Goal: Information Seeking & Learning: Understand process/instructions

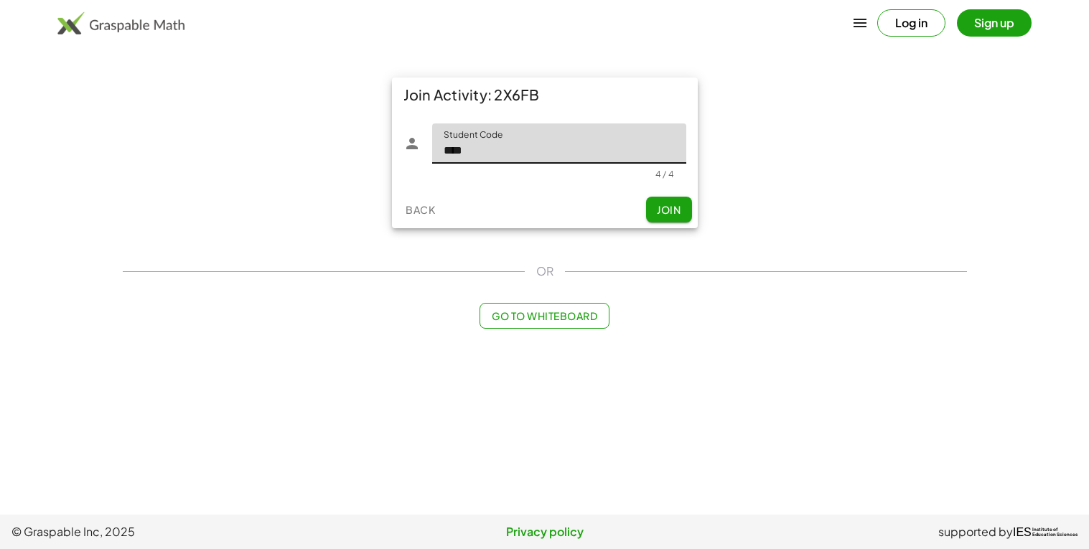
type input "****"
click at [669, 202] on button "Join" at bounding box center [669, 210] width 46 height 26
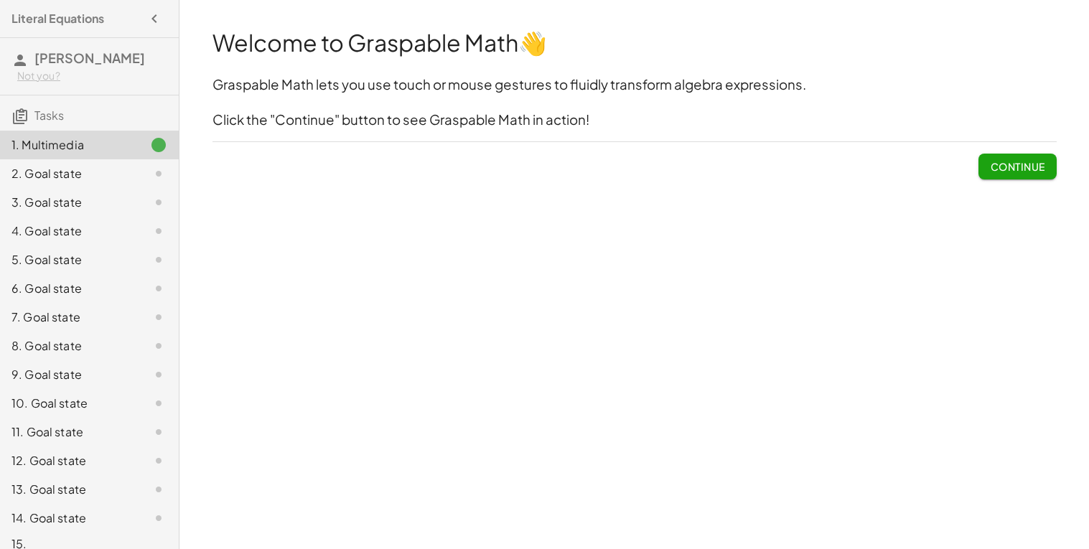
click at [1015, 162] on span "Continue" at bounding box center [1017, 166] width 55 height 13
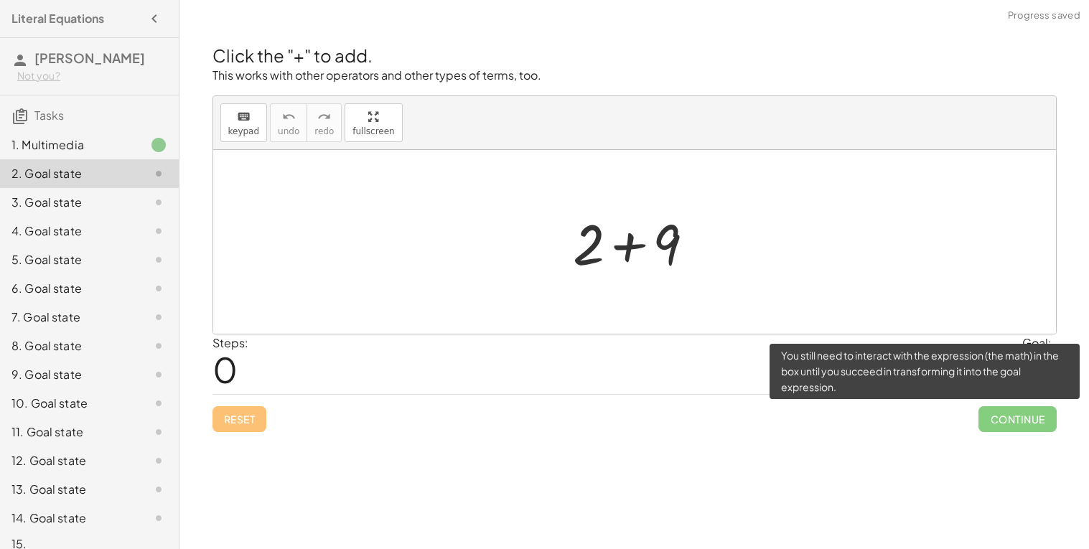
click at [1019, 423] on span "Continue" at bounding box center [1018, 419] width 78 height 26
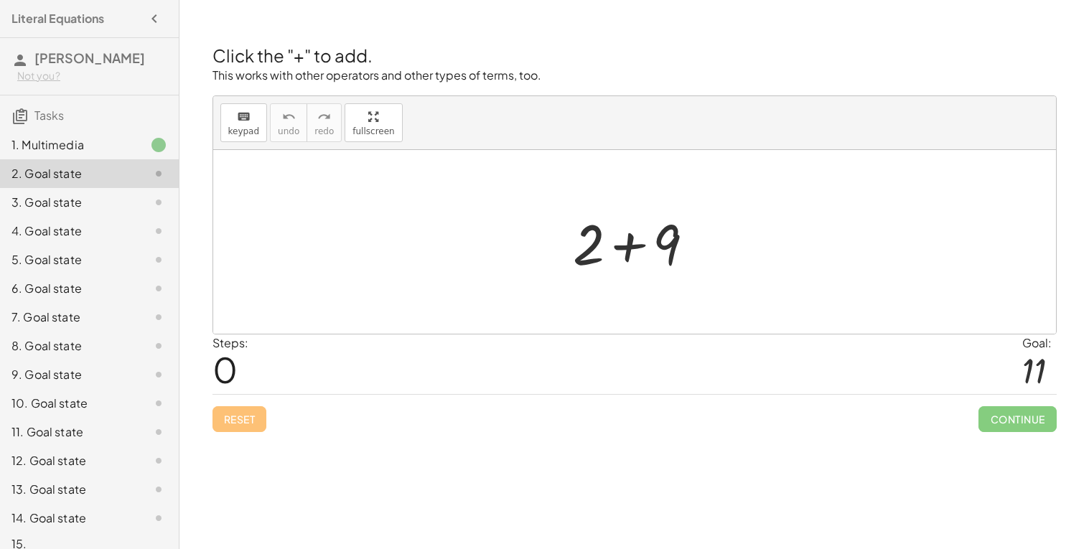
click at [1038, 368] on div at bounding box center [1040, 371] width 34 height 38
drag, startPoint x: 654, startPoint y: 233, endPoint x: 162, endPoint y: 406, distance: 522.1
click at [162, 406] on main "Literal Equations [PERSON_NAME] Not you? Tasks 1. Multimedia 2. Goal state 3. G…" at bounding box center [544, 274] width 1089 height 549
drag, startPoint x: 605, startPoint y: 251, endPoint x: 543, endPoint y: 258, distance: 62.1
click at [543, 258] on div "+ 9 + 2 + 9" at bounding box center [634, 242] width 843 height 184
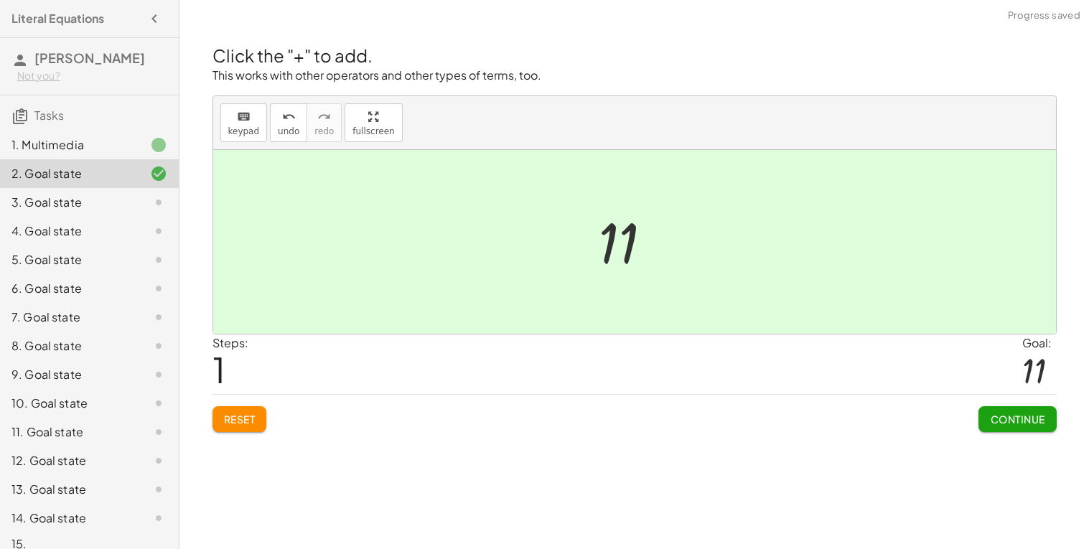
click at [1040, 421] on span "Continue" at bounding box center [1017, 419] width 55 height 13
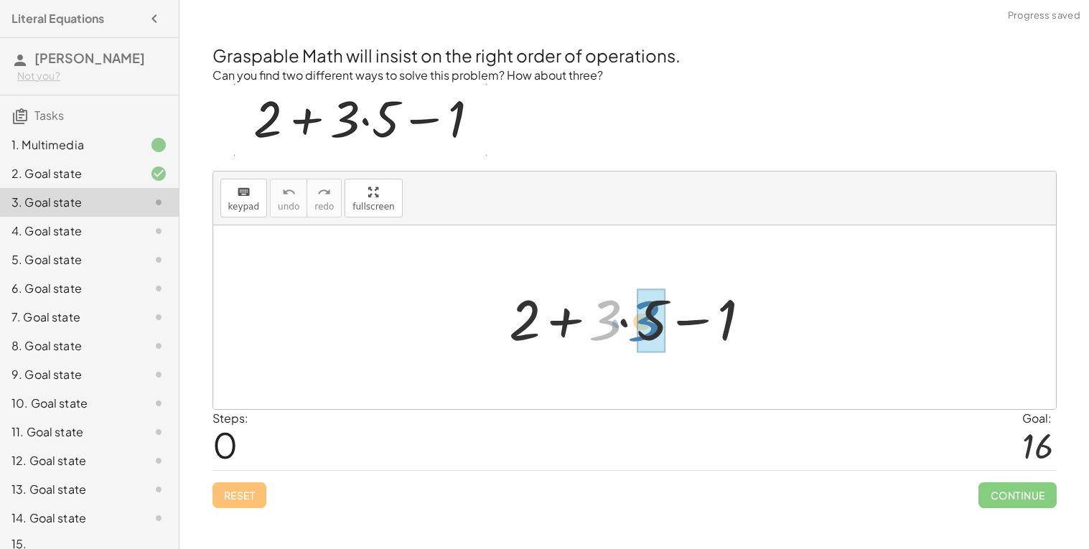
drag, startPoint x: 616, startPoint y: 315, endPoint x: 656, endPoint y: 315, distance: 40.2
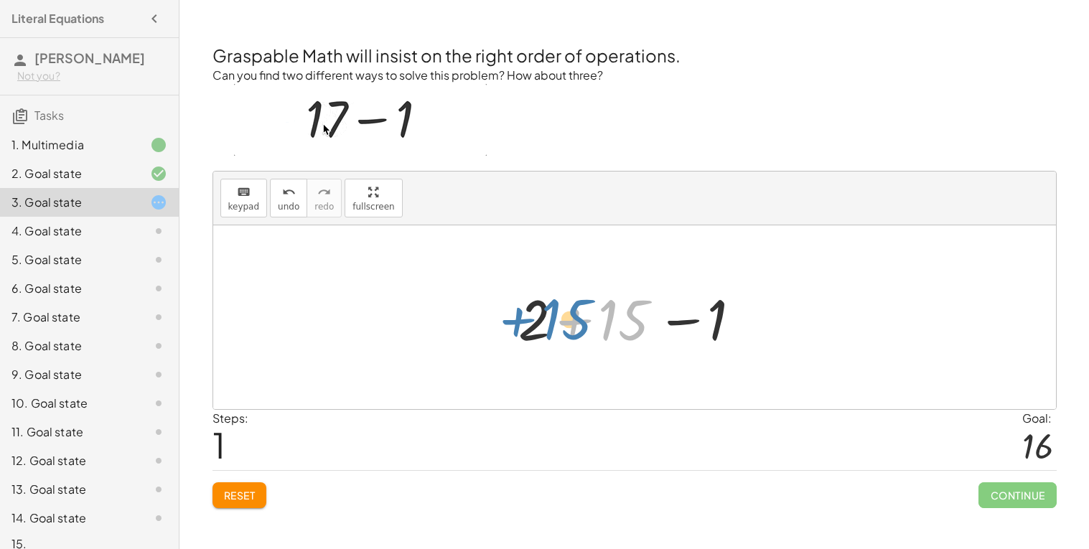
drag, startPoint x: 565, startPoint y: 323, endPoint x: 502, endPoint y: 323, distance: 63.2
click at [502, 323] on div "+ 2 + · 3 · 5 − 1 + 15 + 2 + − 1 15" at bounding box center [635, 317] width 276 height 81
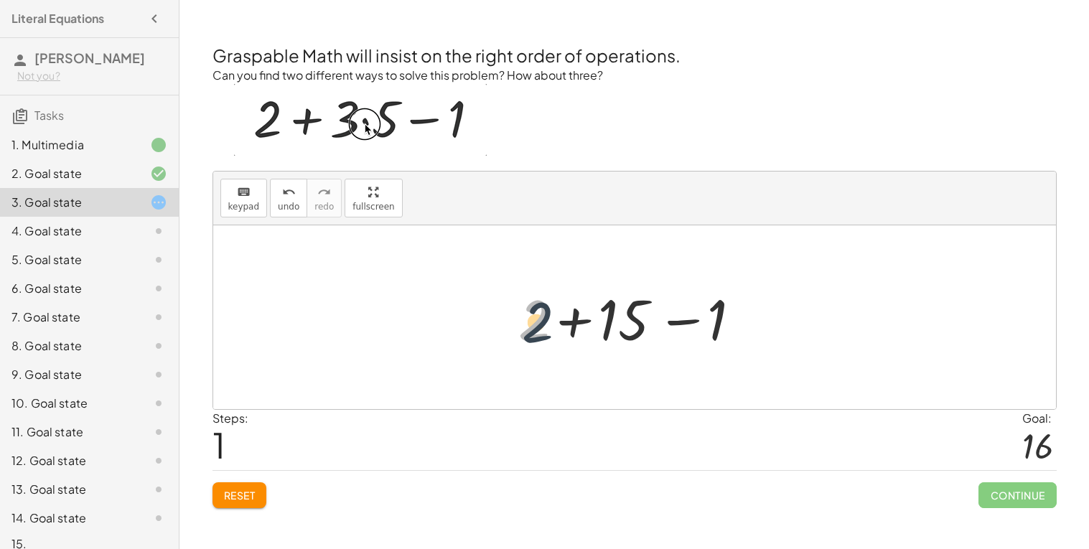
drag, startPoint x: 521, startPoint y: 322, endPoint x: 536, endPoint y: 327, distance: 16.1
click at [536, 327] on div at bounding box center [640, 318] width 258 height 74
drag, startPoint x: 534, startPoint y: 327, endPoint x: 607, endPoint y: 316, distance: 74.1
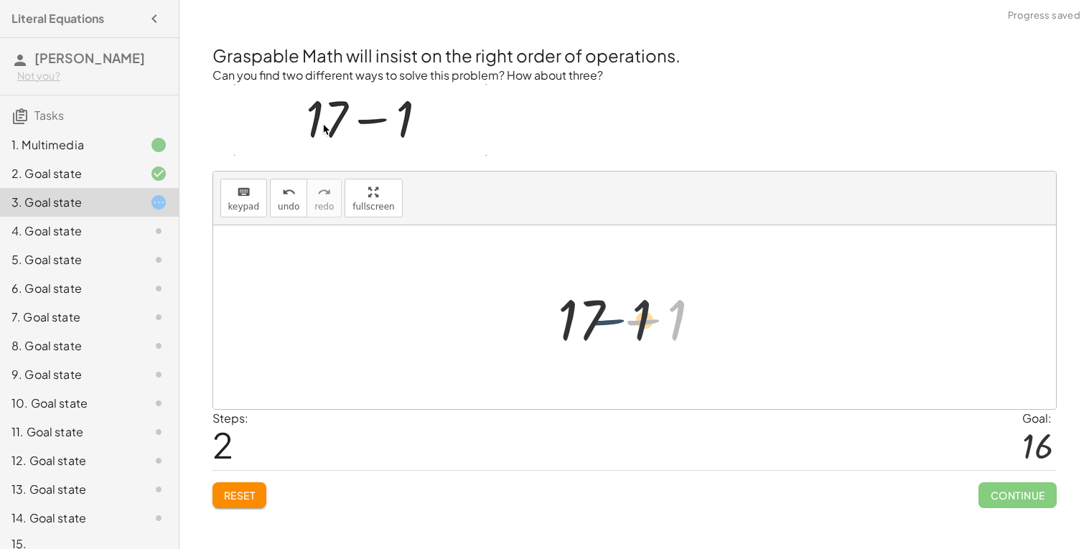
drag, startPoint x: 657, startPoint y: 319, endPoint x: 612, endPoint y: 317, distance: 44.5
click at [612, 317] on div at bounding box center [639, 318] width 177 height 74
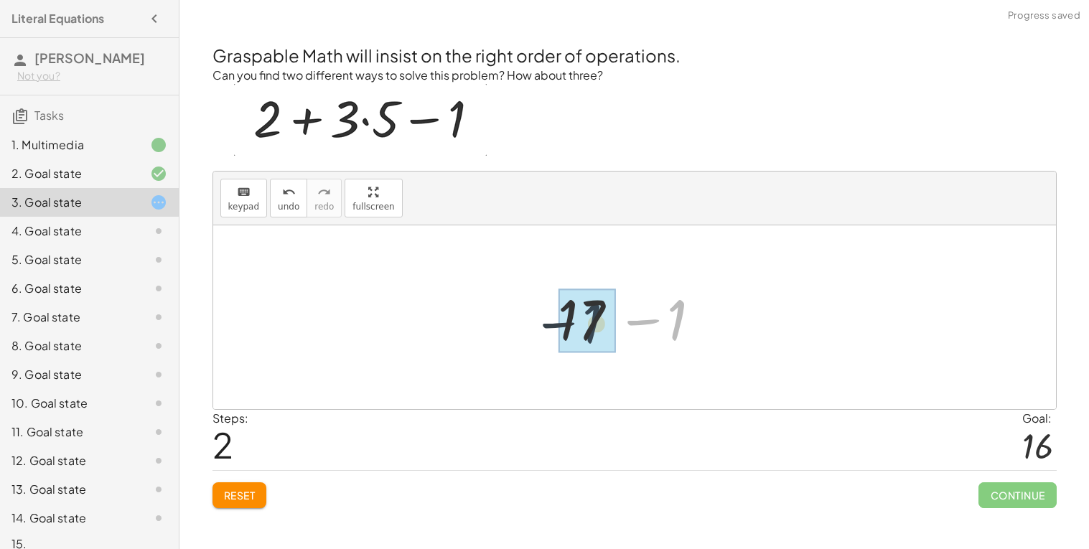
drag, startPoint x: 678, startPoint y: 320, endPoint x: 588, endPoint y: 323, distance: 89.8
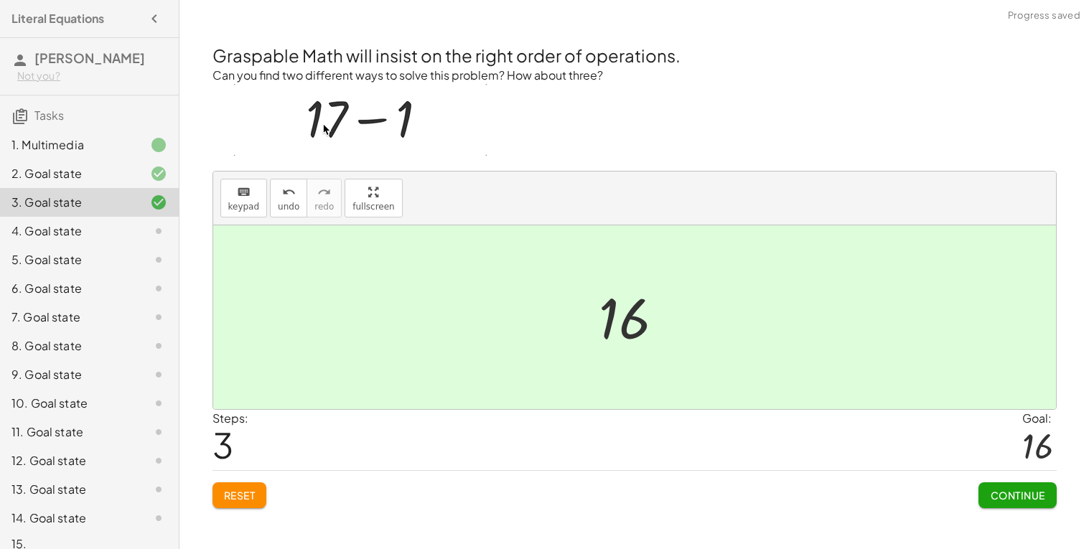
click at [1015, 478] on div "Continue" at bounding box center [1018, 489] width 78 height 37
click at [1025, 493] on span "Continue" at bounding box center [1017, 495] width 55 height 13
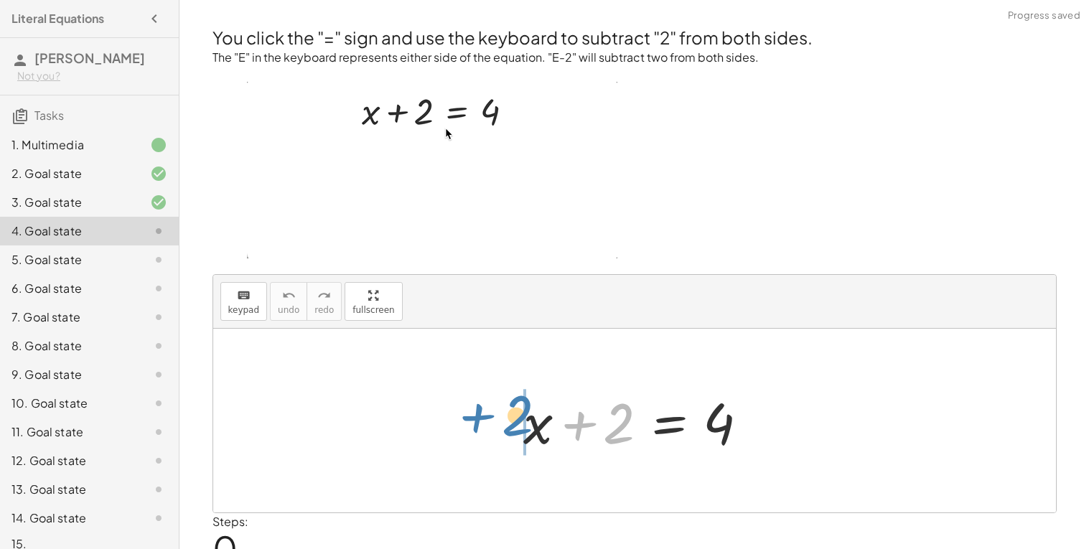
drag, startPoint x: 625, startPoint y: 416, endPoint x: 537, endPoint y: 412, distance: 87.7
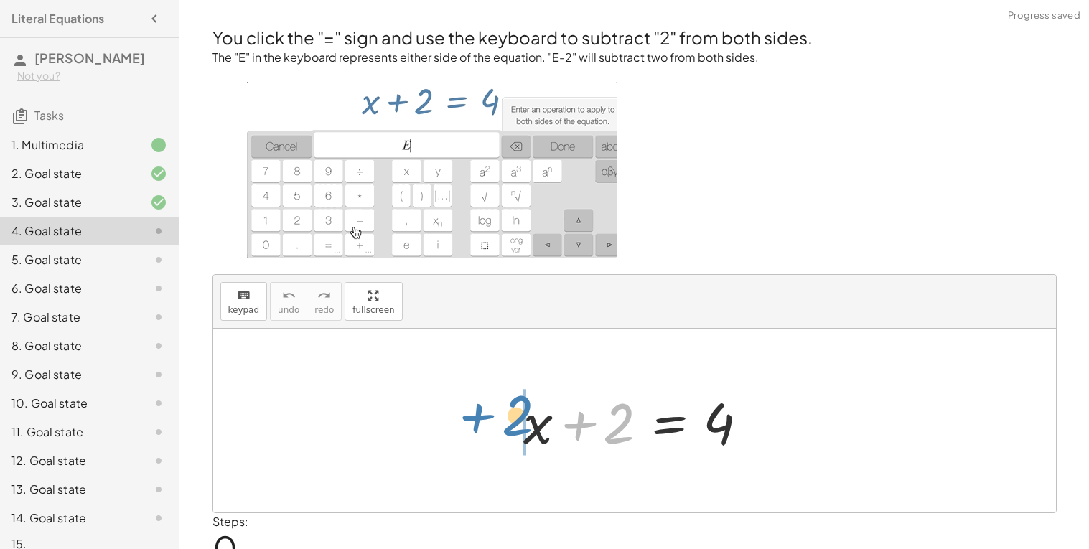
click at [537, 412] on div at bounding box center [640, 421] width 248 height 74
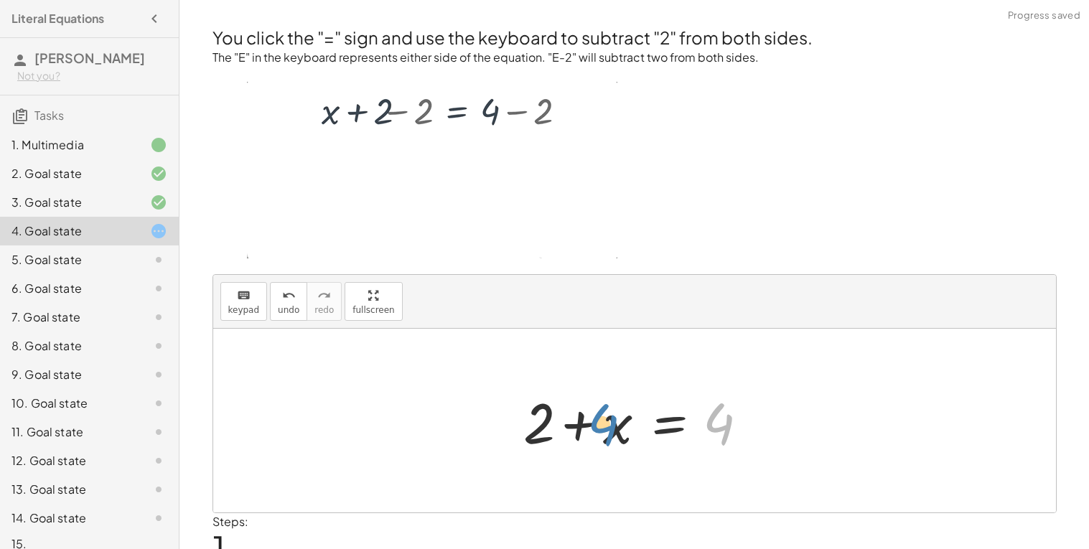
drag, startPoint x: 710, startPoint y: 427, endPoint x: 597, endPoint y: 427, distance: 112.7
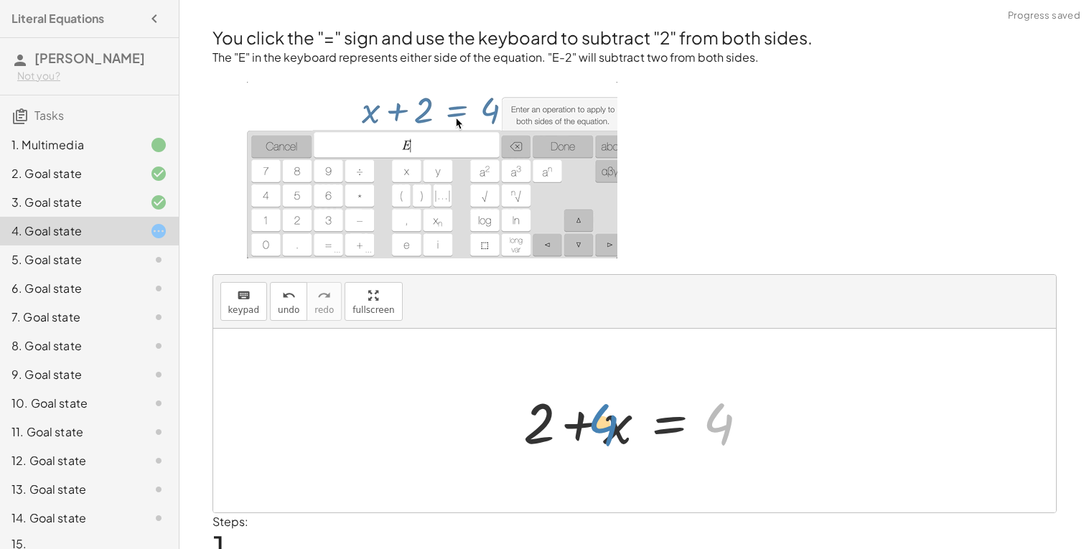
click at [597, 427] on div at bounding box center [640, 421] width 248 height 74
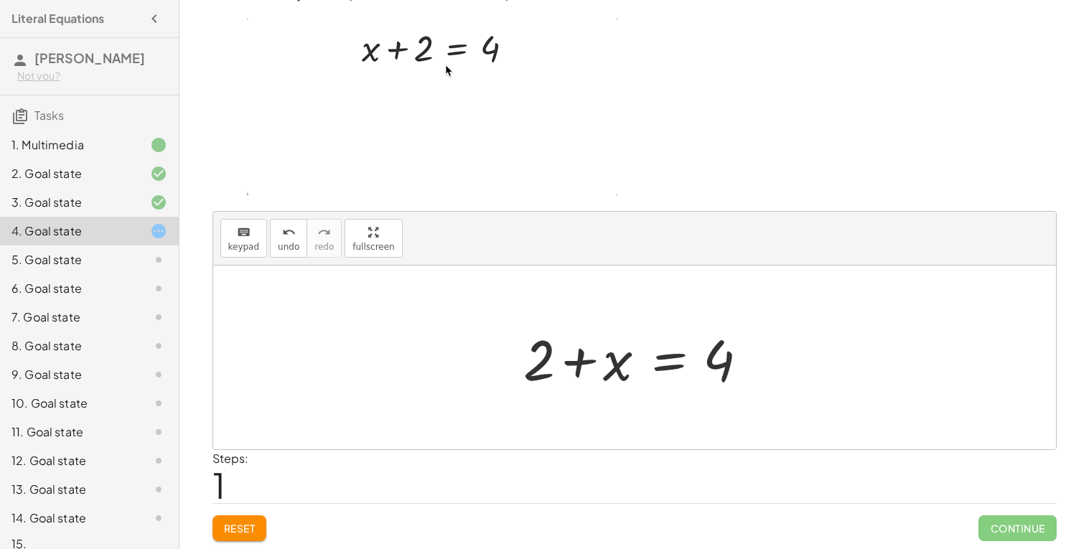
click at [628, 365] on div at bounding box center [640, 358] width 248 height 74
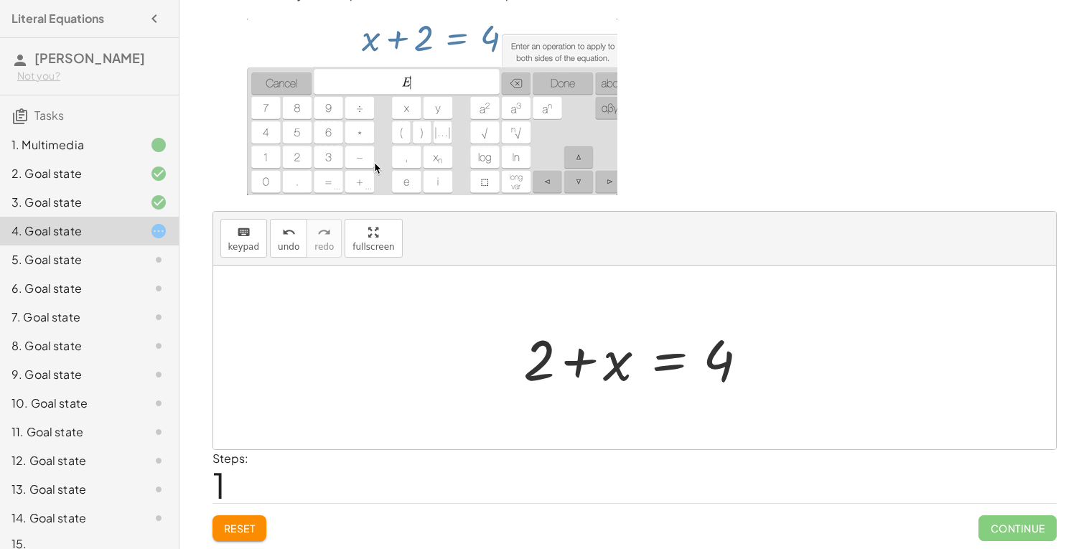
click at [661, 354] on div at bounding box center [640, 358] width 248 height 74
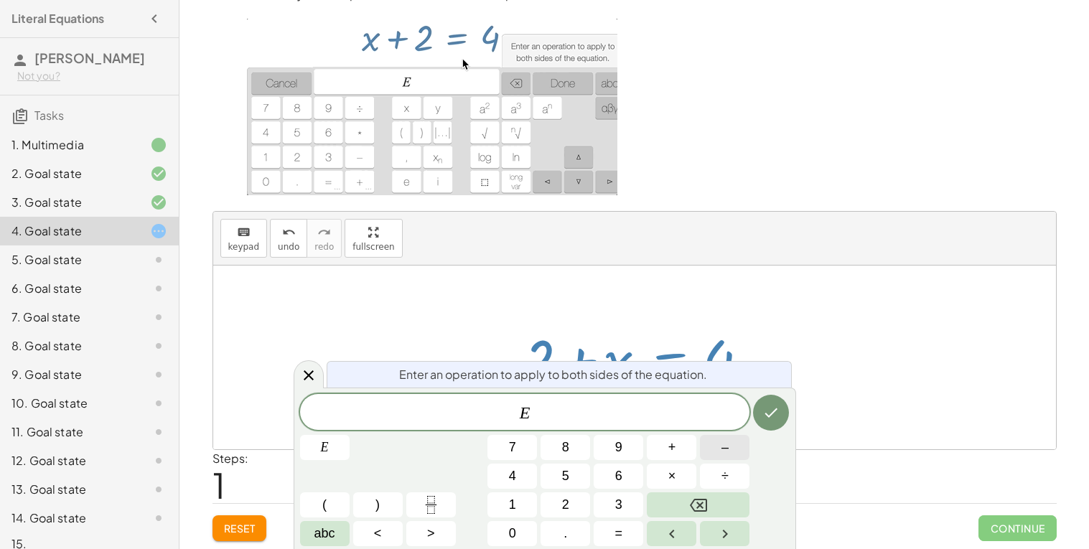
click at [737, 447] on button "–" at bounding box center [725, 447] width 50 height 25
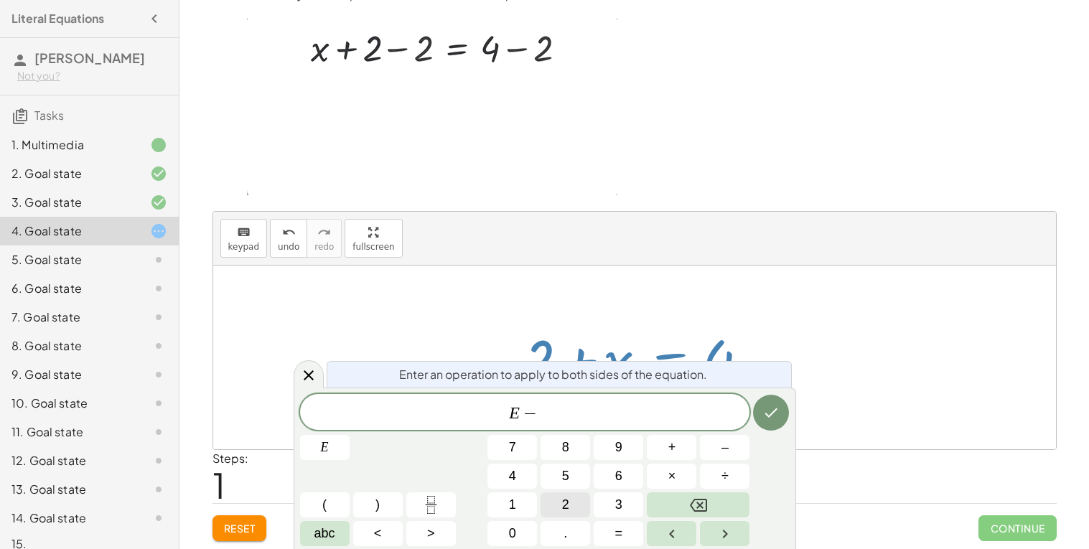
click at [572, 502] on button "2" at bounding box center [566, 505] width 50 height 25
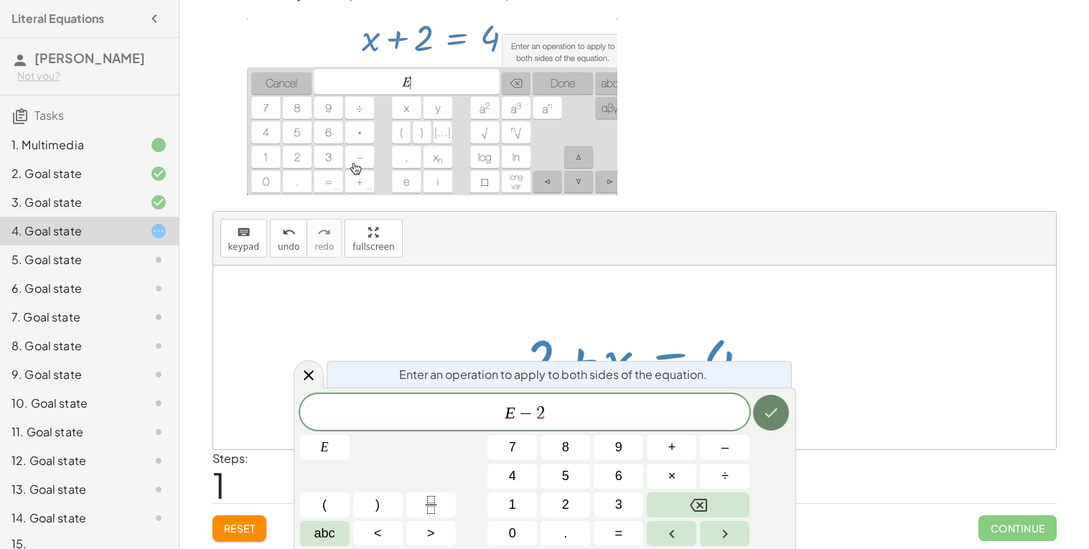
click at [772, 409] on icon "Done" at bounding box center [771, 412] width 17 height 17
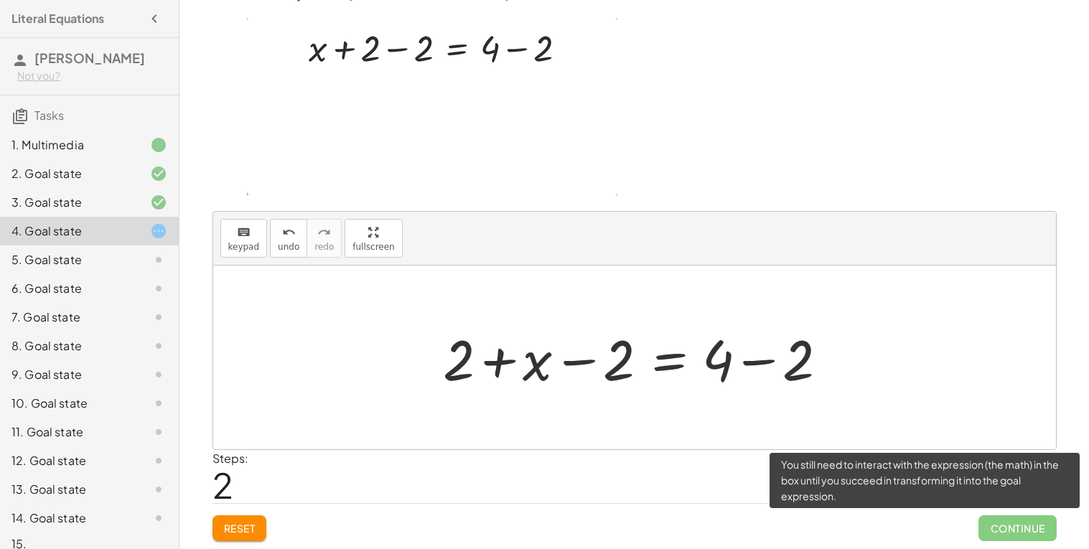
click at [1024, 528] on span "Continue" at bounding box center [1018, 529] width 78 height 26
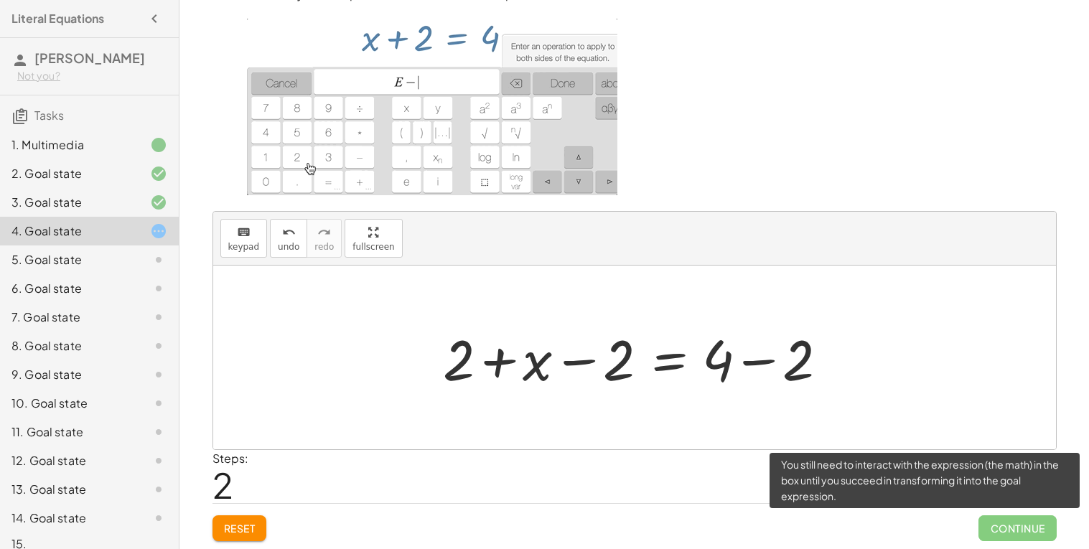
click at [998, 516] on span "Continue" at bounding box center [1018, 529] width 78 height 26
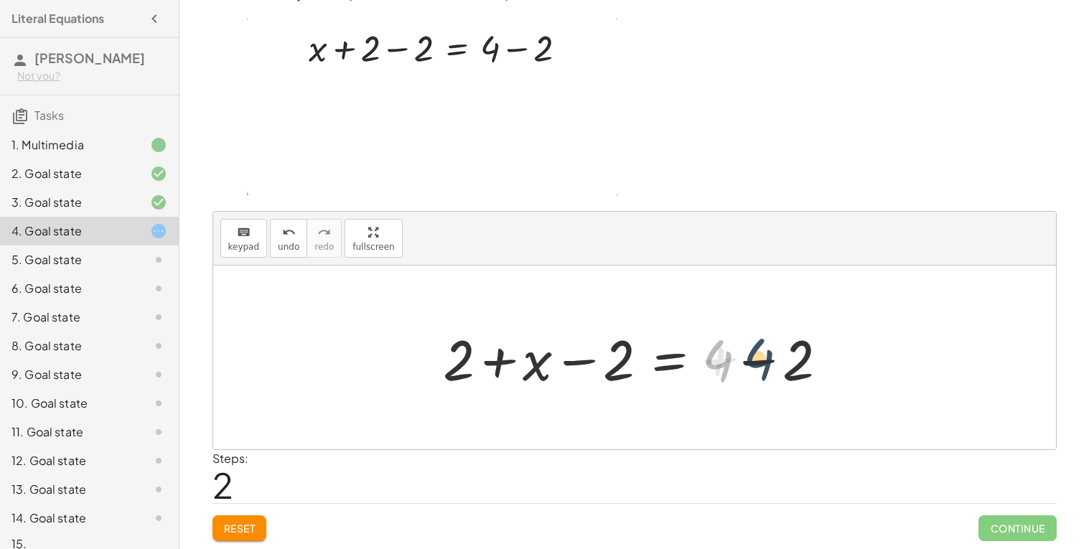
drag, startPoint x: 709, startPoint y: 365, endPoint x: 781, endPoint y: 357, distance: 71.6
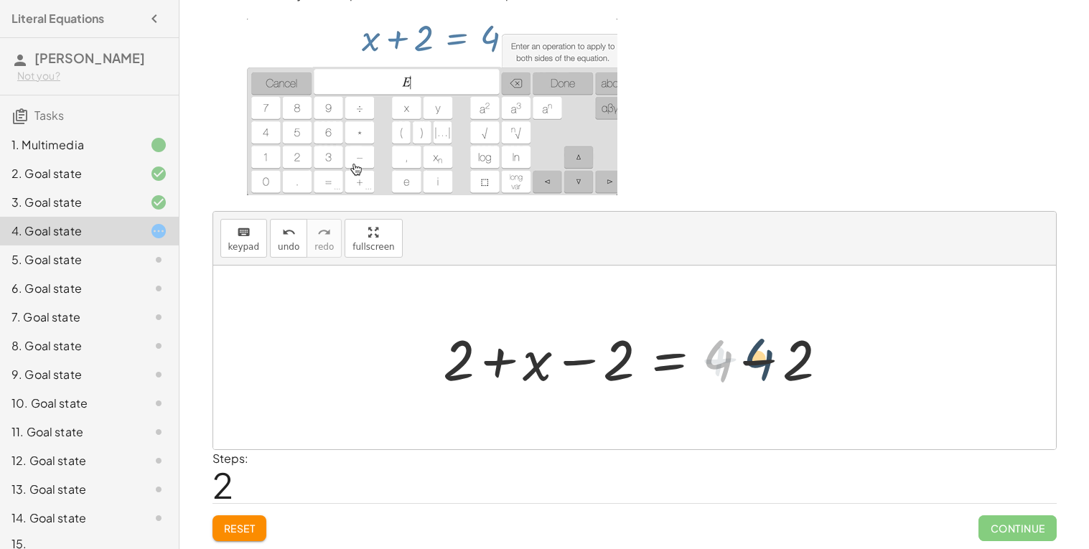
click at [781, 357] on div at bounding box center [640, 358] width 409 height 74
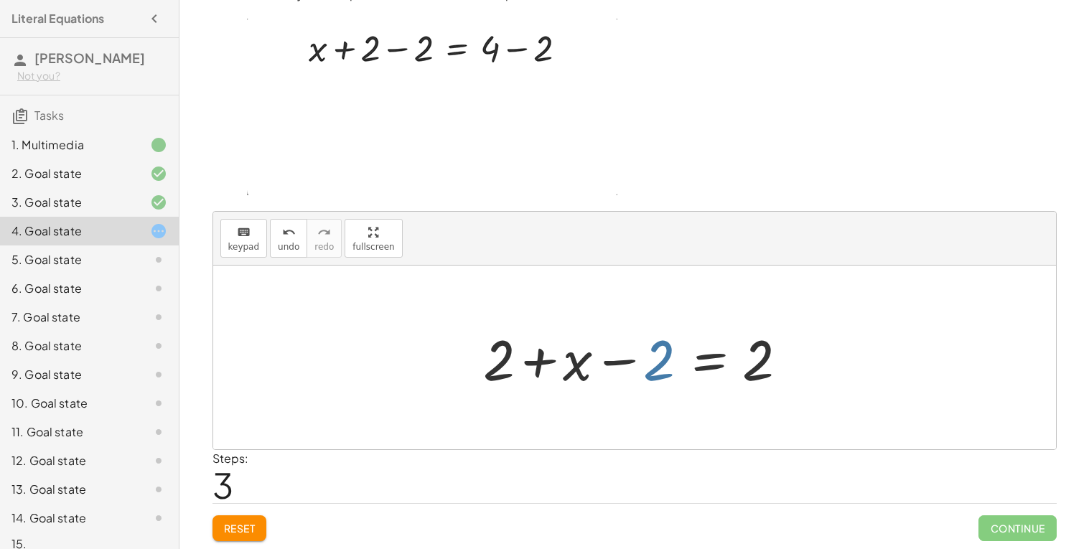
click at [672, 358] on div at bounding box center [640, 358] width 328 height 74
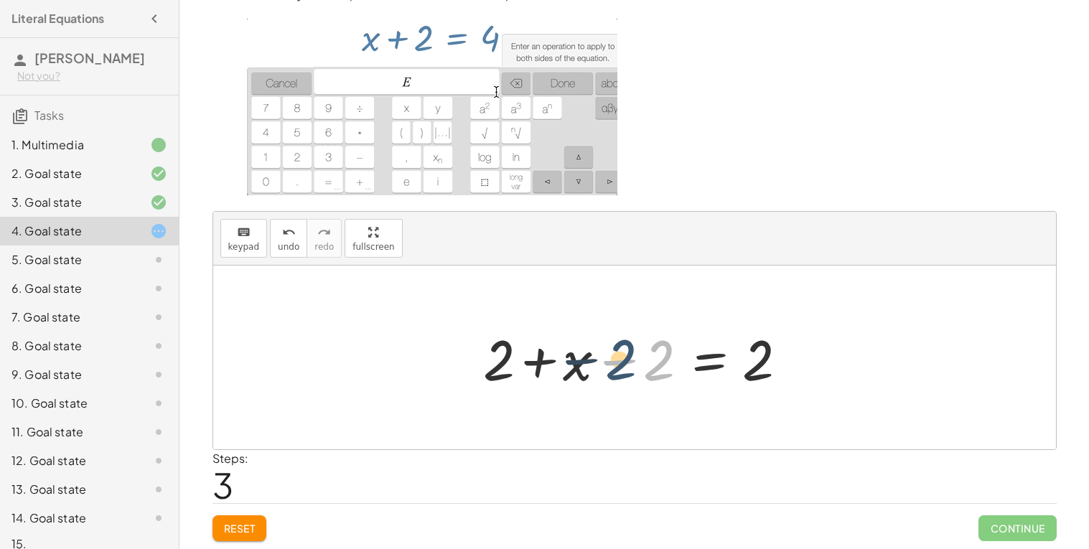
drag, startPoint x: 672, startPoint y: 358, endPoint x: 599, endPoint y: 359, distance: 73.2
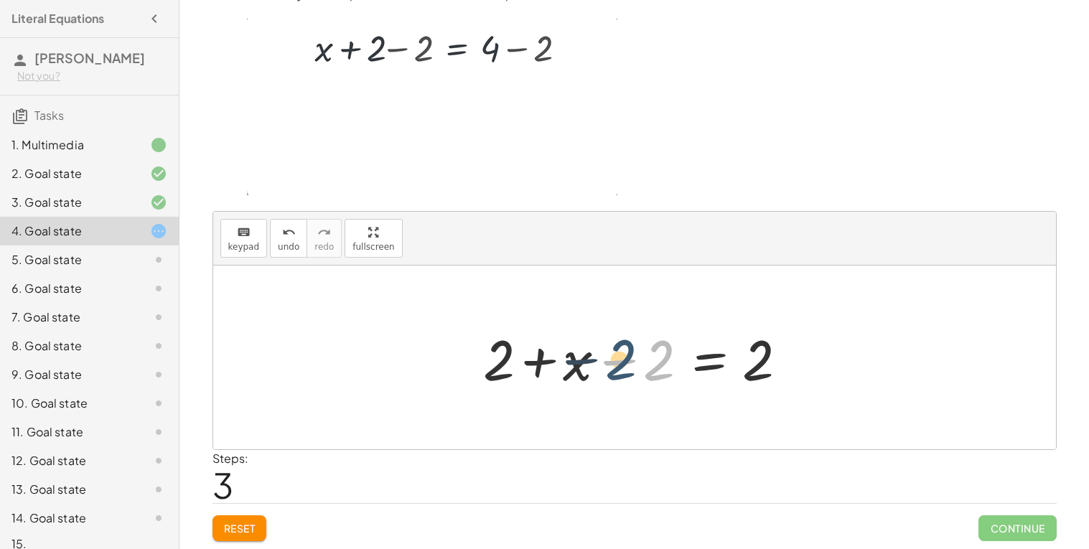
click at [599, 359] on div at bounding box center [640, 358] width 328 height 74
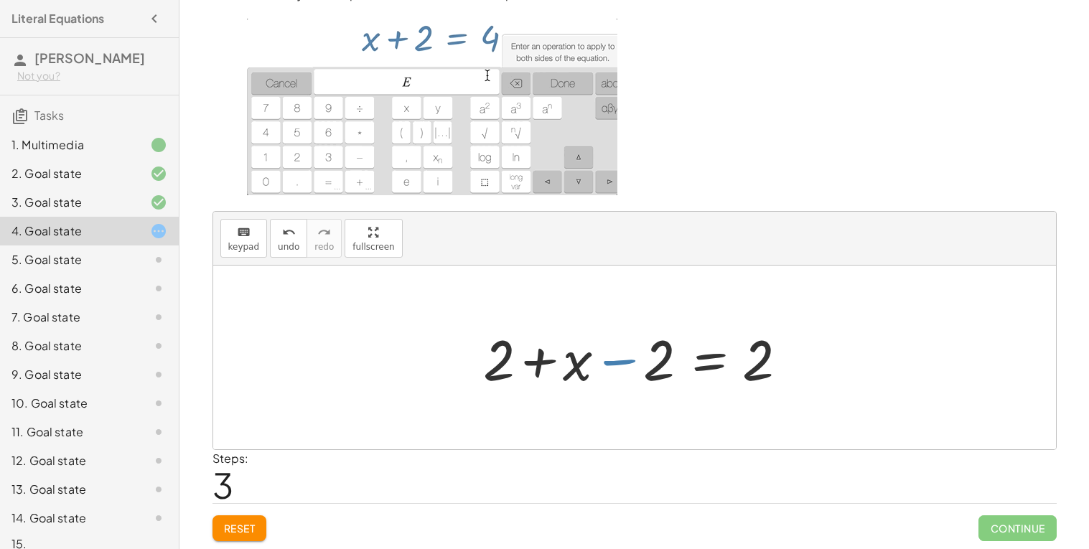
click at [599, 359] on div at bounding box center [640, 358] width 328 height 74
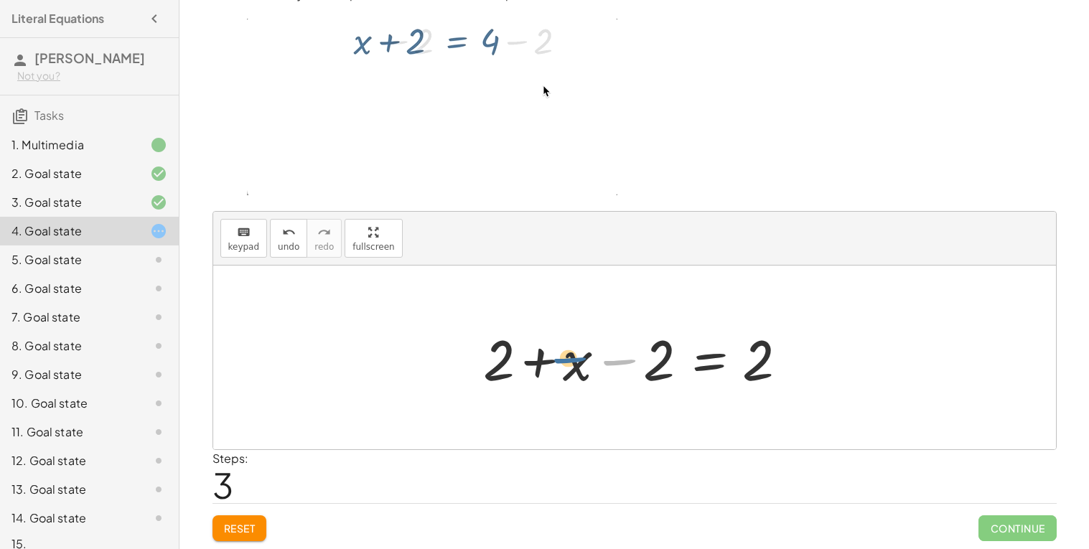
drag, startPoint x: 613, startPoint y: 362, endPoint x: 564, endPoint y: 360, distance: 49.6
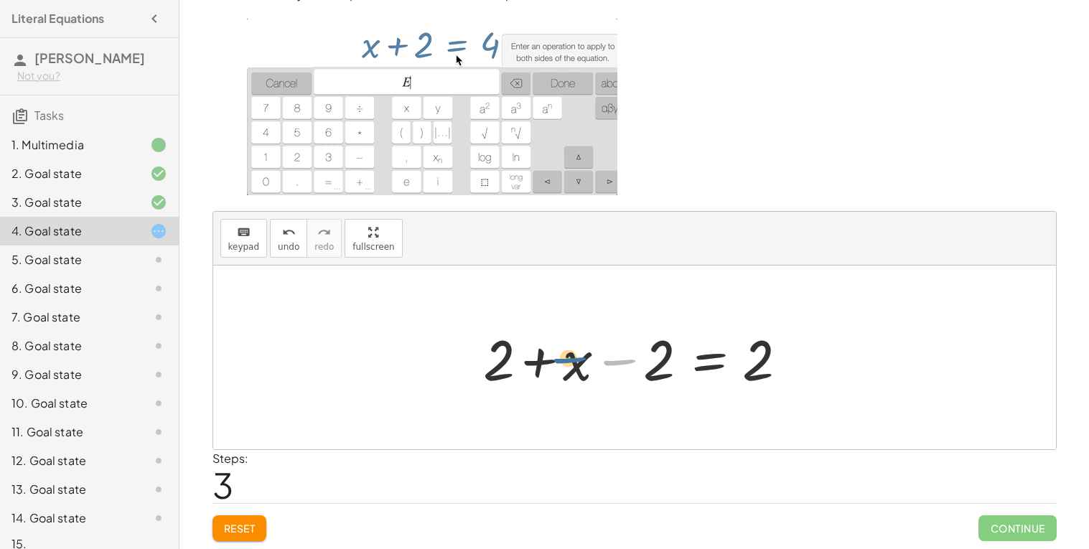
click at [564, 360] on div at bounding box center [640, 358] width 328 height 74
drag, startPoint x: 567, startPoint y: 366, endPoint x: 614, endPoint y: 365, distance: 46.7
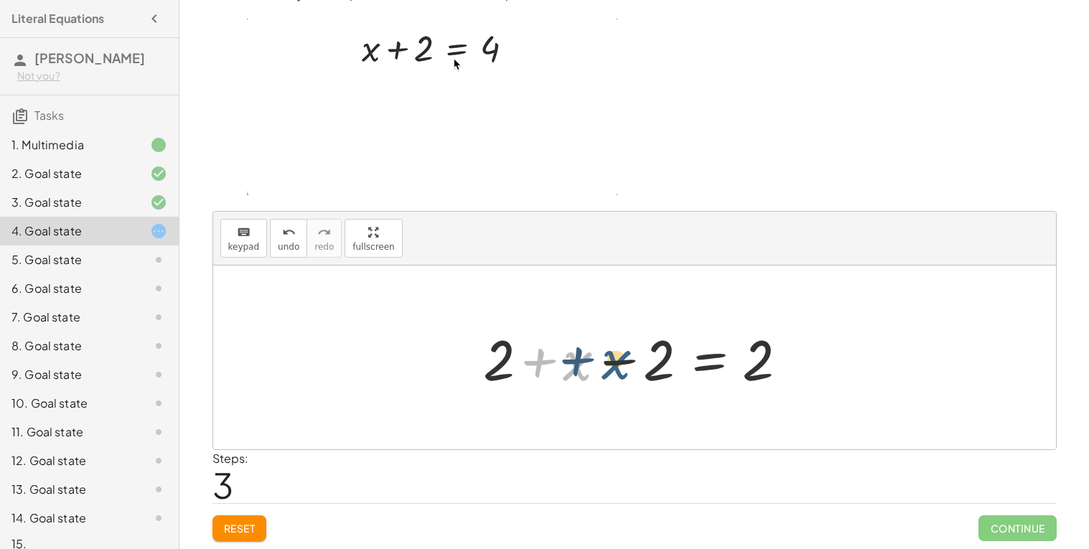
click at [614, 365] on div at bounding box center [640, 358] width 328 height 74
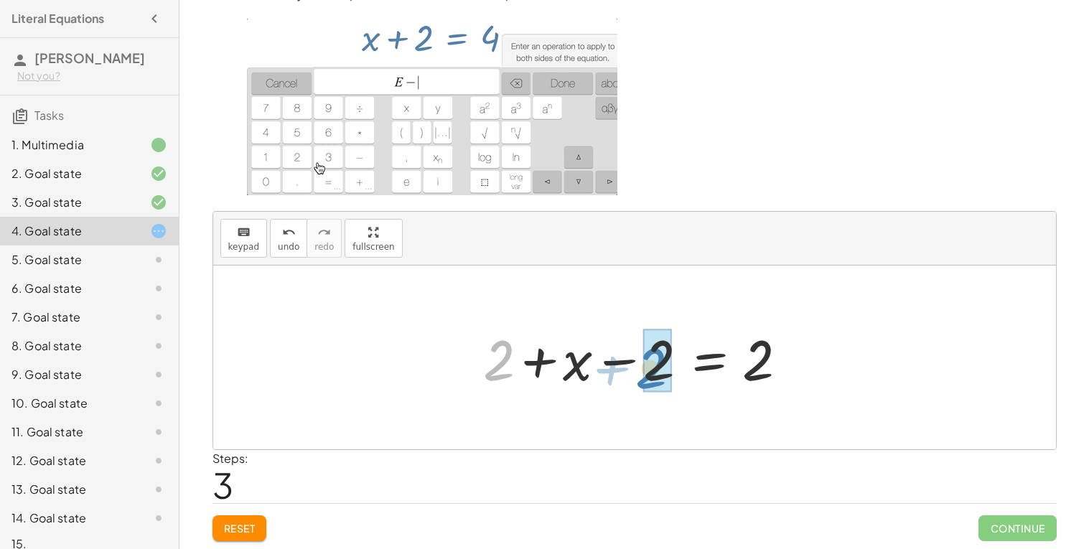
drag, startPoint x: 495, startPoint y: 362, endPoint x: 650, endPoint y: 368, distance: 154.5
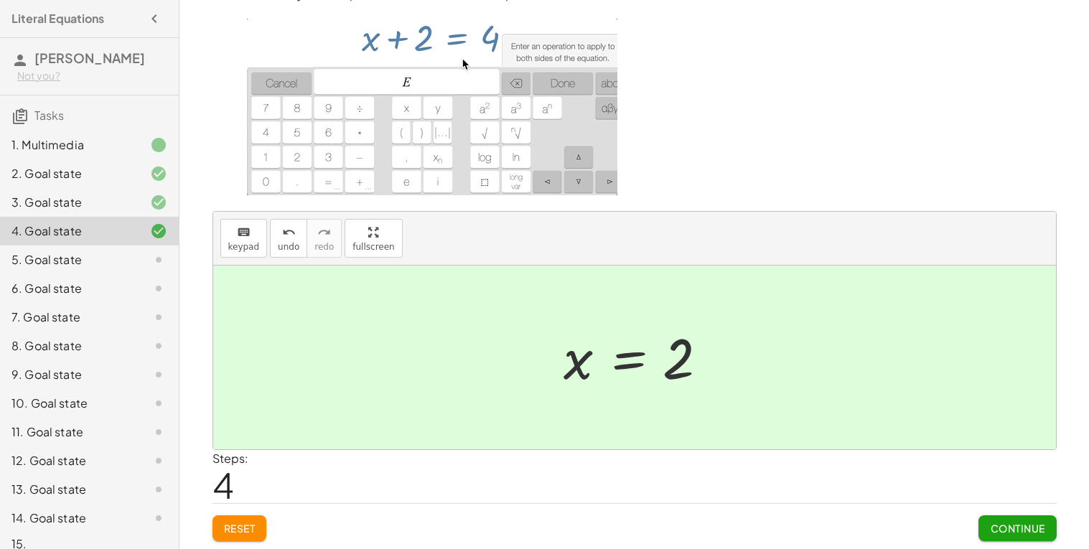
click at [1054, 534] on button "Continue" at bounding box center [1018, 529] width 78 height 26
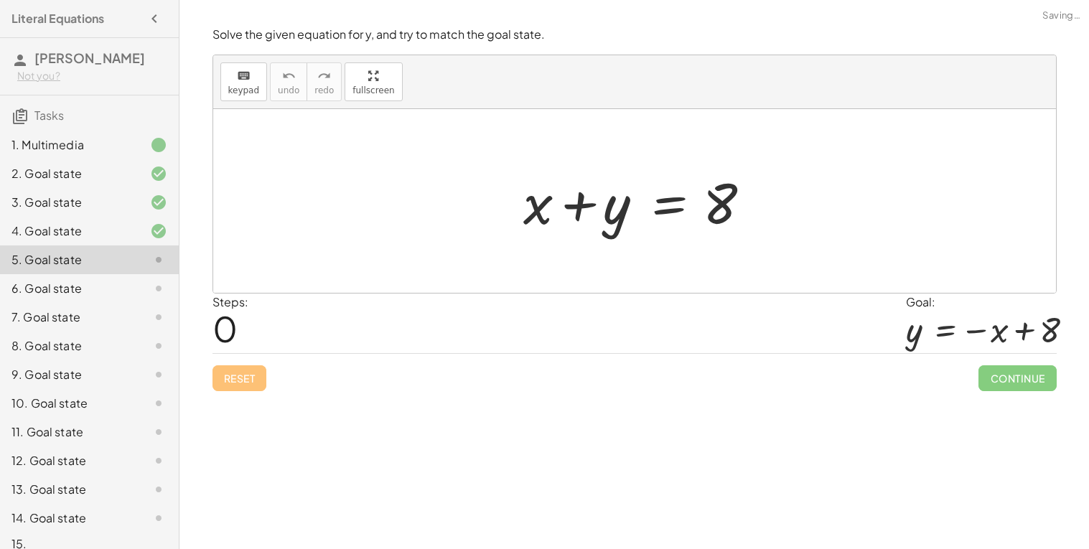
scroll to position [0, 0]
drag, startPoint x: 712, startPoint y: 215, endPoint x: 624, endPoint y: 207, distance: 88.7
click at [624, 207] on div at bounding box center [640, 201] width 248 height 74
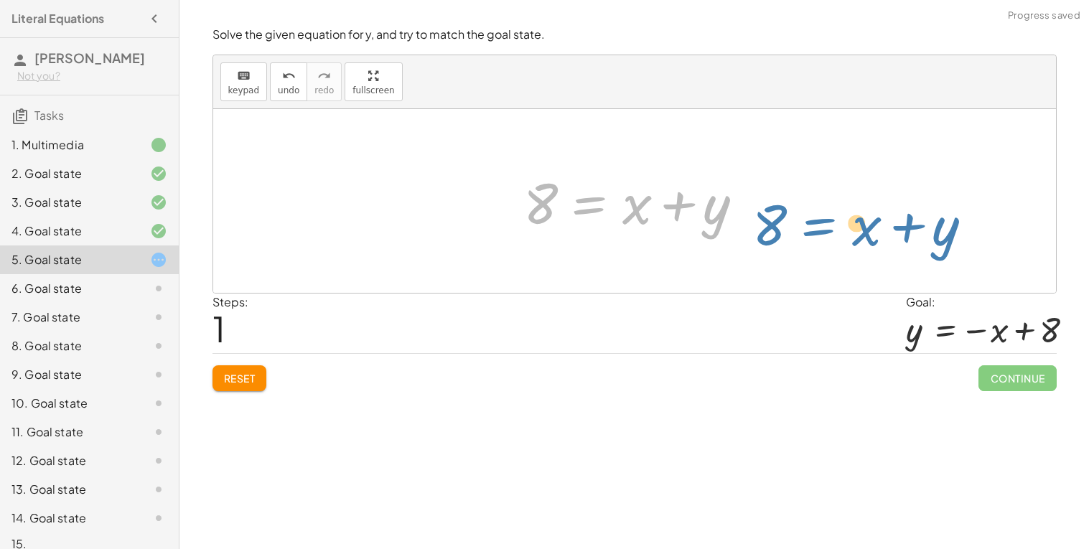
drag, startPoint x: 562, startPoint y: 200, endPoint x: 785, endPoint y: 220, distance: 223.4
click at [785, 220] on div "+ x + y = 8 8 = + x + y + x + y = 8" at bounding box center [634, 201] width 843 height 184
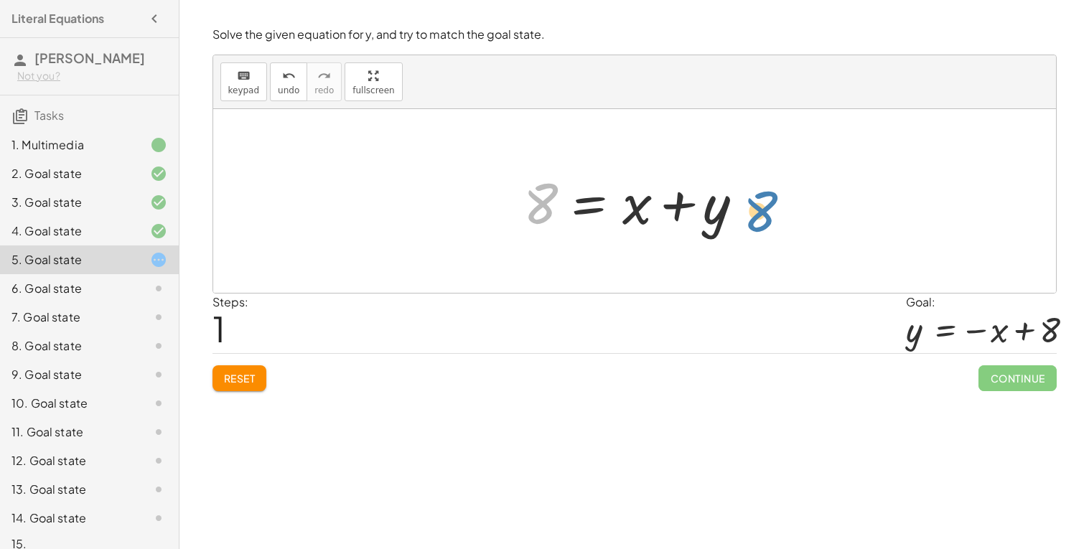
drag, startPoint x: 542, startPoint y: 202, endPoint x: 761, endPoint y: 208, distance: 219.1
click at [761, 208] on div at bounding box center [640, 201] width 248 height 74
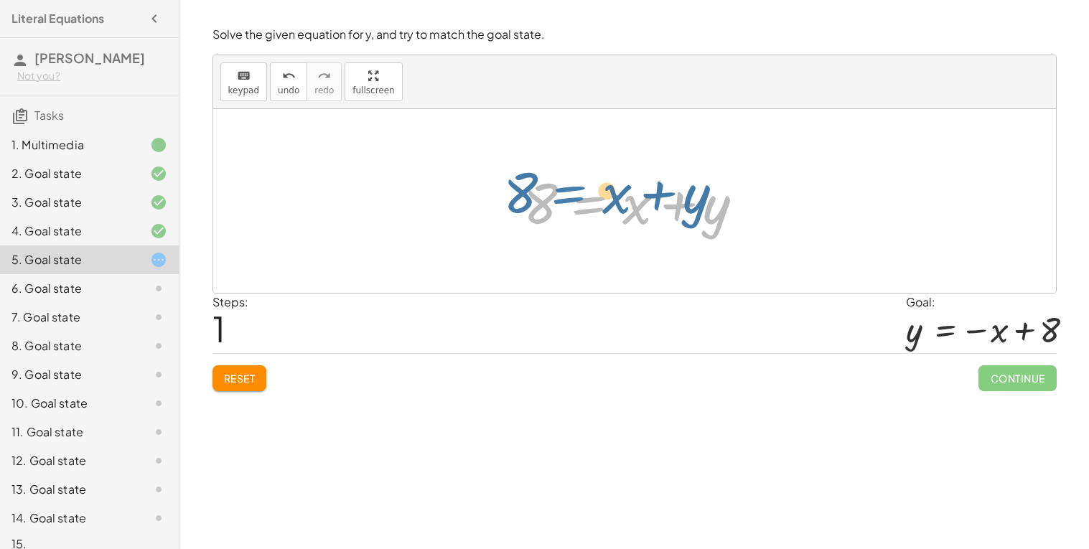
drag, startPoint x: 605, startPoint y: 208, endPoint x: 586, endPoint y: 200, distance: 20.6
click at [586, 200] on div at bounding box center [640, 201] width 248 height 74
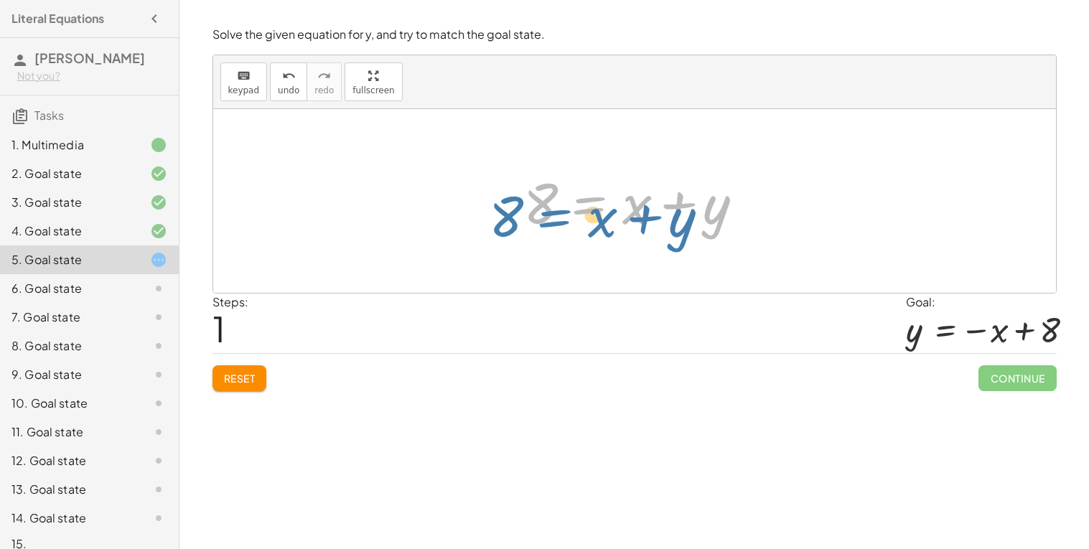
drag, startPoint x: 582, startPoint y: 206, endPoint x: 551, endPoint y: 215, distance: 31.6
click at [551, 215] on div at bounding box center [640, 201] width 248 height 74
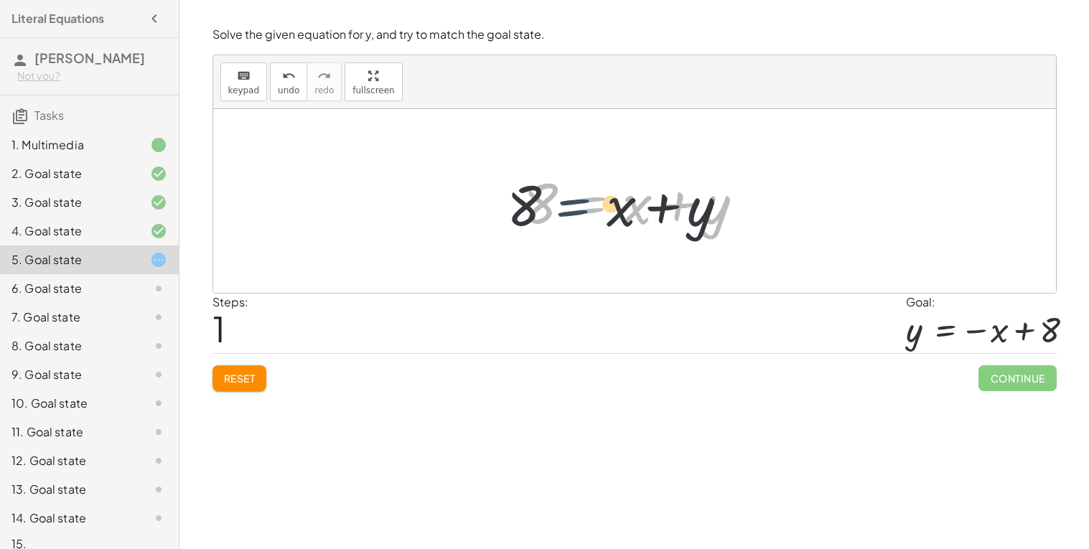
drag, startPoint x: 582, startPoint y: 208, endPoint x: 564, endPoint y: 205, distance: 17.5
click at [564, 205] on div at bounding box center [640, 201] width 248 height 74
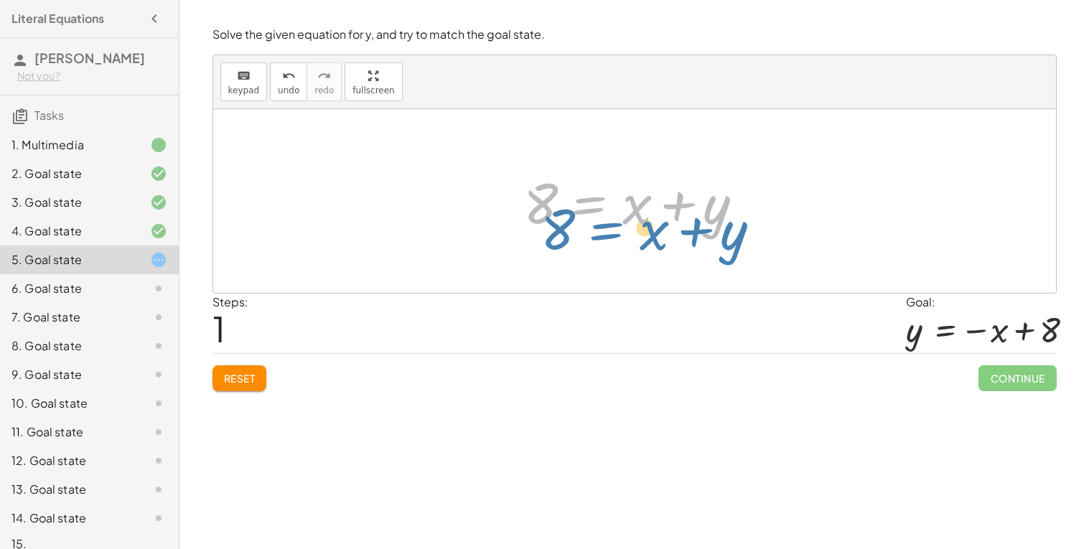
click at [569, 202] on div at bounding box center [640, 201] width 248 height 74
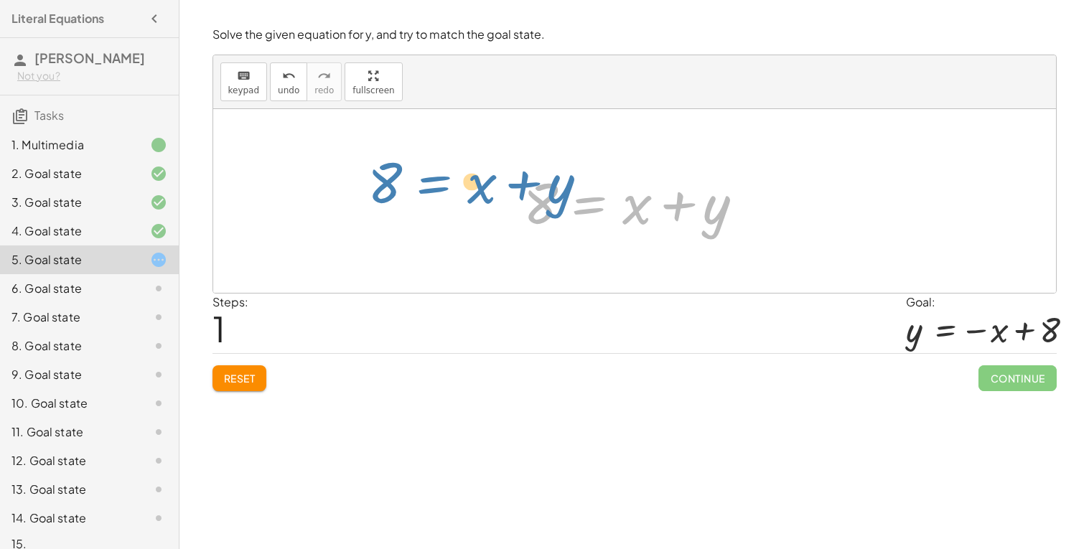
drag, startPoint x: 623, startPoint y: 203, endPoint x: 236, endPoint y: 164, distance: 388.3
click at [236, 164] on div "+ x + y = 8 8 = + x + y + x + y = 8" at bounding box center [634, 201] width 843 height 184
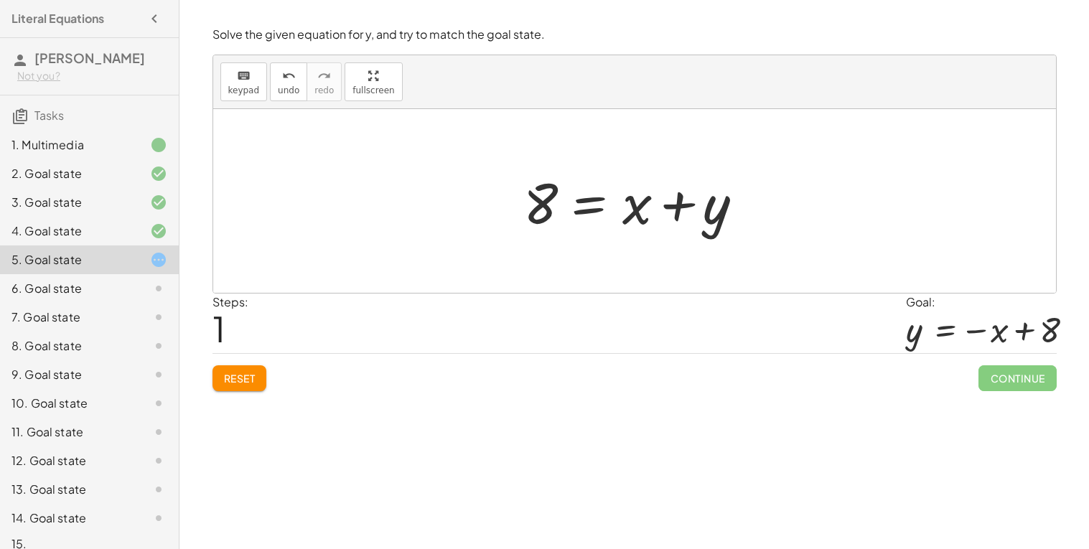
click at [574, 213] on div at bounding box center [640, 201] width 248 height 74
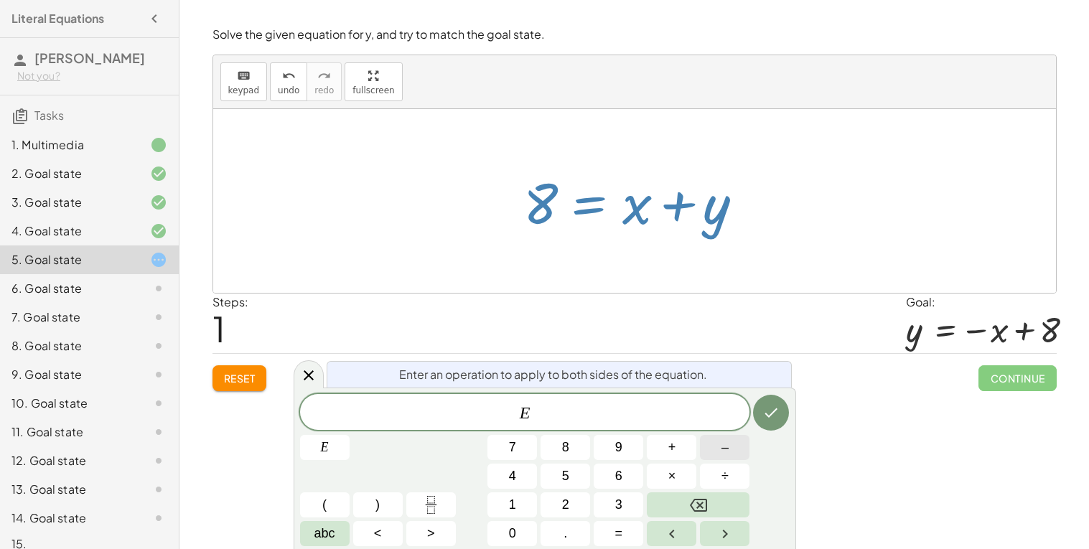
click at [724, 447] on span "–" at bounding box center [725, 447] width 7 height 19
click at [773, 412] on icon "Done" at bounding box center [771, 413] width 13 height 9
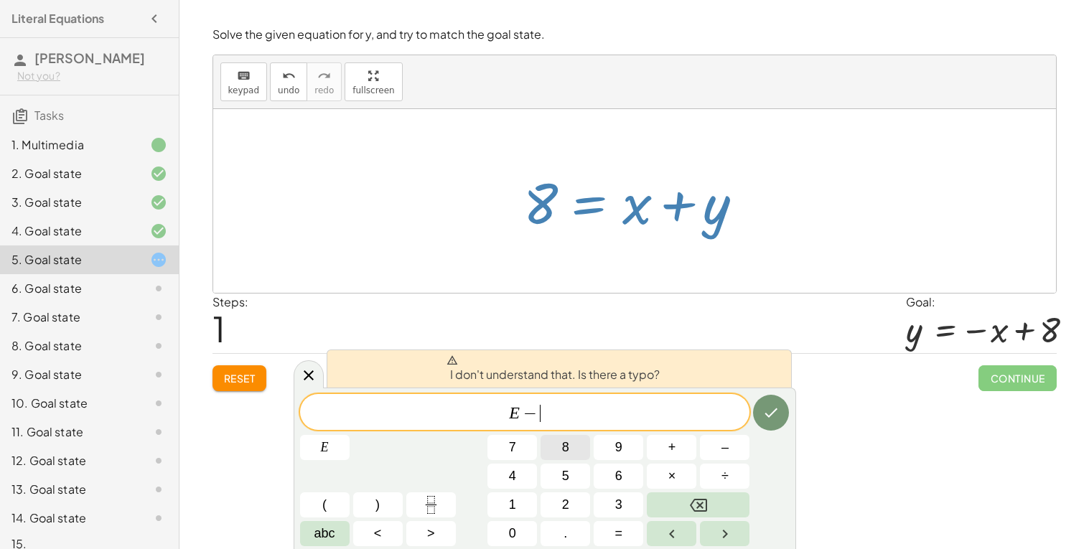
click at [568, 443] on span "8" at bounding box center [565, 447] width 7 height 19
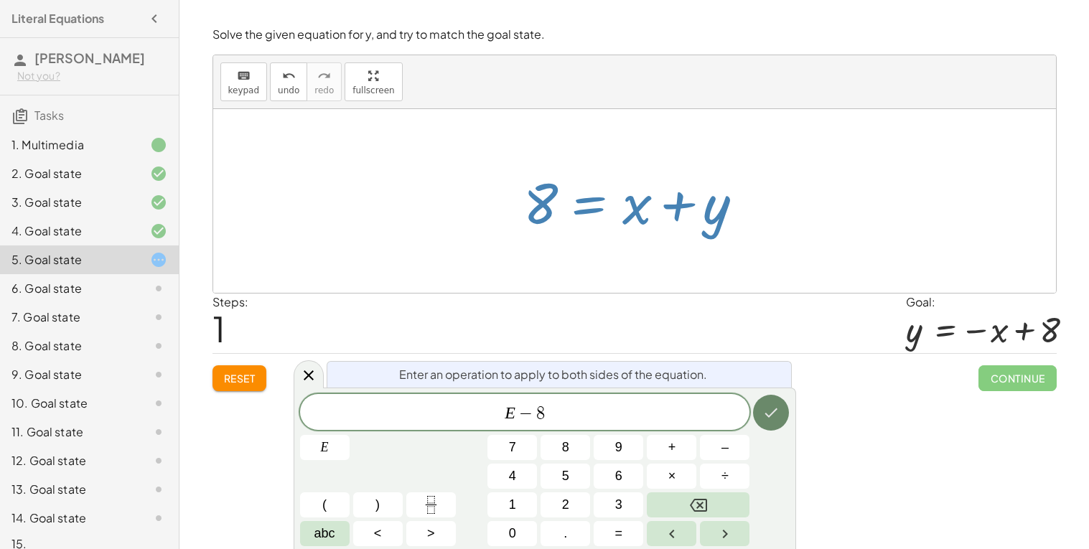
click at [763, 411] on icon "Done" at bounding box center [771, 412] width 17 height 17
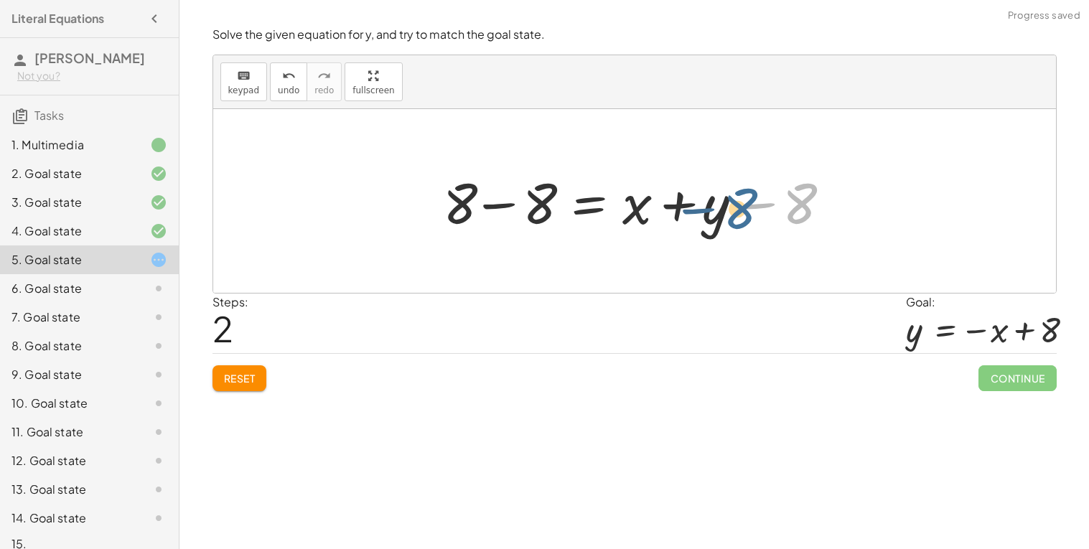
drag, startPoint x: 798, startPoint y: 208, endPoint x: 717, endPoint y: 210, distance: 81.2
click at [717, 210] on div at bounding box center [640, 201] width 409 height 74
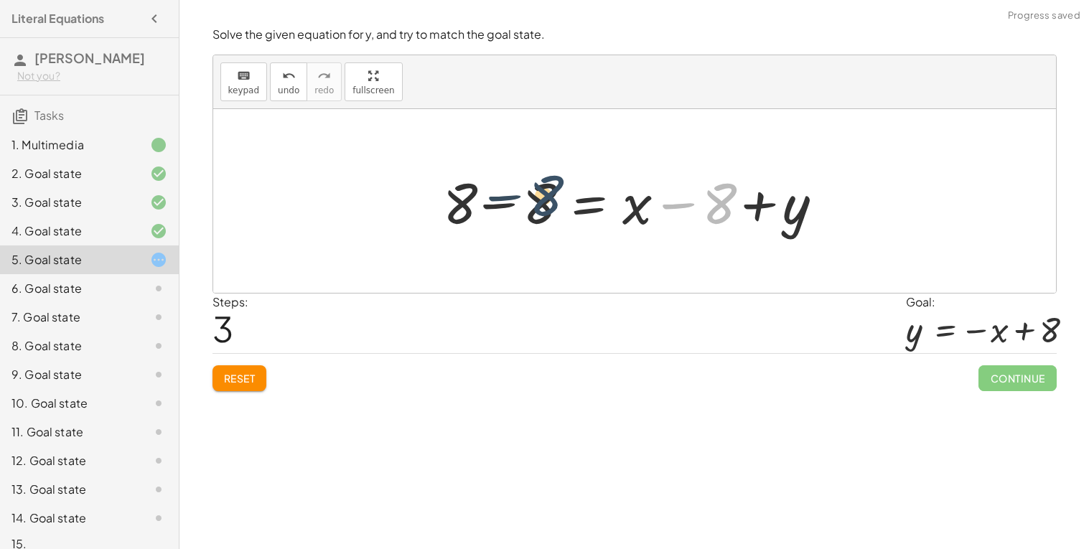
drag, startPoint x: 723, startPoint y: 209, endPoint x: 528, endPoint y: 201, distance: 194.8
click at [528, 201] on div at bounding box center [640, 201] width 409 height 74
drag, startPoint x: 536, startPoint y: 203, endPoint x: 475, endPoint y: 195, distance: 60.8
click at [475, 195] on div at bounding box center [640, 201] width 409 height 74
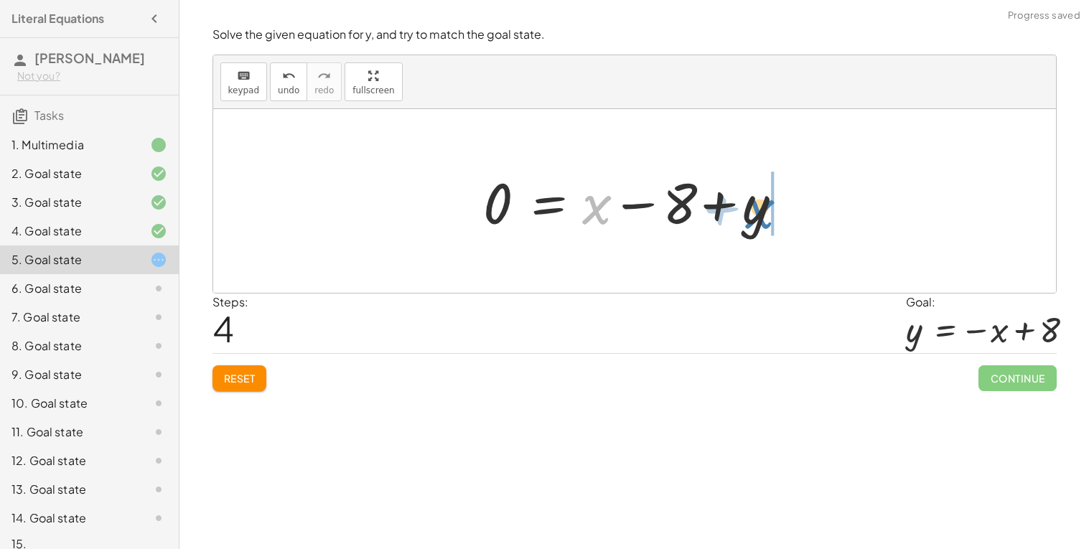
drag, startPoint x: 602, startPoint y: 205, endPoint x: 761, endPoint y: 209, distance: 159.5
click at [761, 209] on div at bounding box center [640, 201] width 328 height 74
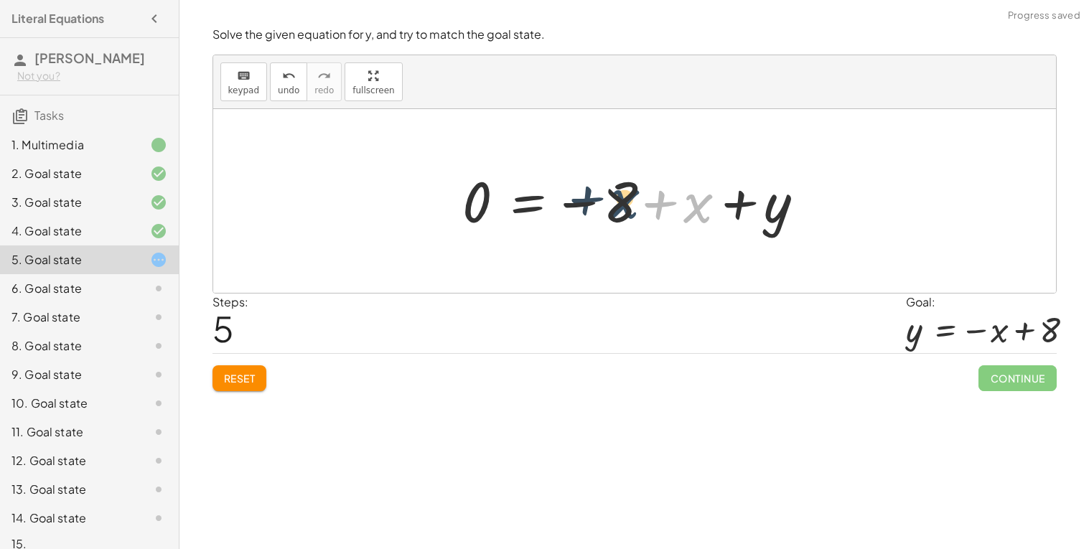
drag, startPoint x: 710, startPoint y: 208, endPoint x: 630, endPoint y: 202, distance: 79.9
click at [630, 202] on div at bounding box center [640, 201] width 370 height 71
drag, startPoint x: 775, startPoint y: 207, endPoint x: 557, endPoint y: 180, distance: 219.3
click at [557, 180] on div at bounding box center [640, 201] width 370 height 71
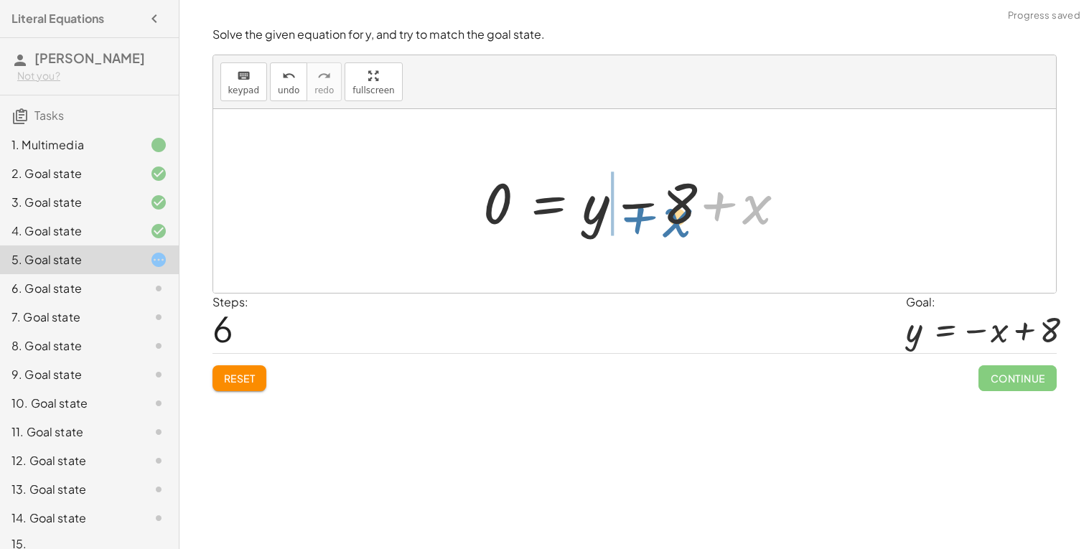
drag, startPoint x: 694, startPoint y: 178, endPoint x: 583, endPoint y: 191, distance: 111.3
click at [583, 191] on div at bounding box center [640, 201] width 328 height 74
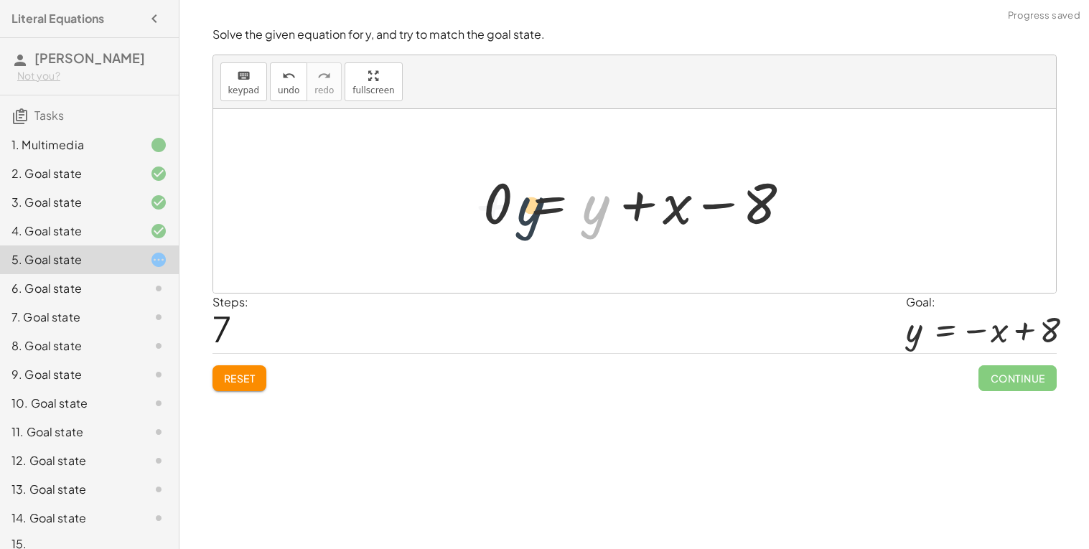
drag, startPoint x: 586, startPoint y: 202, endPoint x: 499, endPoint y: 201, distance: 86.9
click at [499, 201] on div at bounding box center [640, 201] width 328 height 74
drag, startPoint x: 500, startPoint y: 201, endPoint x: 622, endPoint y: 220, distance: 122.9
click at [622, 220] on div at bounding box center [640, 201] width 328 height 74
click at [573, 208] on div at bounding box center [640, 201] width 328 height 74
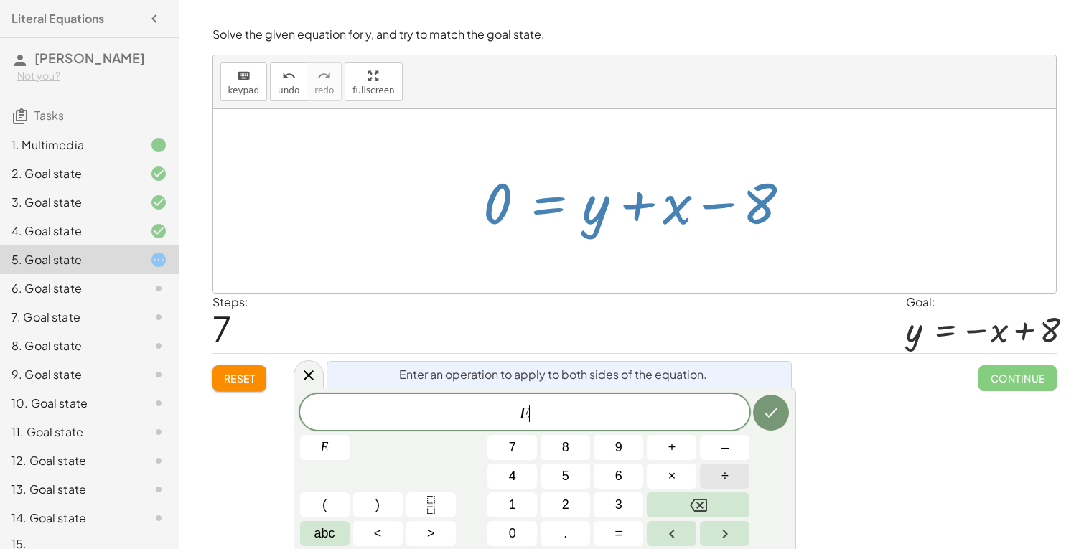
click at [745, 478] on button "÷" at bounding box center [725, 476] width 50 height 25
click at [0, 0] on div "Solve the given equation for y, and try to match the goal state. keyboard keypa…" at bounding box center [0, 0] width 0 height 0
click at [243, 385] on span "Reset" at bounding box center [240, 378] width 32 height 13
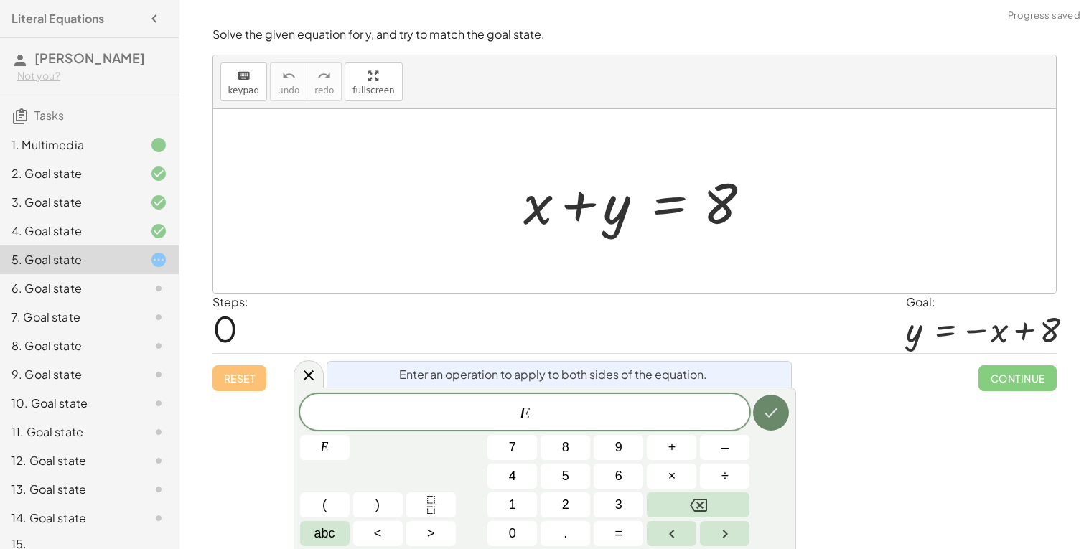
click at [786, 408] on button "Done" at bounding box center [771, 413] width 36 height 36
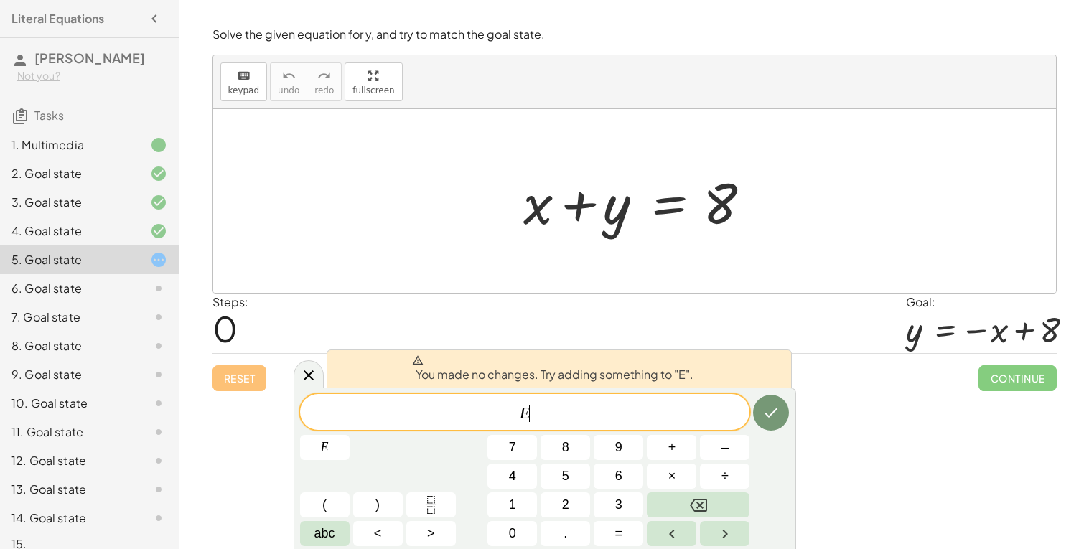
click at [615, 399] on div "E ​" at bounding box center [525, 412] width 450 height 36
click at [688, 495] on button "Backspace" at bounding box center [698, 505] width 103 height 25
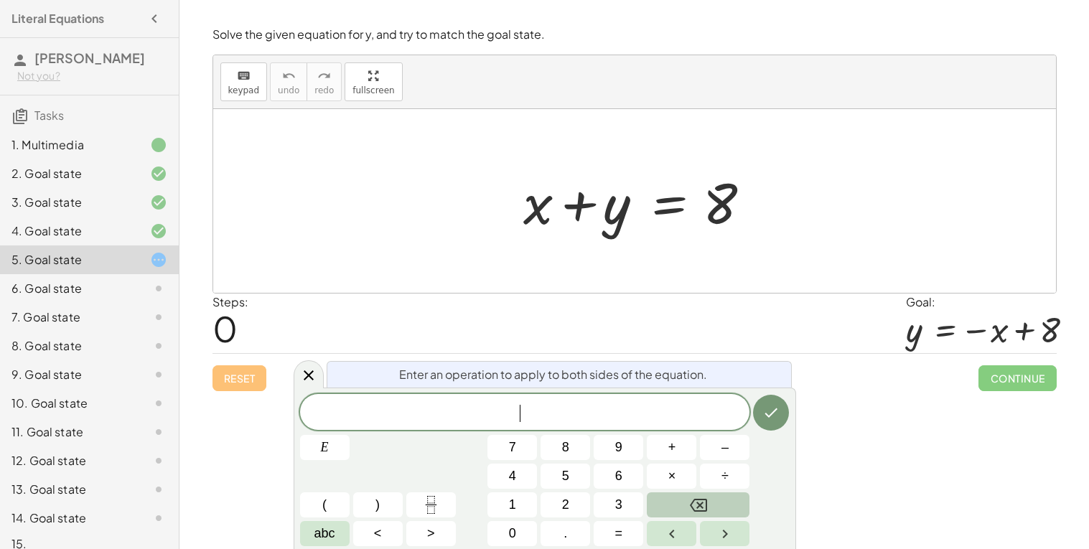
click at [688, 495] on button "Backspace" at bounding box center [698, 505] width 103 height 25
click at [305, 382] on icon at bounding box center [308, 374] width 17 height 17
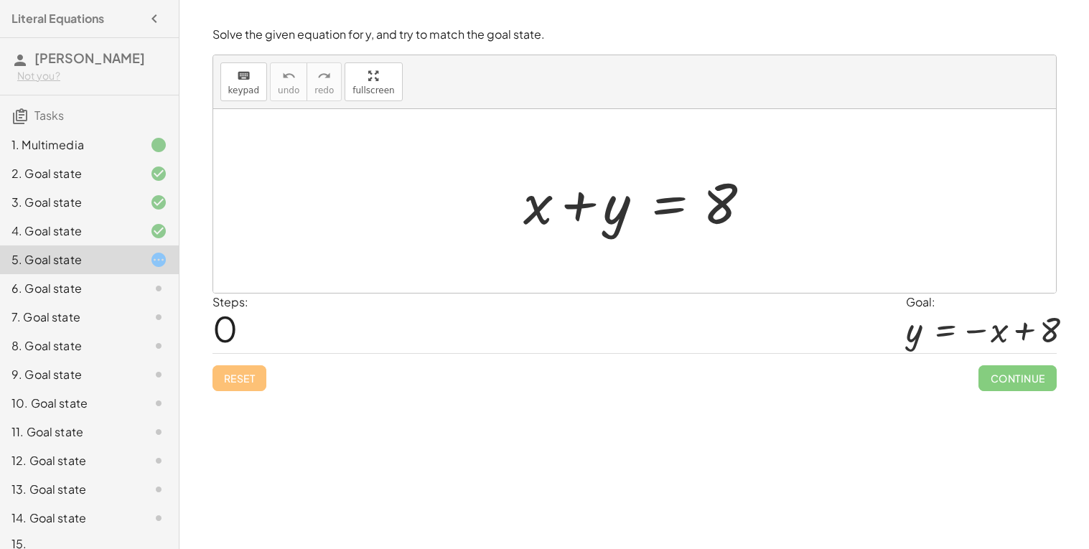
click at [270, 381] on div "Reset Continue" at bounding box center [635, 372] width 844 height 38
click at [249, 381] on div "Reset Continue" at bounding box center [635, 372] width 844 height 38
click at [238, 378] on div "Reset Continue" at bounding box center [635, 372] width 844 height 38
click at [676, 202] on div at bounding box center [640, 201] width 248 height 74
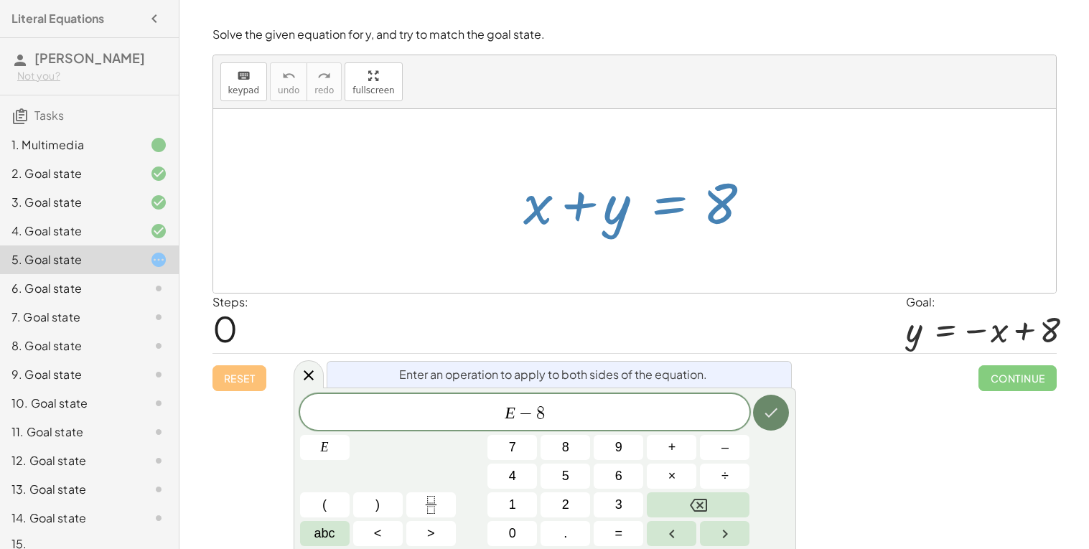
click at [781, 424] on button "Done" at bounding box center [771, 413] width 36 height 36
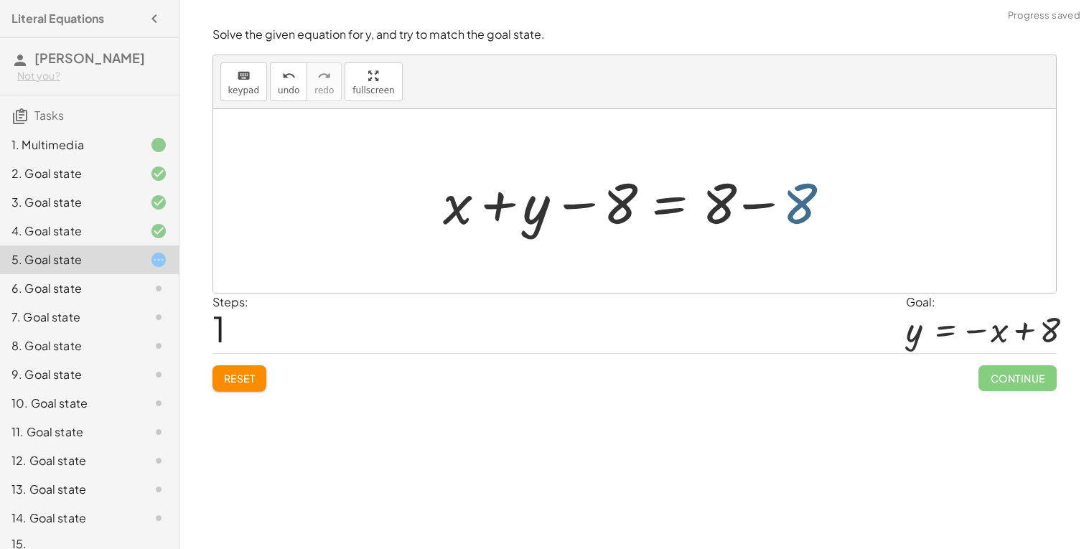
click at [783, 213] on div at bounding box center [640, 201] width 409 height 74
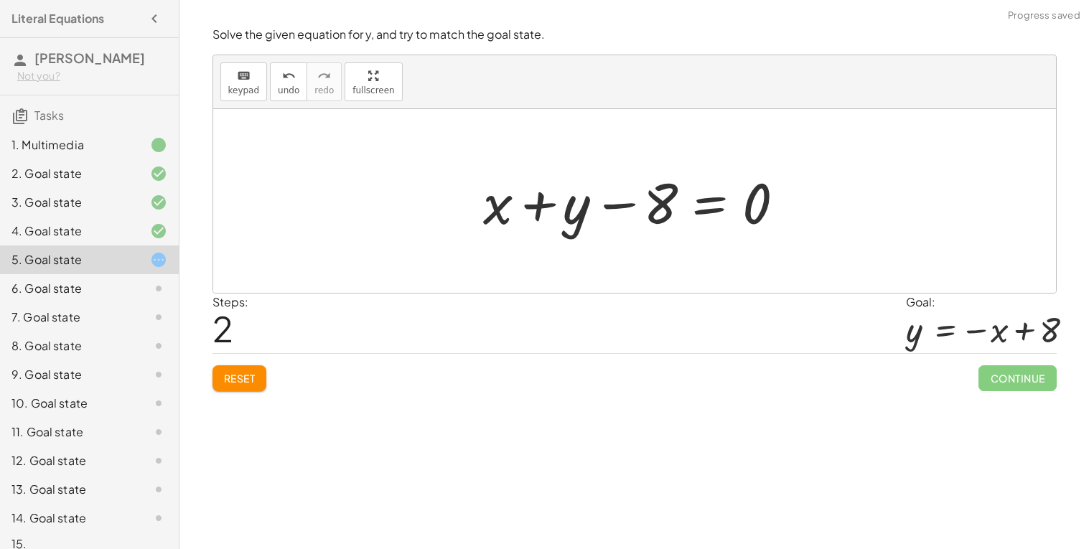
click at [655, 201] on div at bounding box center [640, 201] width 328 height 74
drag, startPoint x: 666, startPoint y: 209, endPoint x: 596, endPoint y: 214, distance: 69.8
click at [596, 214] on div at bounding box center [640, 201] width 328 height 74
drag, startPoint x: 584, startPoint y: 208, endPoint x: 701, endPoint y: 220, distance: 117.7
click at [701, 220] on div at bounding box center [640, 201] width 328 height 74
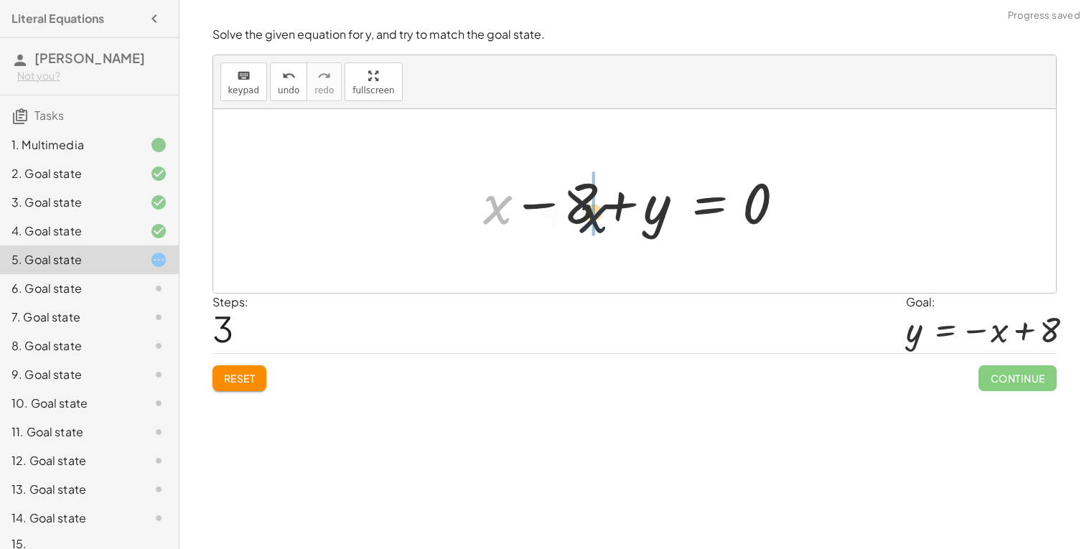
drag, startPoint x: 507, startPoint y: 214, endPoint x: 622, endPoint y: 223, distance: 115.2
click at [622, 223] on div at bounding box center [640, 201] width 328 height 74
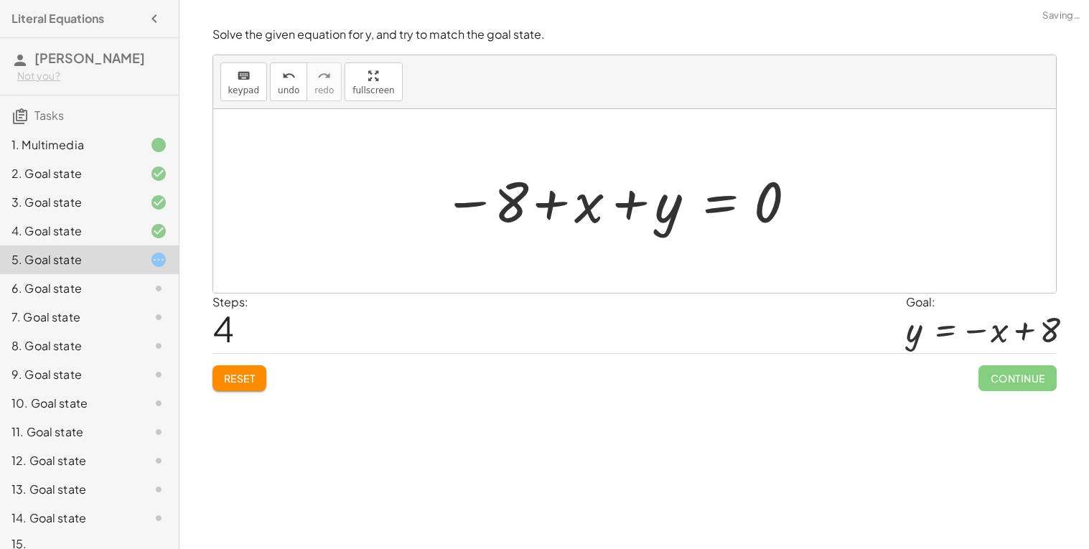
click at [253, 381] on span "Reset" at bounding box center [240, 378] width 32 height 13
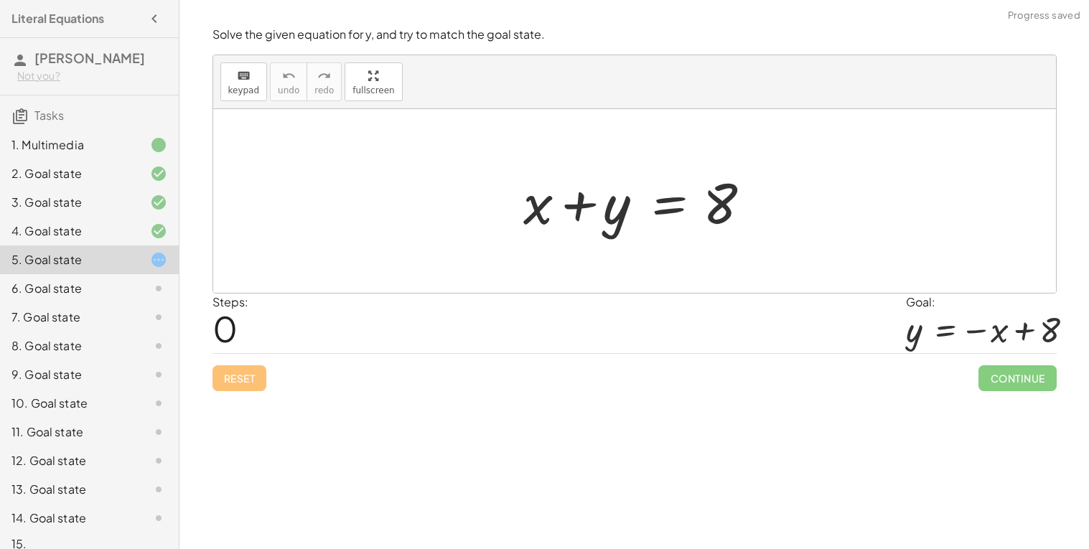
click at [255, 379] on div "Reset Continue" at bounding box center [635, 372] width 844 height 38
click at [666, 218] on div at bounding box center [640, 201] width 248 height 74
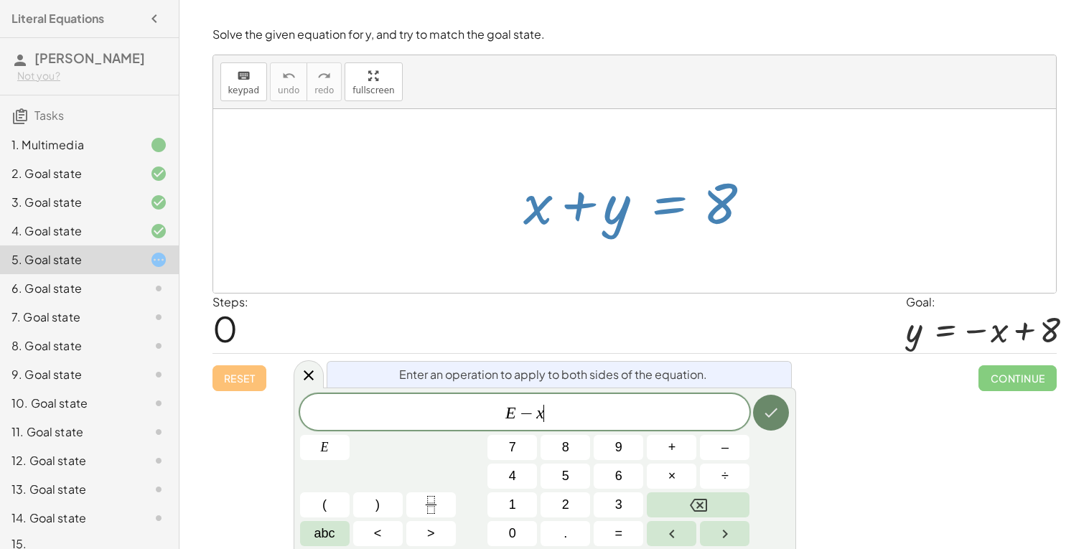
click at [773, 405] on icon "Done" at bounding box center [771, 412] width 17 height 17
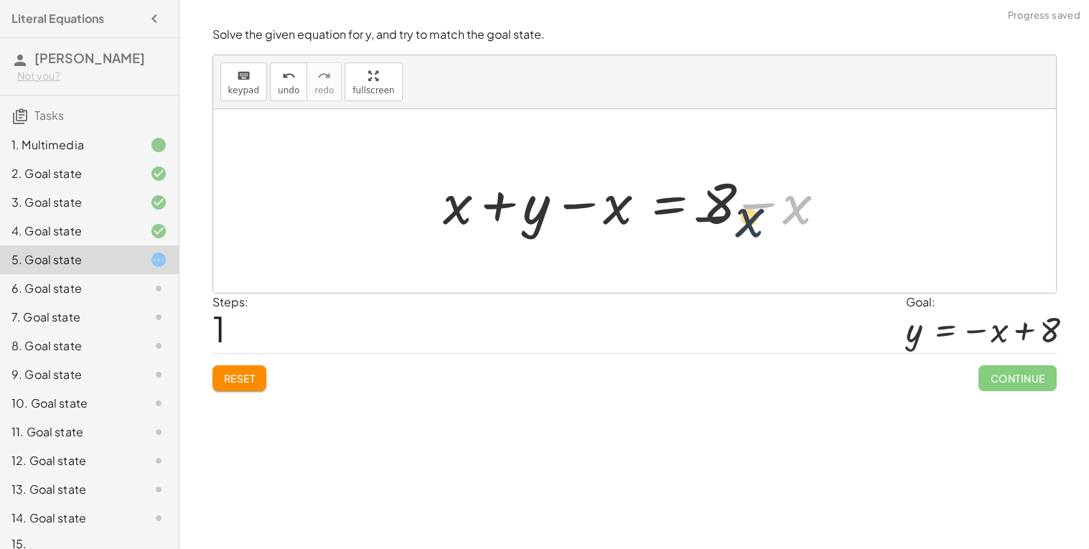
drag, startPoint x: 798, startPoint y: 200, endPoint x: 742, endPoint y: 215, distance: 57.8
click at [742, 215] on div at bounding box center [640, 201] width 409 height 74
drag, startPoint x: 722, startPoint y: 202, endPoint x: 794, endPoint y: 205, distance: 72.6
click at [794, 205] on div at bounding box center [640, 201] width 409 height 74
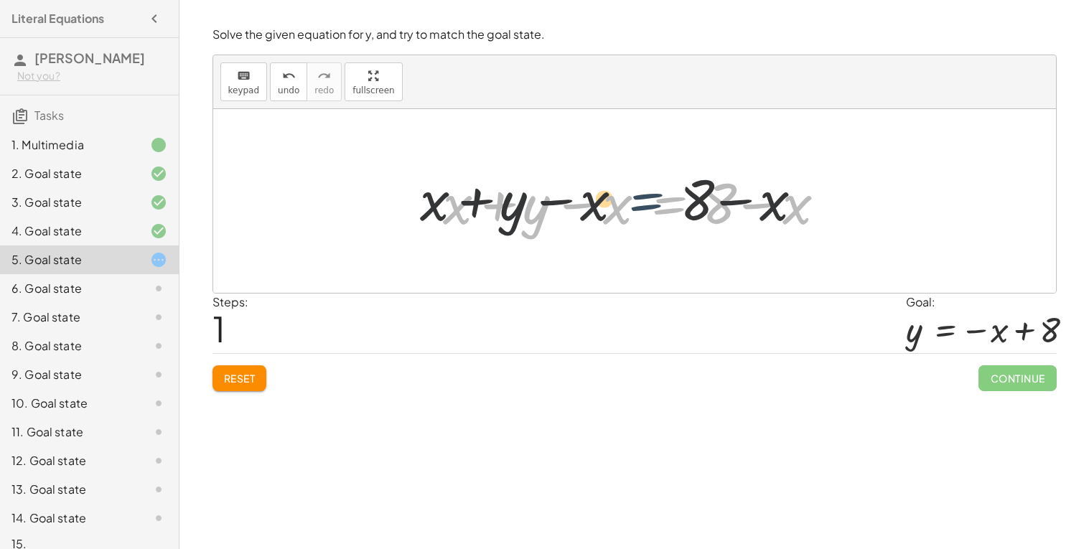
drag, startPoint x: 669, startPoint y: 216, endPoint x: 630, endPoint y: 212, distance: 39.0
click at [630, 212] on div at bounding box center [640, 201] width 409 height 74
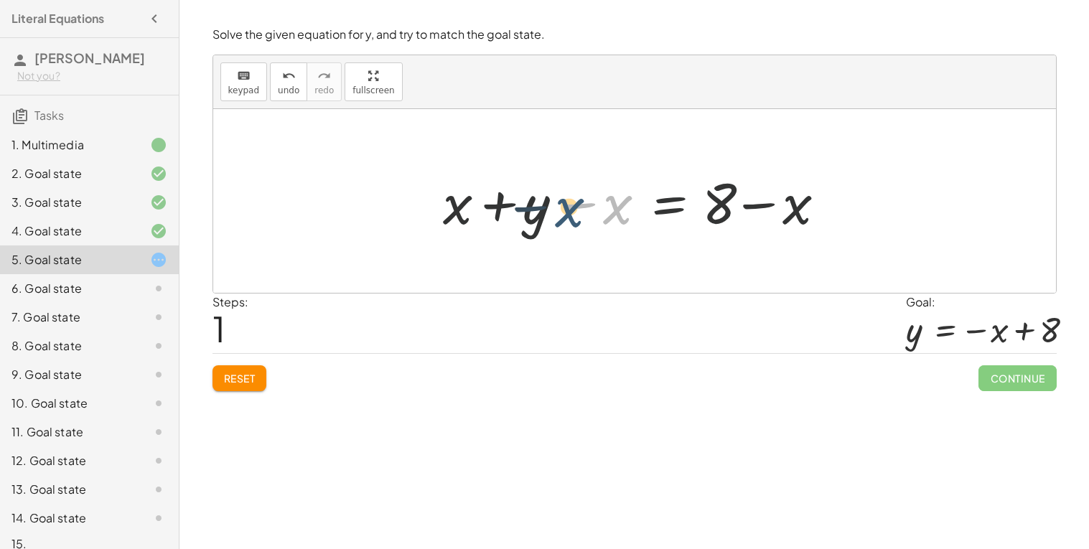
drag, startPoint x: 630, startPoint y: 212, endPoint x: 558, endPoint y: 216, distance: 72.7
click at [558, 216] on div at bounding box center [640, 201] width 409 height 74
drag, startPoint x: 470, startPoint y: 202, endPoint x: 566, endPoint y: 205, distance: 96.3
click at [566, 205] on div at bounding box center [640, 201] width 409 height 74
drag, startPoint x: 620, startPoint y: 195, endPoint x: 540, endPoint y: 200, distance: 80.6
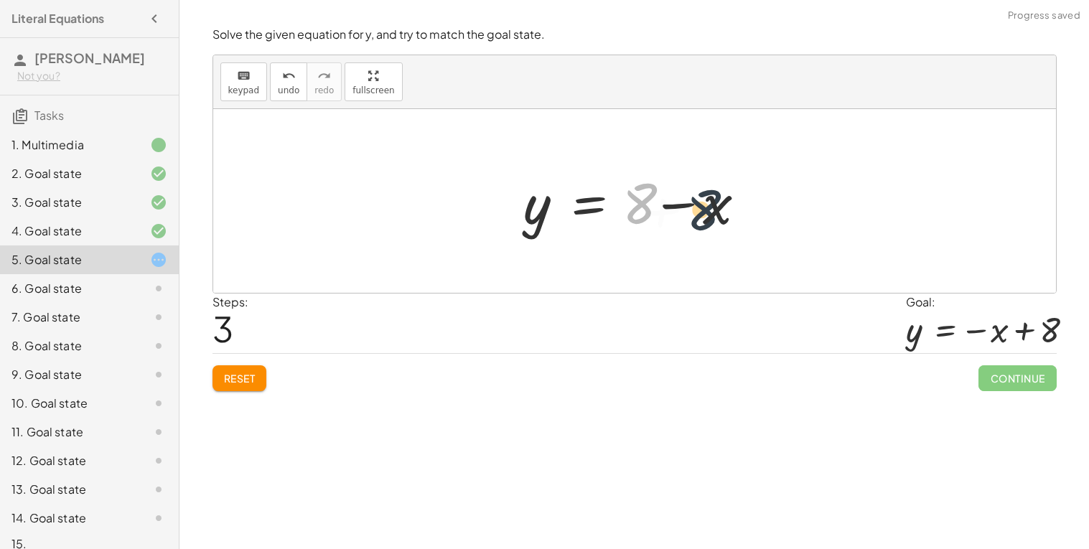
drag, startPoint x: 639, startPoint y: 206, endPoint x: 722, endPoint y: 211, distance: 82.7
click at [722, 211] on div at bounding box center [640, 201] width 248 height 74
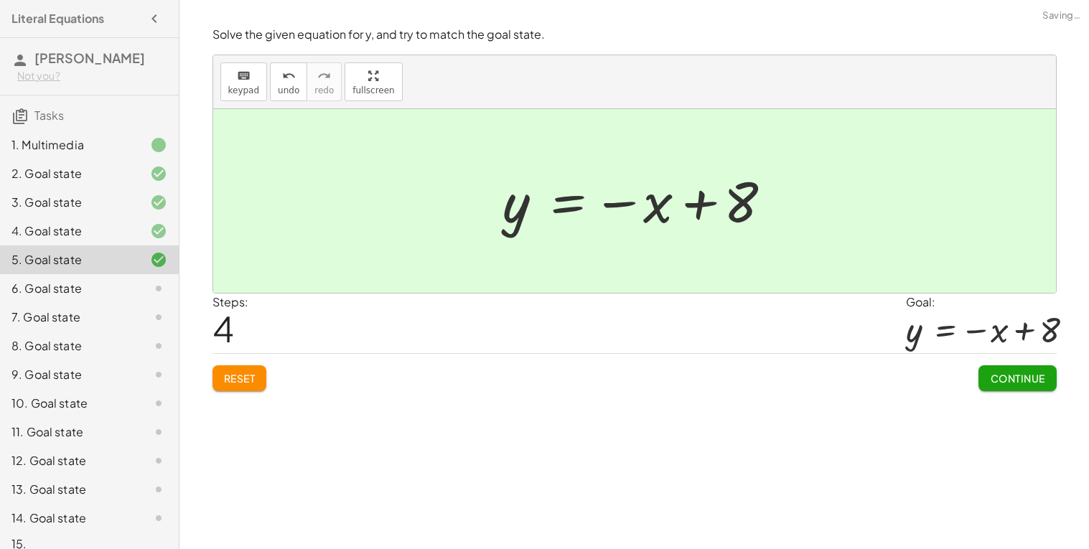
click at [1042, 383] on span "Continue" at bounding box center [1017, 378] width 55 height 13
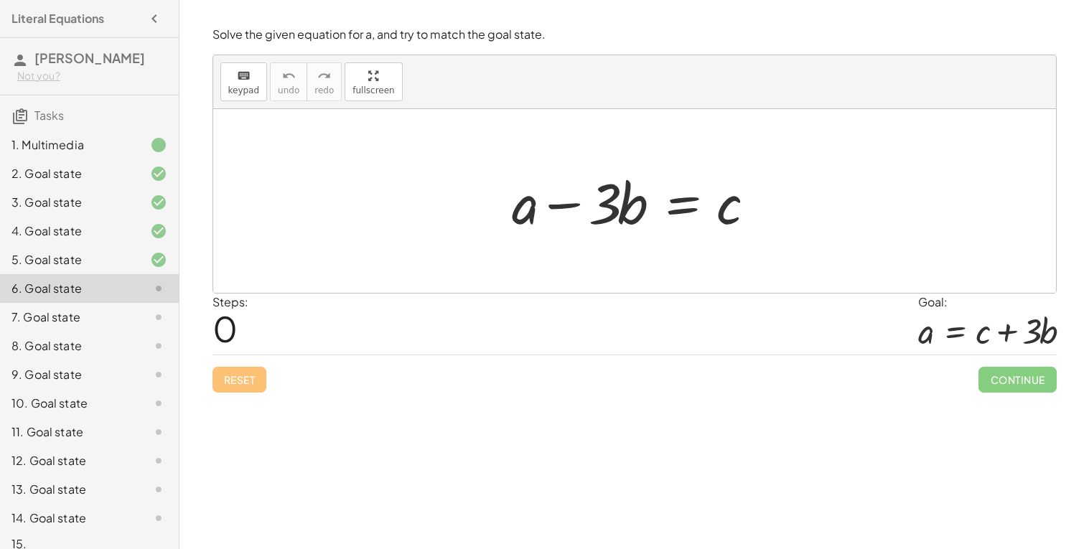
click at [671, 210] on div at bounding box center [640, 201] width 270 height 74
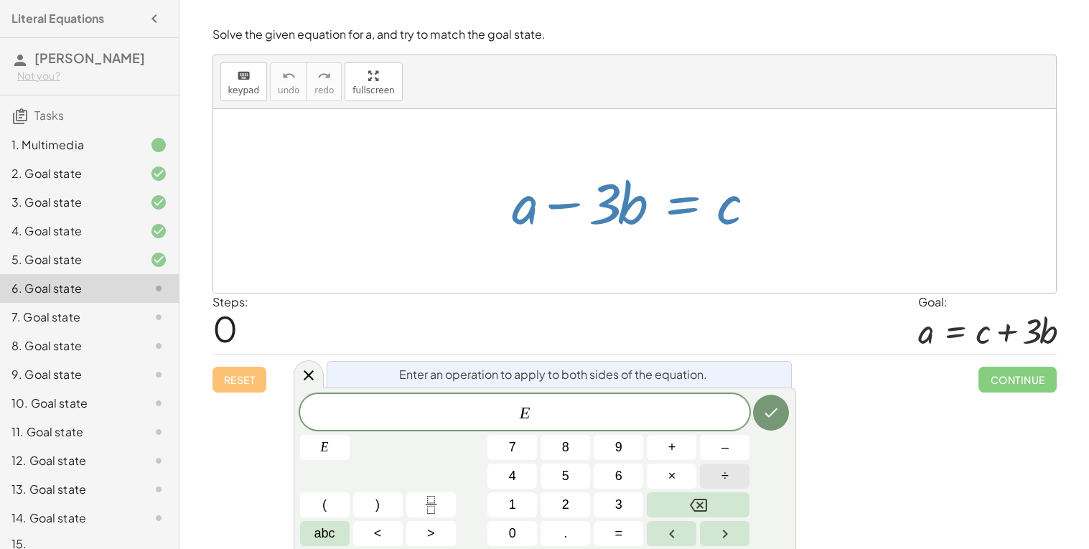
click at [727, 472] on span "÷" at bounding box center [725, 476] width 7 height 19
click at [773, 409] on icon "Done" at bounding box center [771, 412] width 17 height 17
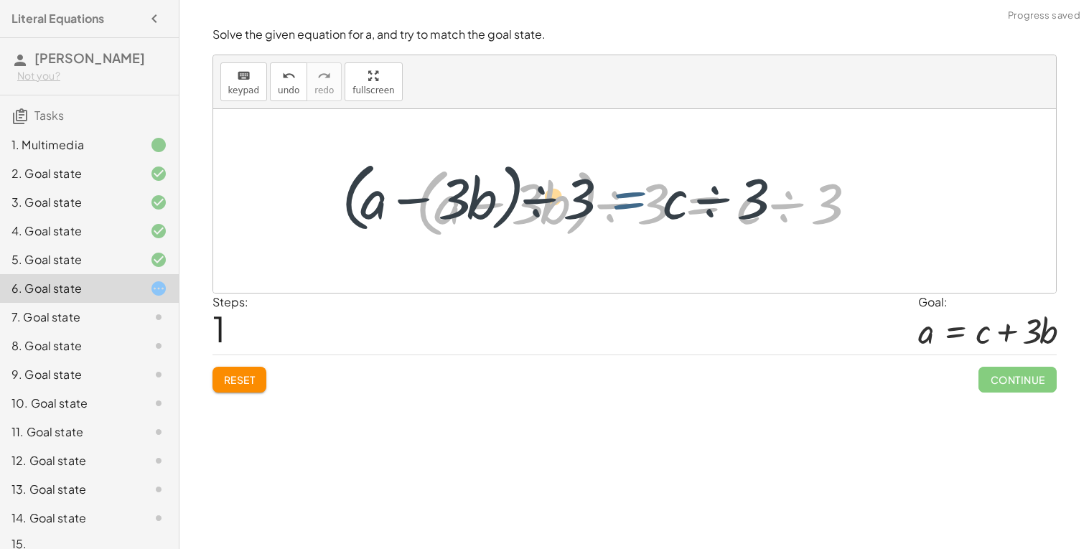
drag, startPoint x: 667, startPoint y: 221, endPoint x: 577, endPoint y: 215, distance: 90.7
click at [577, 215] on div at bounding box center [641, 201] width 464 height 83
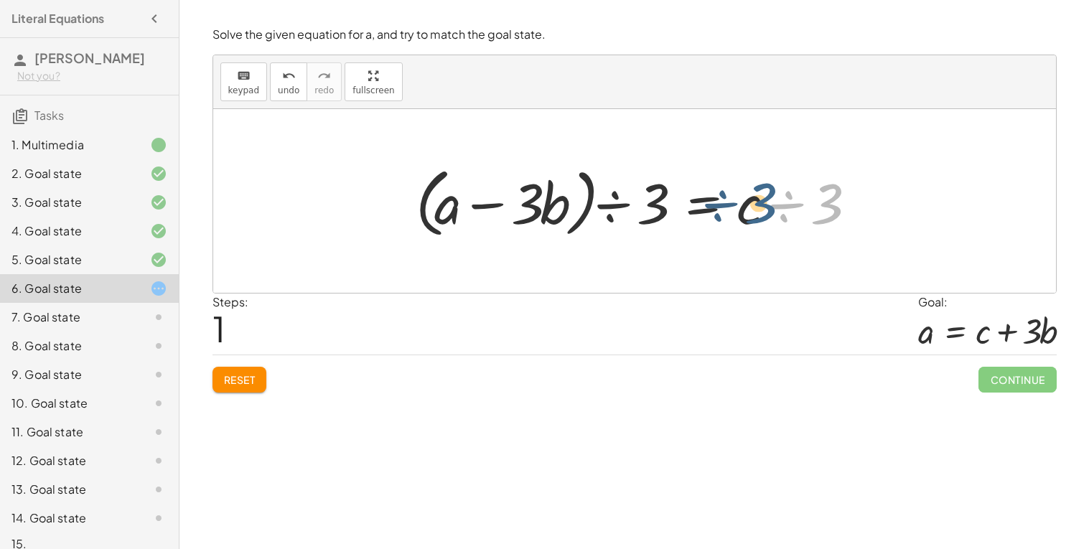
drag, startPoint x: 837, startPoint y: 210, endPoint x: 768, endPoint y: 209, distance: 69.7
click at [768, 209] on div at bounding box center [641, 201] width 464 height 83
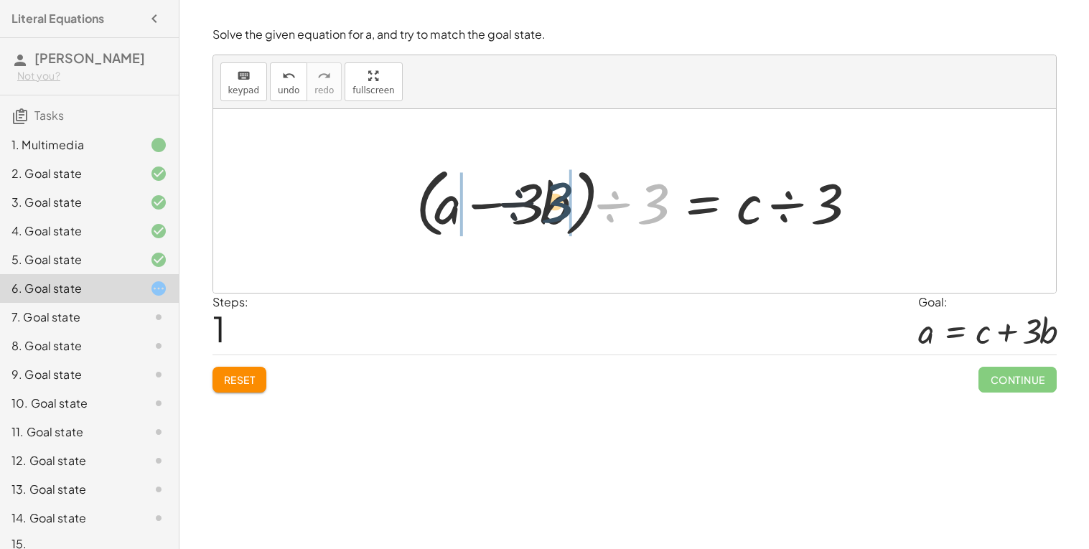
drag, startPoint x: 653, startPoint y: 203, endPoint x: 536, endPoint y: 202, distance: 117.1
click at [536, 202] on div at bounding box center [641, 201] width 464 height 83
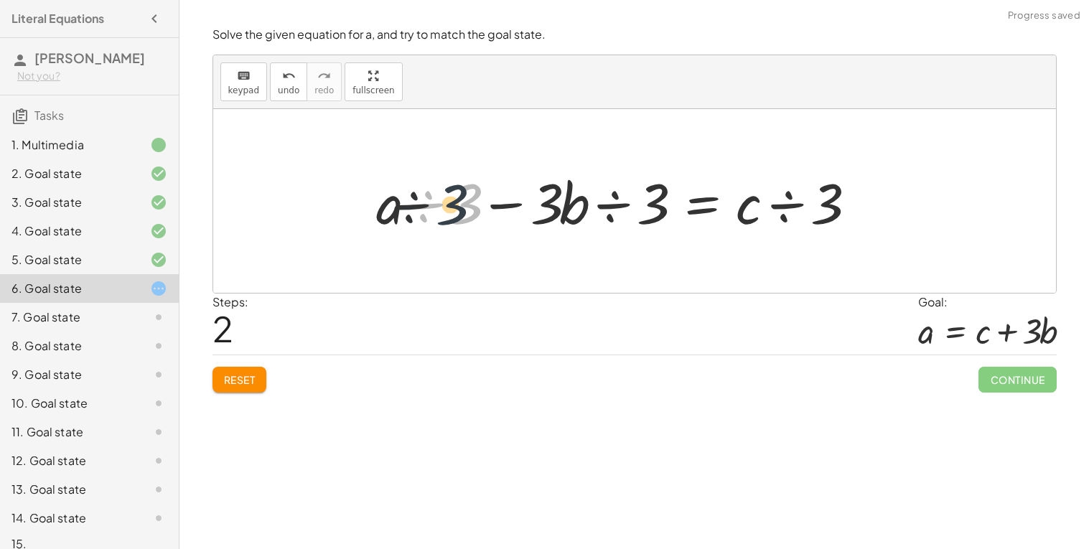
drag, startPoint x: 463, startPoint y: 195, endPoint x: 424, endPoint y: 200, distance: 39.9
click at [424, 200] on div at bounding box center [620, 201] width 503 height 74
drag, startPoint x: 408, startPoint y: 205, endPoint x: 554, endPoint y: 196, distance: 146.8
click at [554, 196] on div at bounding box center [620, 201] width 503 height 74
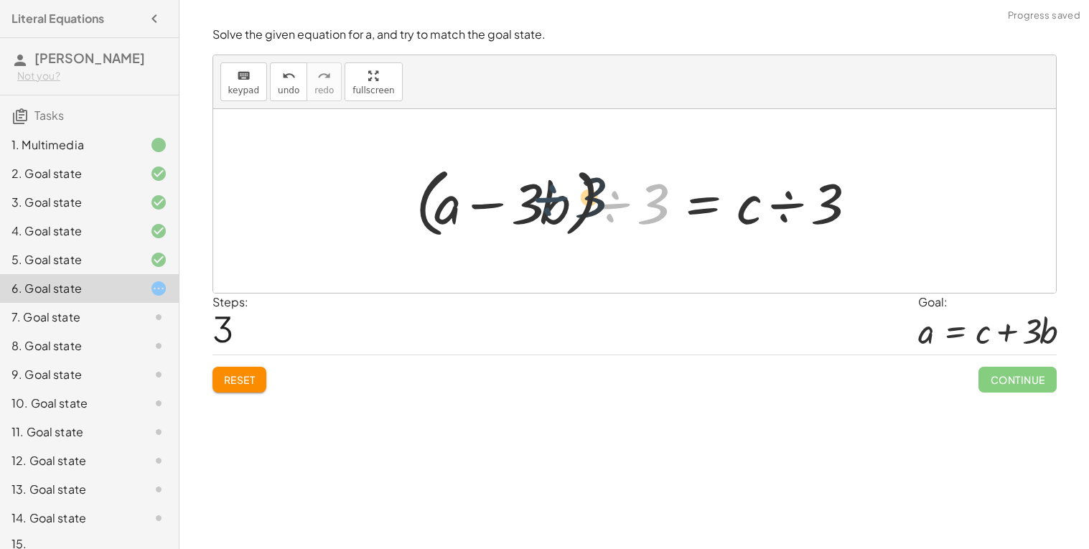
drag, startPoint x: 623, startPoint y: 203, endPoint x: 559, endPoint y: 197, distance: 64.2
click at [559, 197] on div at bounding box center [641, 201] width 464 height 83
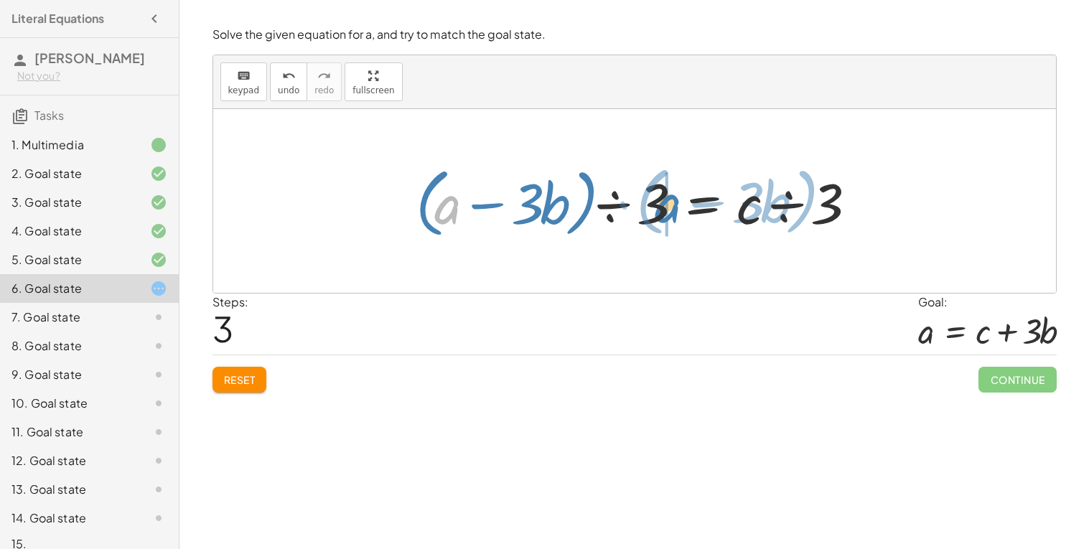
drag, startPoint x: 449, startPoint y: 207, endPoint x: 670, endPoint y: 205, distance: 220.4
click at [670, 205] on div at bounding box center [641, 201] width 464 height 83
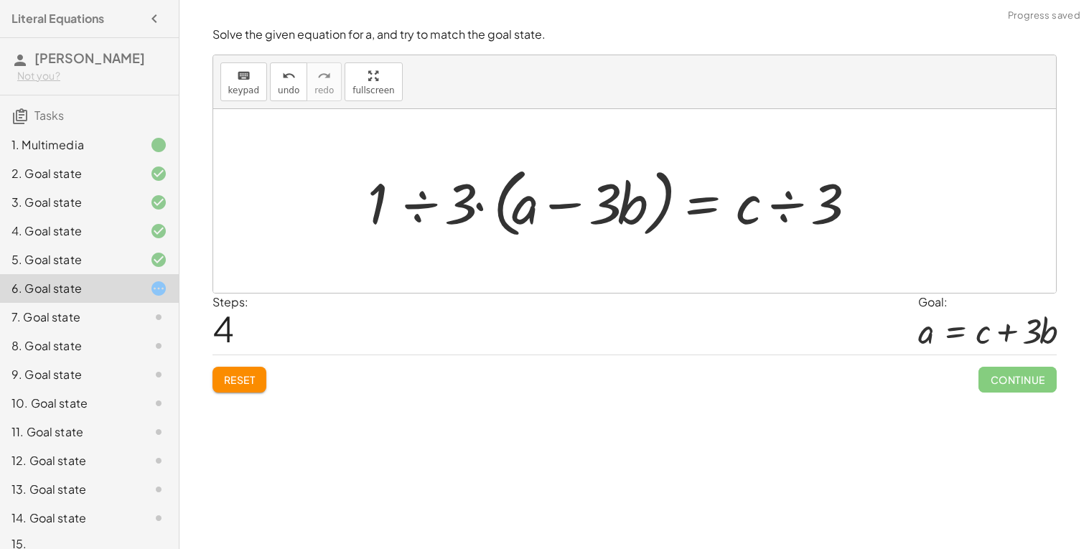
click at [195, 371] on div "Welcome to Graspable Math 👋 Graspable Math lets you use touch or mouse gestures…" at bounding box center [635, 274] width 910 height 549
click at [215, 374] on button "Reset" at bounding box center [240, 380] width 55 height 26
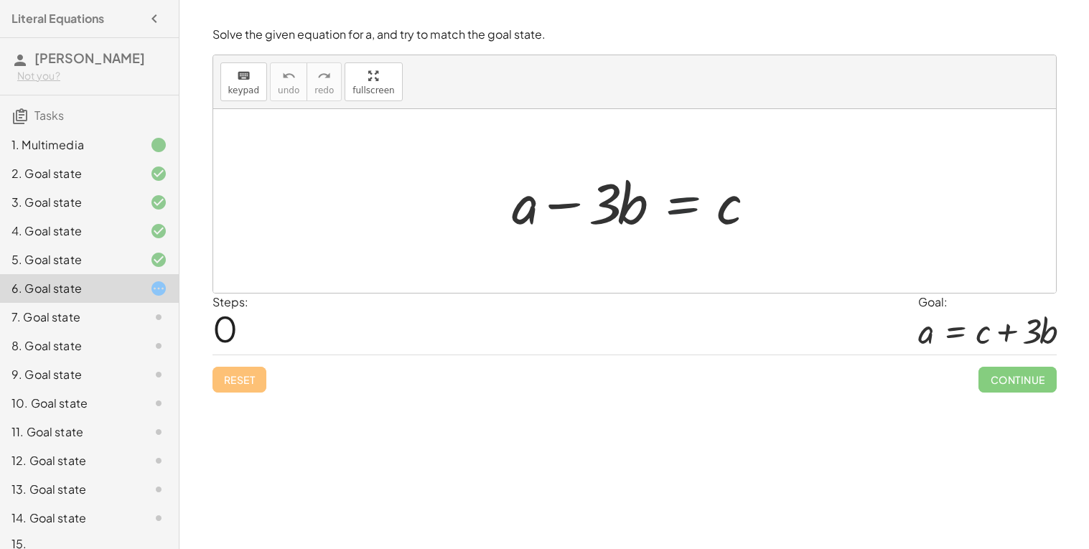
click at [688, 187] on div at bounding box center [640, 201] width 270 height 74
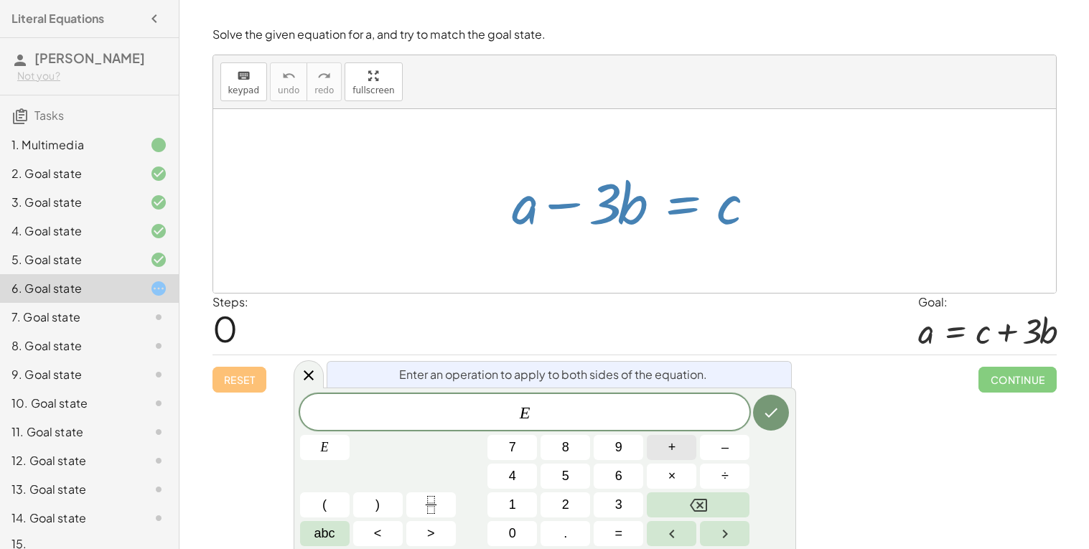
click at [677, 447] on button "+" at bounding box center [672, 447] width 50 height 25
click at [762, 399] on button "Done" at bounding box center [771, 413] width 36 height 36
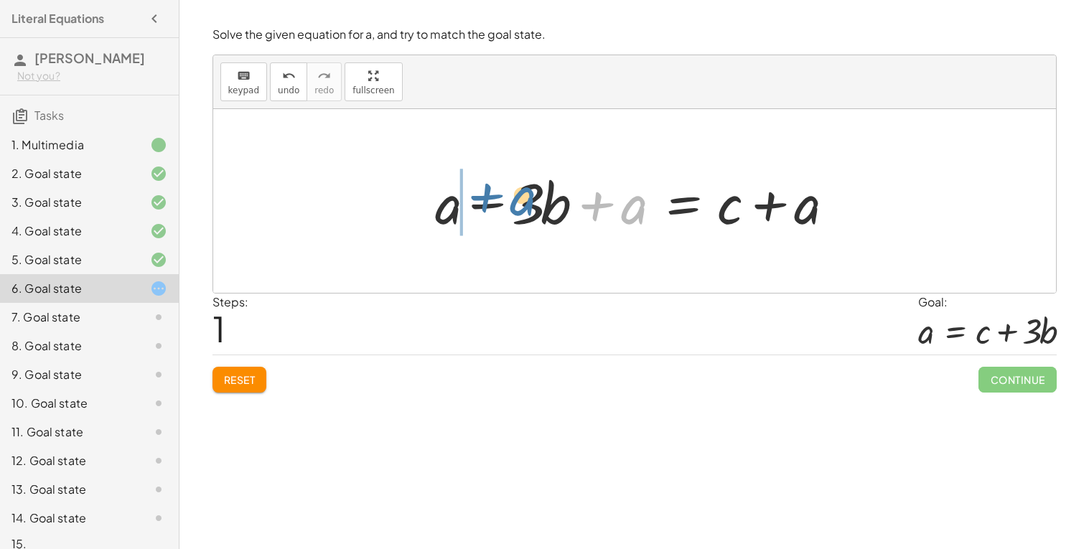
drag, startPoint x: 626, startPoint y: 238, endPoint x: 482, endPoint y: 244, distance: 144.5
click at [482, 244] on div "+ a − · 3 · b = c + a + a − · 3 · b = c + a + + a" at bounding box center [634, 201] width 843 height 184
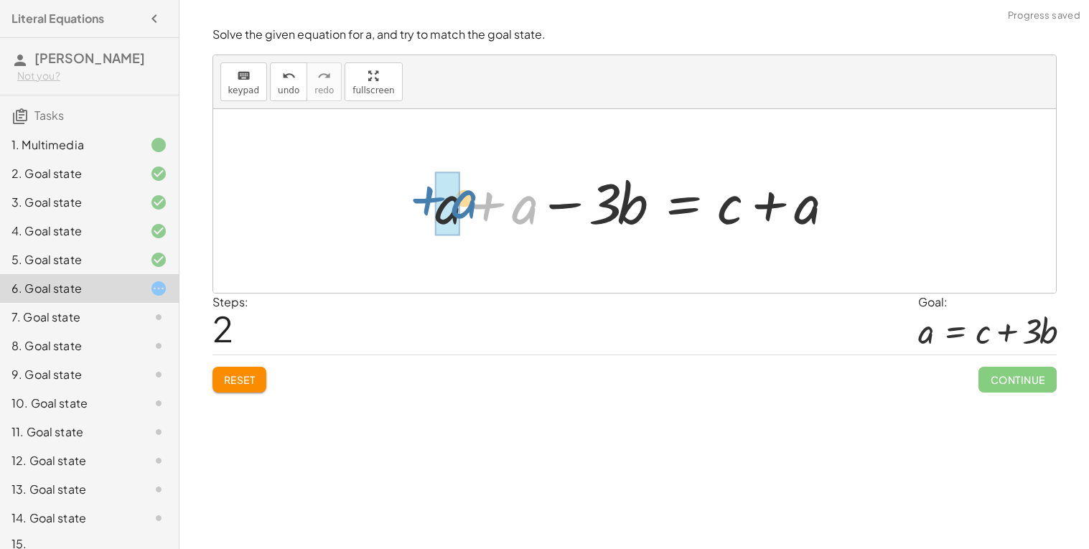
drag, startPoint x: 522, startPoint y: 229, endPoint x: 455, endPoint y: 236, distance: 67.1
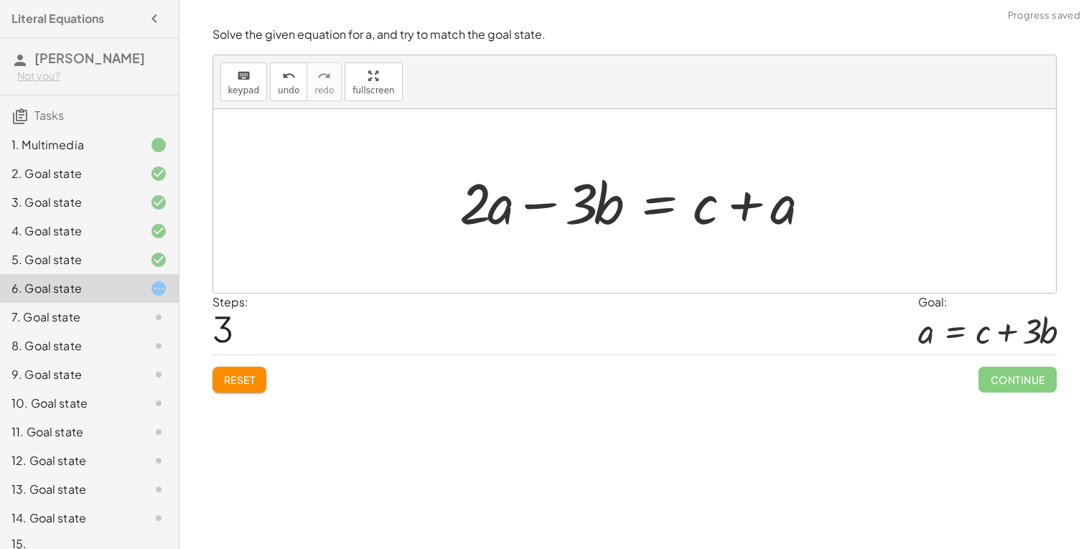
click at [253, 380] on span "Reset" at bounding box center [240, 379] width 32 height 13
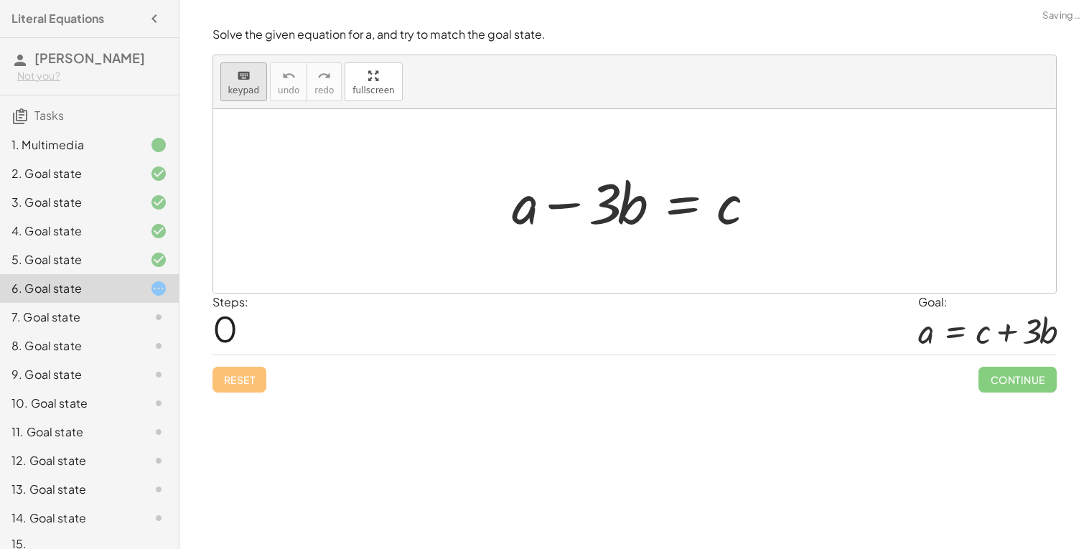
click at [251, 87] on span "keypad" at bounding box center [244, 90] width 32 height 10
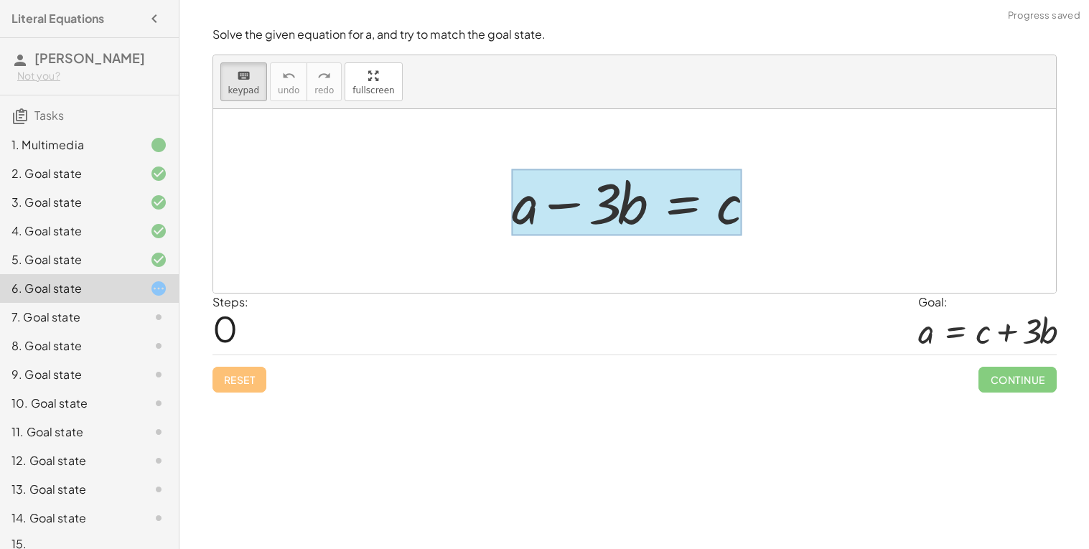
click at [672, 213] on div at bounding box center [627, 202] width 230 height 67
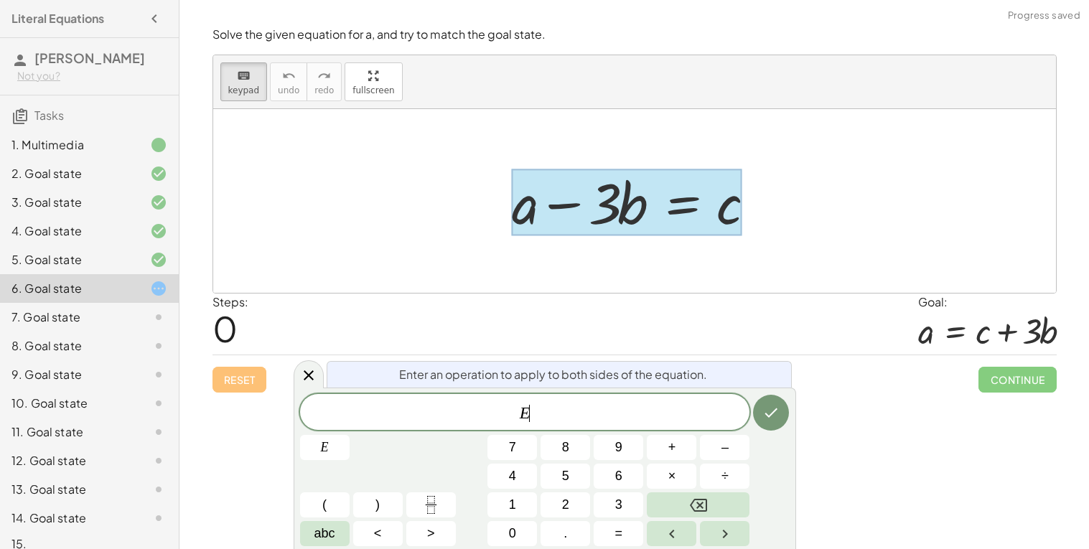
click at [343, 271] on div at bounding box center [634, 201] width 843 height 184
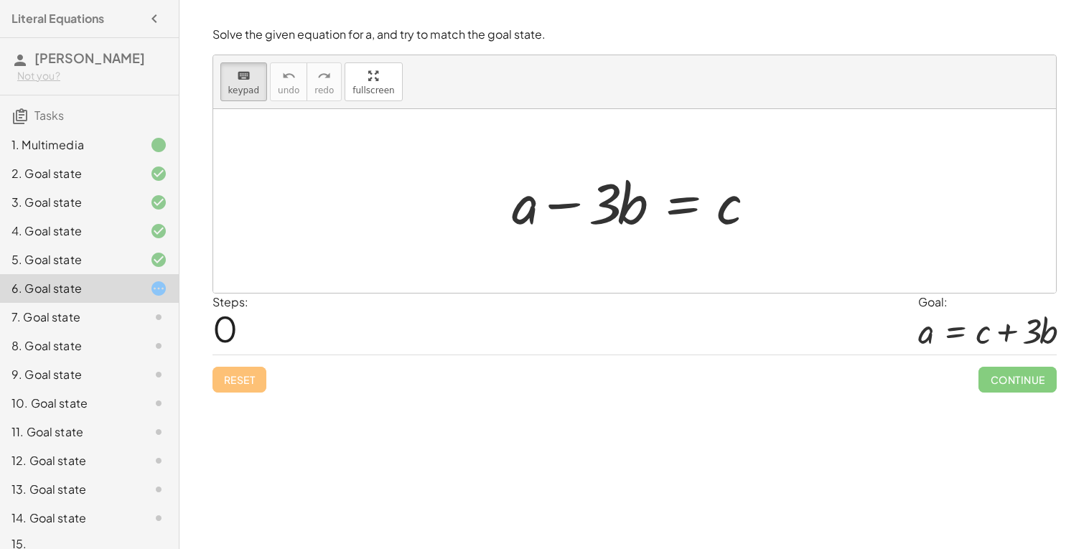
click at [719, 392] on div "Reset Continue" at bounding box center [635, 374] width 844 height 38
click at [253, 83] on button "keyboard keypad" at bounding box center [243, 81] width 47 height 39
click at [689, 217] on div at bounding box center [640, 201] width 270 height 74
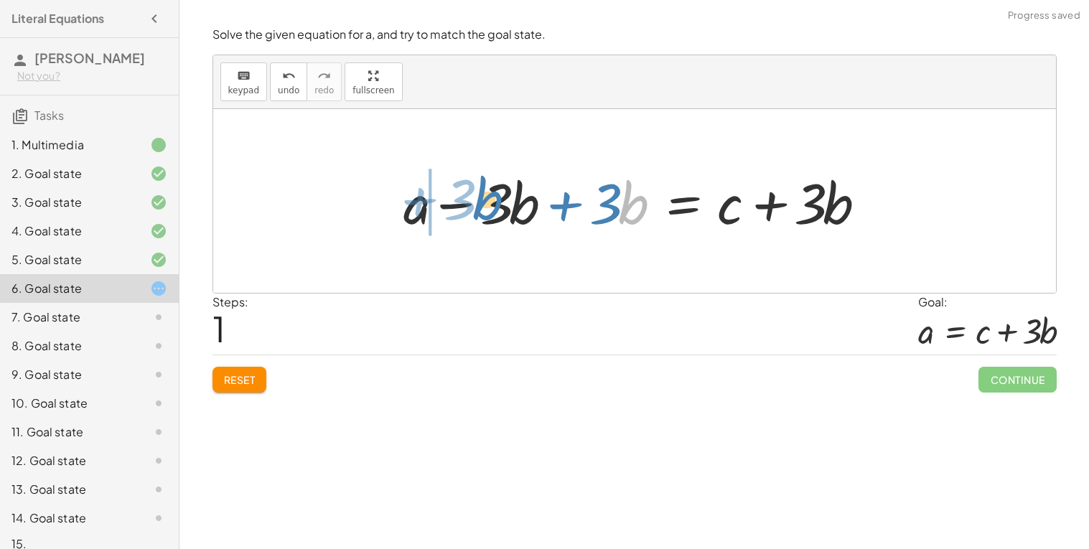
drag, startPoint x: 638, startPoint y: 217, endPoint x: 490, endPoint y: 212, distance: 148.0
click at [490, 212] on div at bounding box center [640, 201] width 488 height 74
drag, startPoint x: 566, startPoint y: 204, endPoint x: 508, endPoint y: 201, distance: 57.5
click at [508, 201] on div at bounding box center [640, 201] width 488 height 74
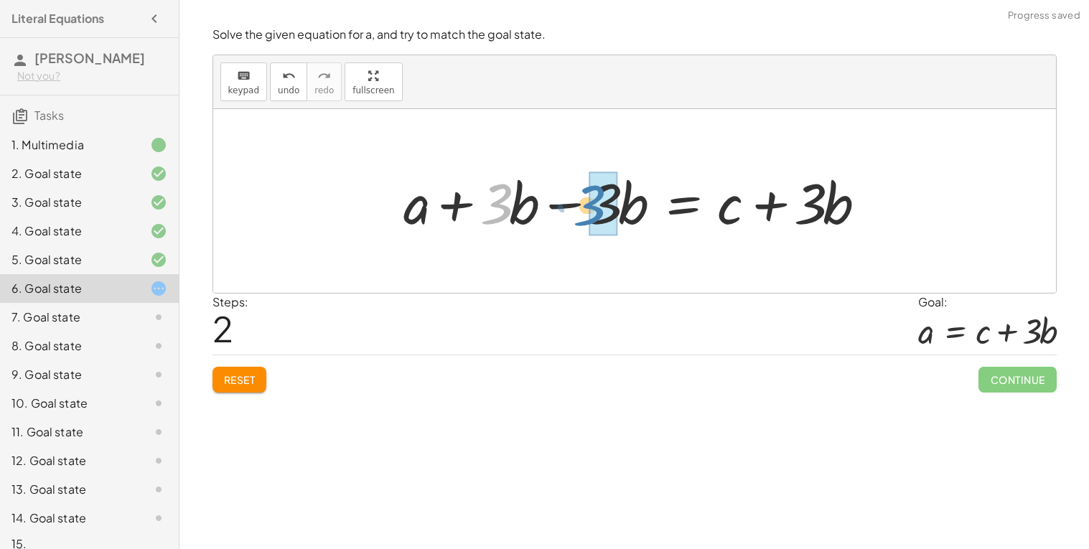
drag, startPoint x: 508, startPoint y: 201, endPoint x: 610, endPoint y: 202, distance: 101.2
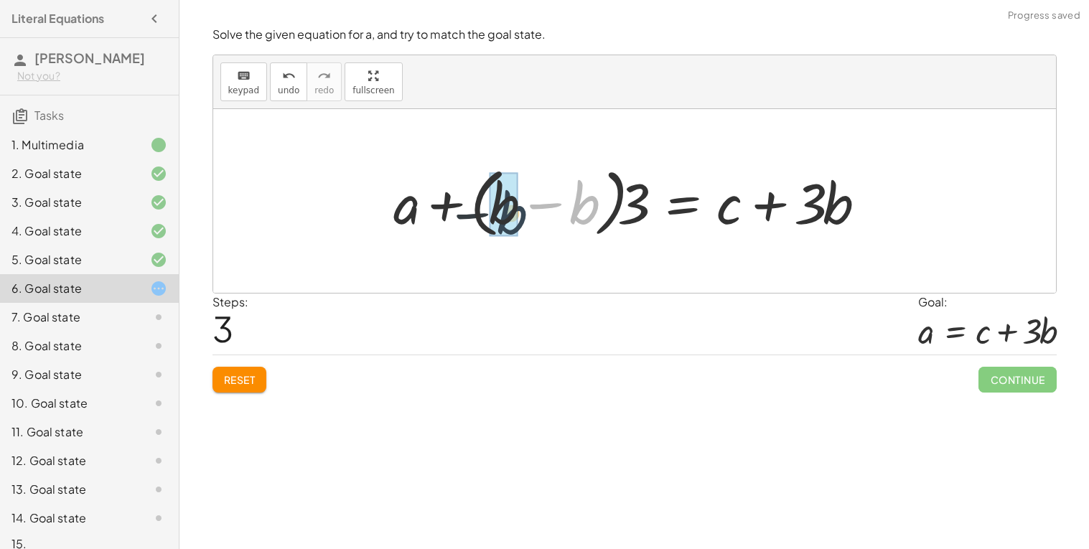
drag, startPoint x: 597, startPoint y: 198, endPoint x: 509, endPoint y: 208, distance: 88.1
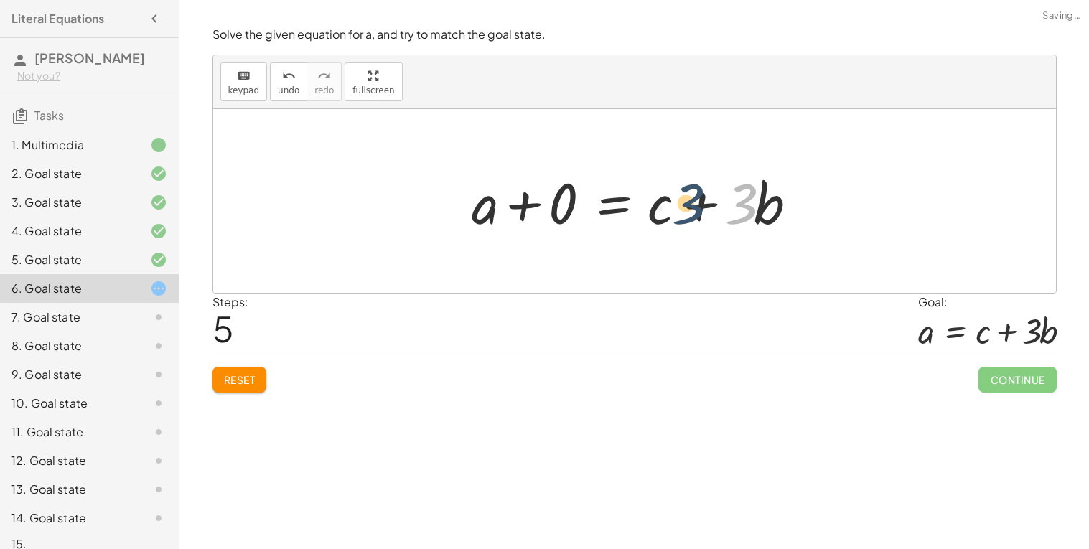
drag, startPoint x: 746, startPoint y: 202, endPoint x: 674, endPoint y: 202, distance: 71.8
click at [674, 202] on div at bounding box center [640, 201] width 350 height 74
click at [480, 195] on div at bounding box center [640, 201] width 350 height 74
click at [0, 0] on div "Solve the given equation for a, and try to match the goal state. keyboard keypa…" at bounding box center [0, 0] width 0 height 0
click at [224, 387] on button "Reset" at bounding box center [240, 380] width 55 height 26
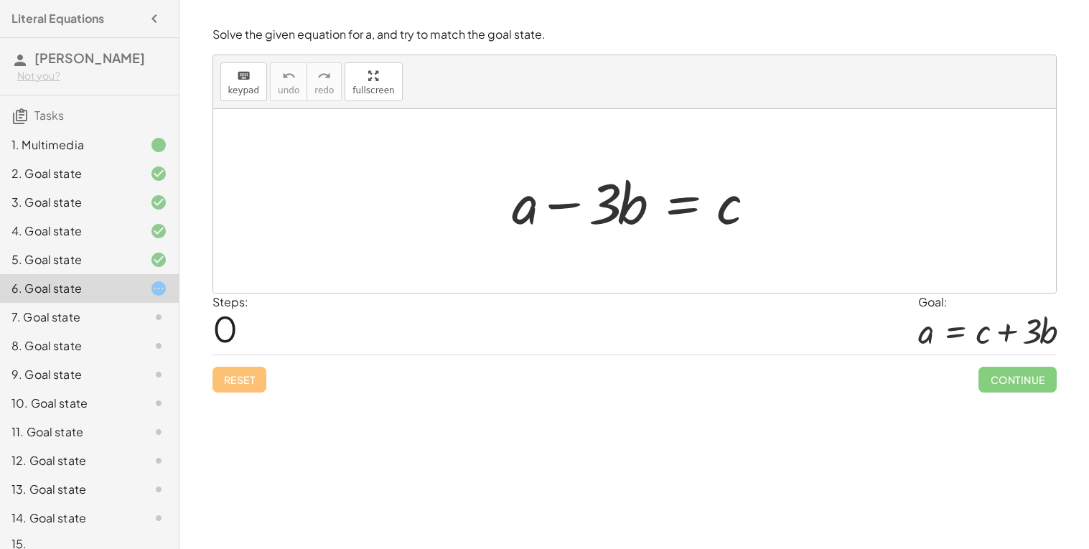
click at [681, 210] on div at bounding box center [640, 201] width 270 height 74
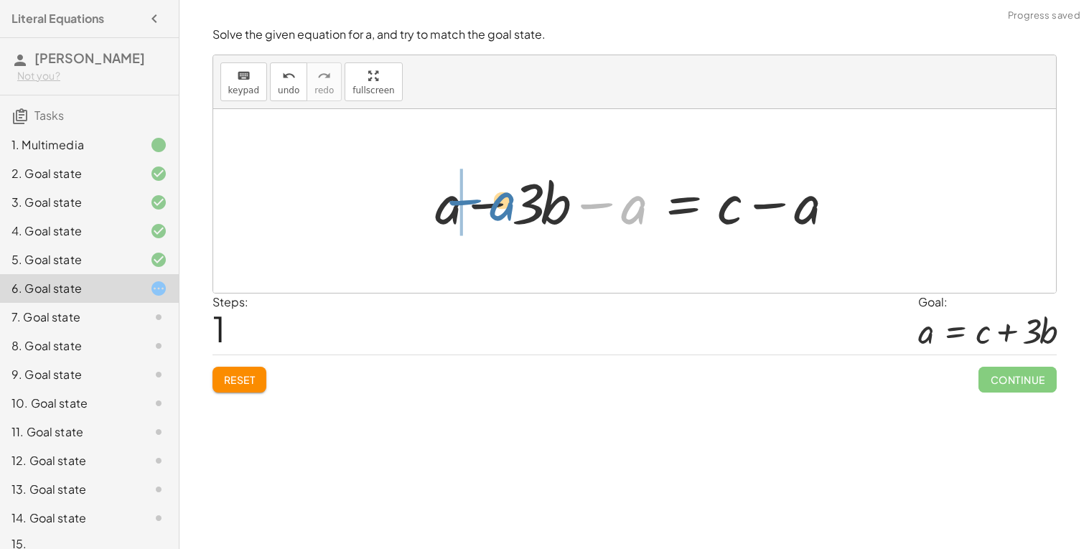
drag, startPoint x: 641, startPoint y: 216, endPoint x: 499, endPoint y: 213, distance: 141.5
click at [499, 213] on div at bounding box center [640, 201] width 424 height 74
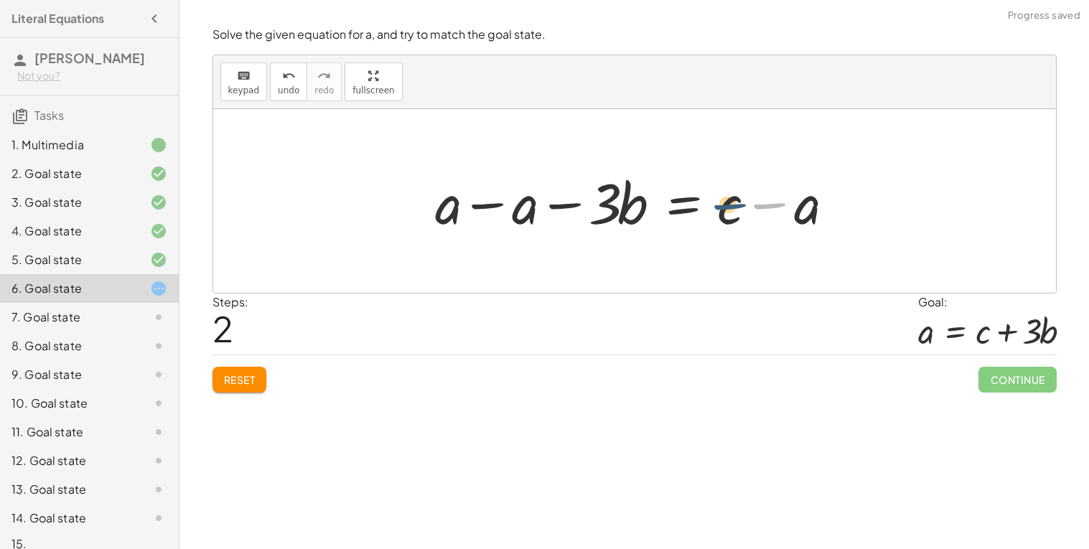
drag, startPoint x: 791, startPoint y: 207, endPoint x: 734, endPoint y: 207, distance: 56.7
click at [734, 207] on div at bounding box center [640, 201] width 424 height 74
drag, startPoint x: 735, startPoint y: 212, endPoint x: 564, endPoint y: 201, distance: 170.5
click at [564, 201] on div at bounding box center [640, 201] width 424 height 74
drag, startPoint x: 739, startPoint y: 200, endPoint x: 462, endPoint y: 204, distance: 276.5
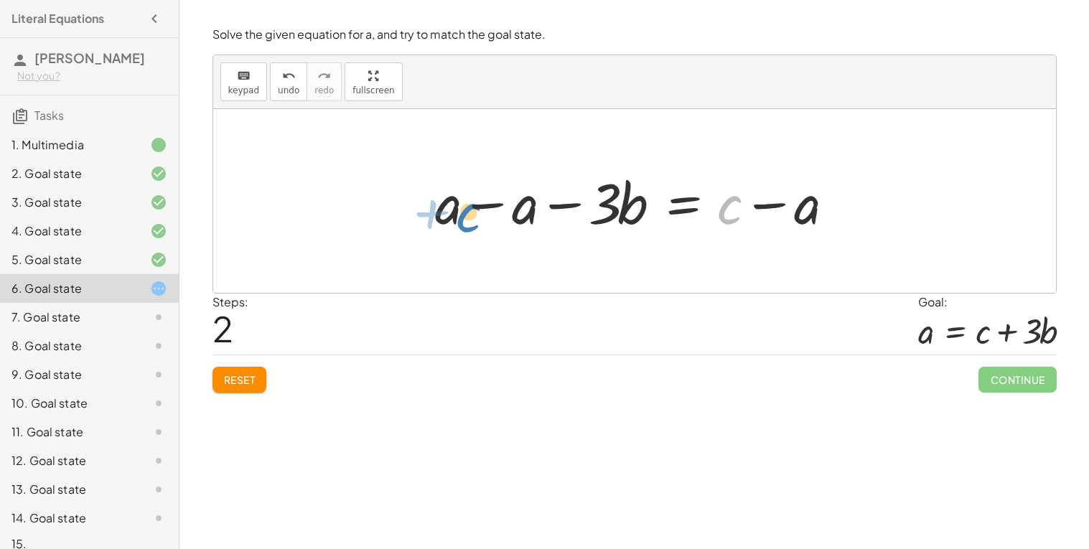
click at [462, 204] on div at bounding box center [640, 201] width 424 height 74
drag, startPoint x: 437, startPoint y: 207, endPoint x: 528, endPoint y: 208, distance: 91.2
click at [528, 208] on div at bounding box center [640, 201] width 424 height 74
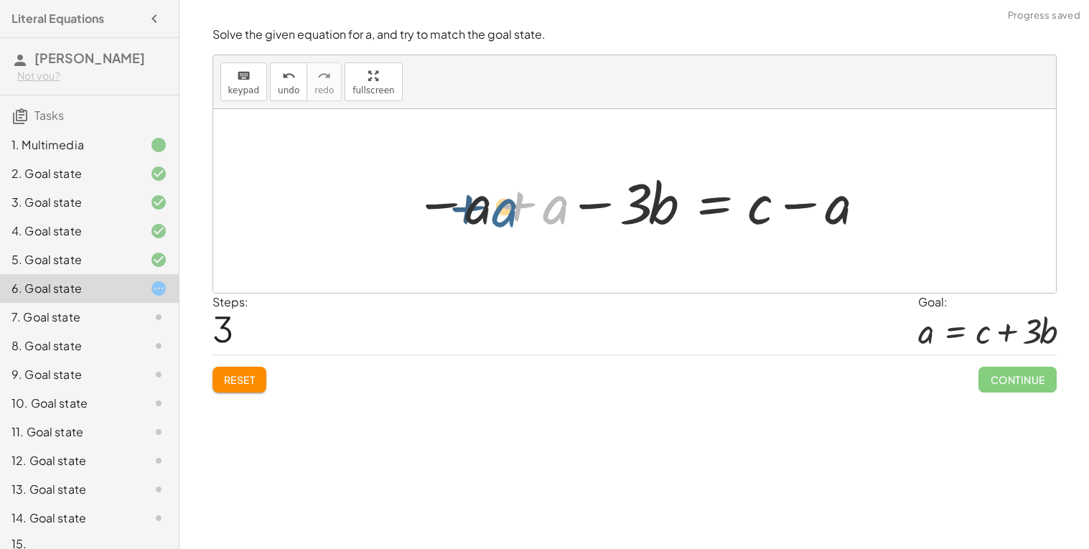
drag, startPoint x: 546, startPoint y: 209, endPoint x: 491, endPoint y: 212, distance: 54.6
click at [491, 212] on div at bounding box center [640, 201] width 466 height 74
click at [227, 367] on button "Reset" at bounding box center [240, 380] width 55 height 26
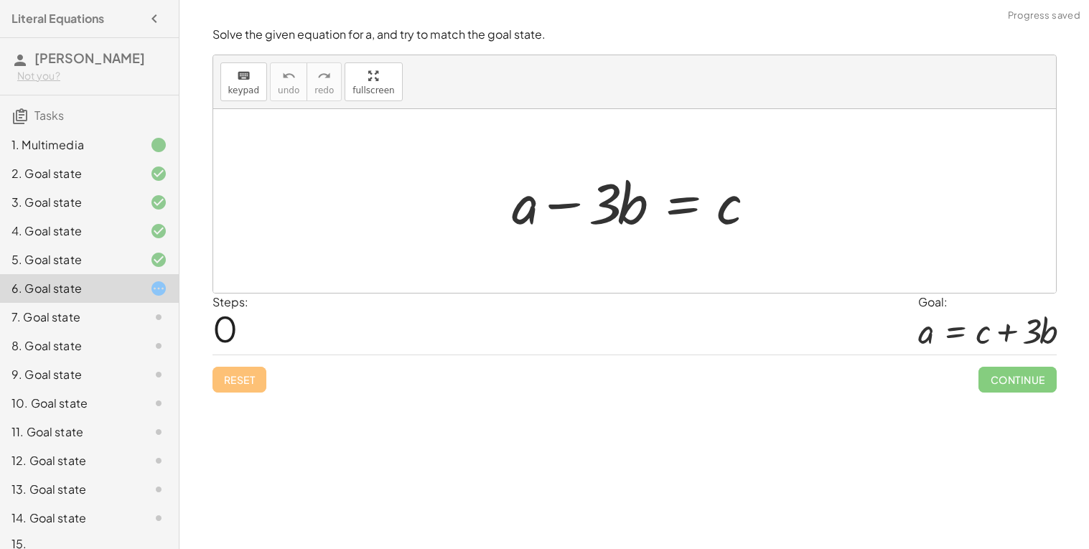
click at [679, 200] on div at bounding box center [640, 201] width 270 height 74
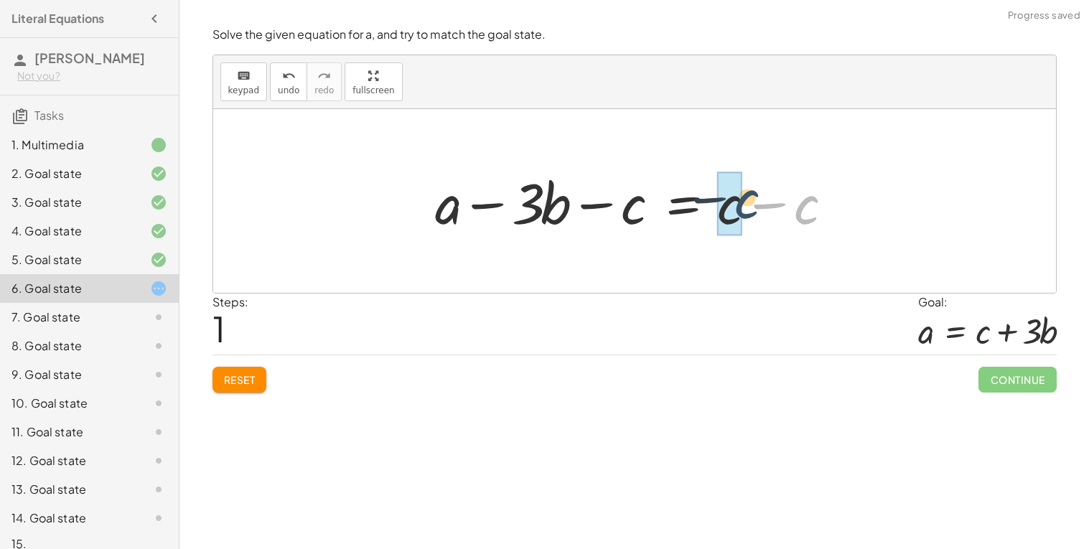
drag, startPoint x: 799, startPoint y: 212, endPoint x: 732, endPoint y: 205, distance: 67.1
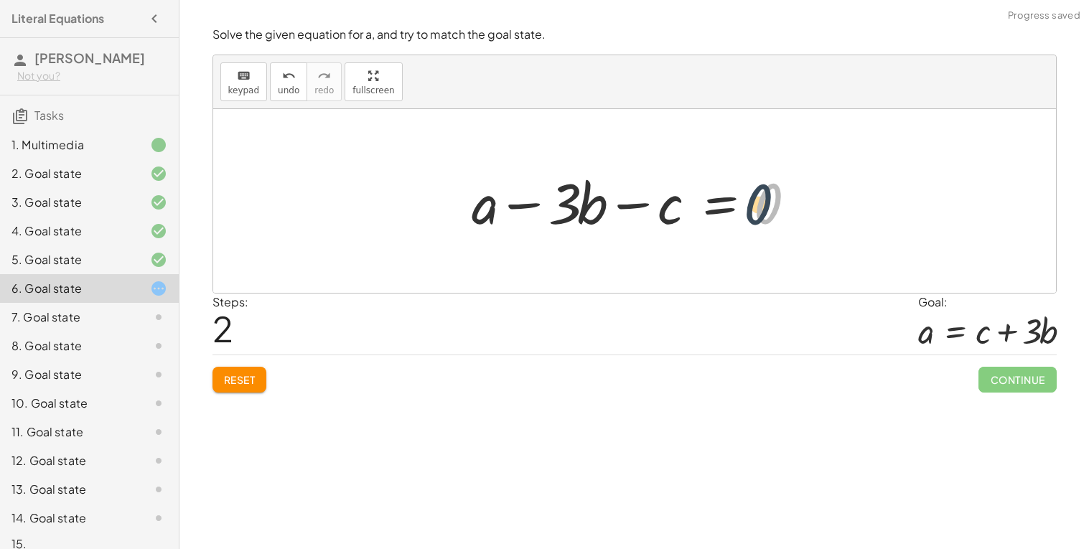
drag, startPoint x: 732, startPoint y: 206, endPoint x: 720, endPoint y: 207, distance: 11.5
click at [720, 207] on div at bounding box center [640, 201] width 350 height 74
drag, startPoint x: 681, startPoint y: 210, endPoint x: 808, endPoint y: 210, distance: 126.4
click at [808, 210] on div at bounding box center [640, 201] width 350 height 74
drag, startPoint x: 485, startPoint y: 226, endPoint x: 840, endPoint y: 230, distance: 355.5
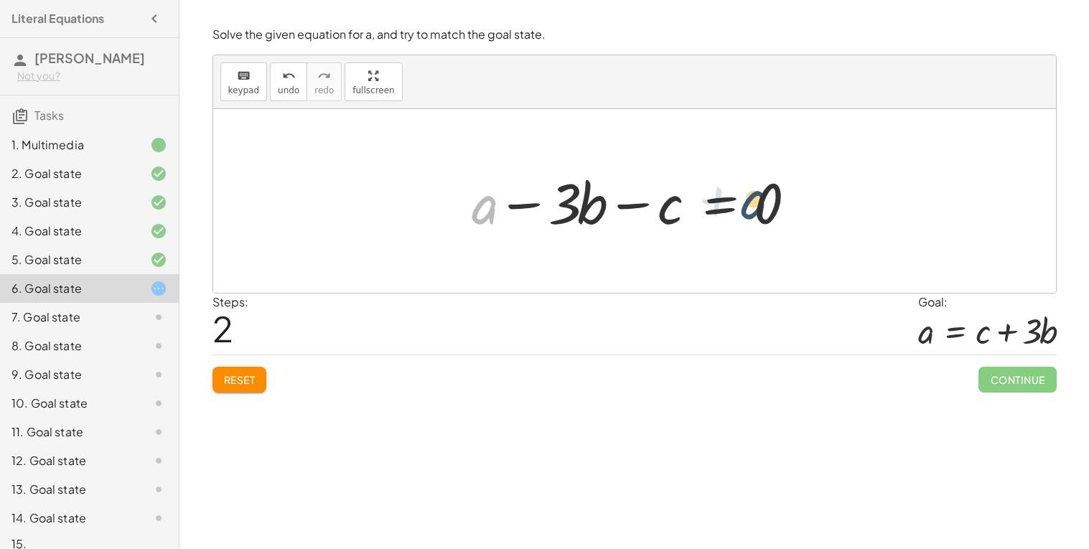
click at [840, 230] on div "+ a − · 3 · b = c + a − · 3 · b − c = + c − c + a + a − · 3 · b = − c 0" at bounding box center [634, 201] width 843 height 184
click at [256, 380] on button "Reset" at bounding box center [240, 380] width 55 height 26
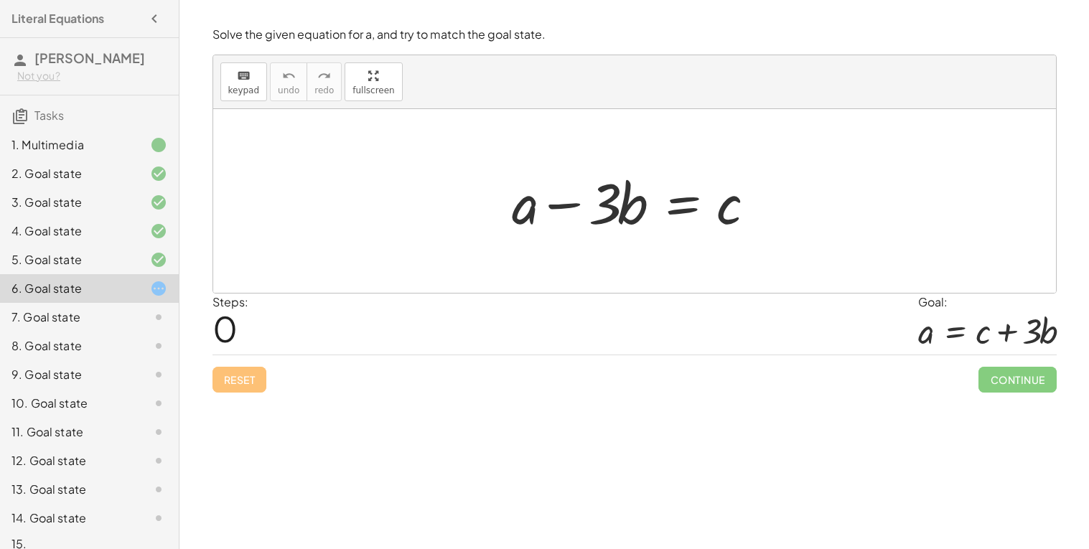
click at [704, 205] on div at bounding box center [640, 201] width 270 height 74
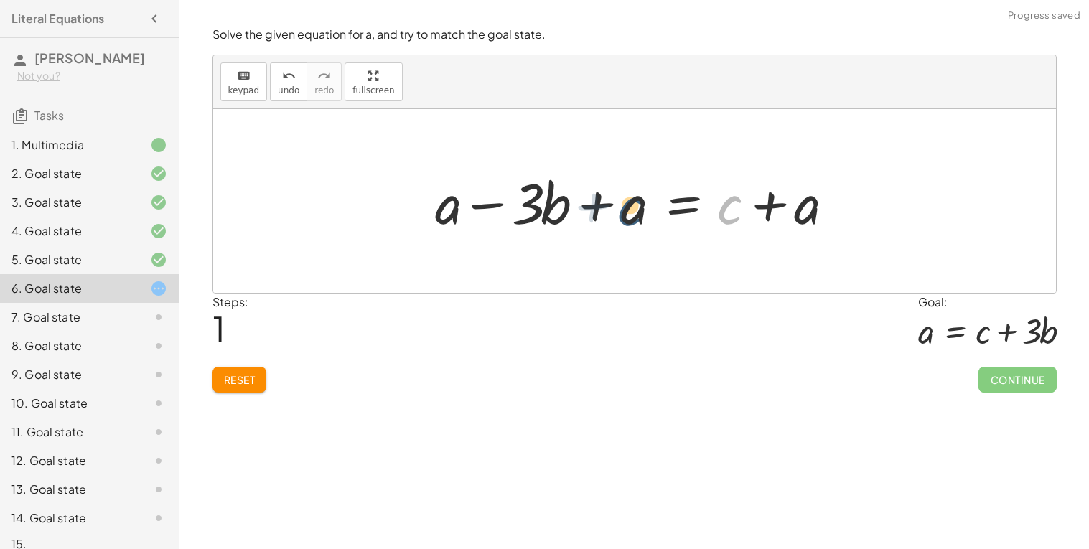
drag, startPoint x: 739, startPoint y: 208, endPoint x: 628, endPoint y: 210, distance: 110.6
click at [628, 210] on div at bounding box center [640, 201] width 424 height 74
drag, startPoint x: 628, startPoint y: 210, endPoint x: 833, endPoint y: 215, distance: 204.7
click at [833, 215] on div at bounding box center [640, 201] width 424 height 74
drag, startPoint x: 812, startPoint y: 208, endPoint x: 732, endPoint y: 208, distance: 80.4
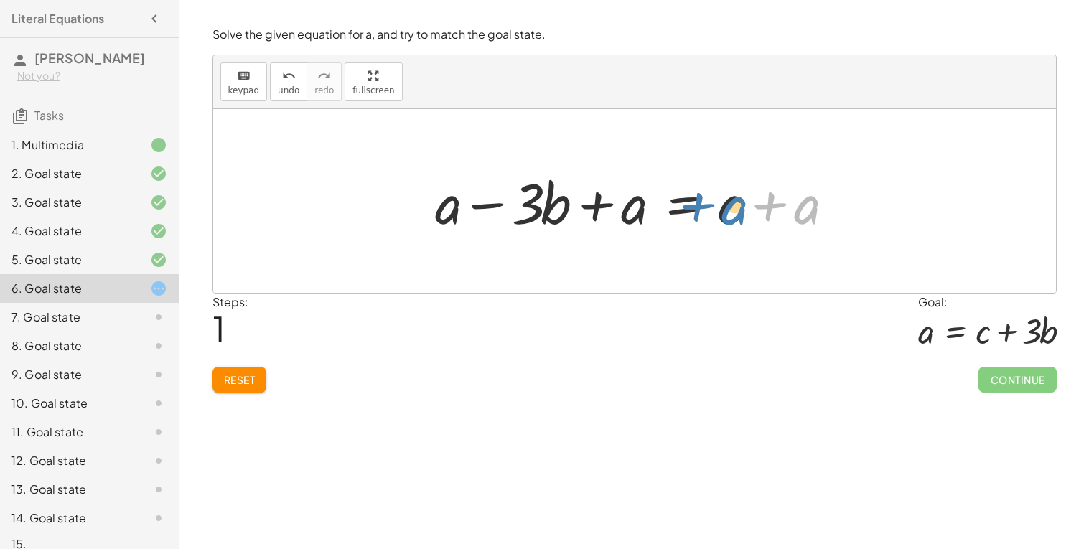
click at [732, 208] on div at bounding box center [640, 201] width 424 height 74
click at [791, 199] on div at bounding box center [640, 201] width 424 height 74
click at [781, 200] on div at bounding box center [640, 201] width 424 height 74
drag, startPoint x: 795, startPoint y: 202, endPoint x: 763, endPoint y: 200, distance: 31.7
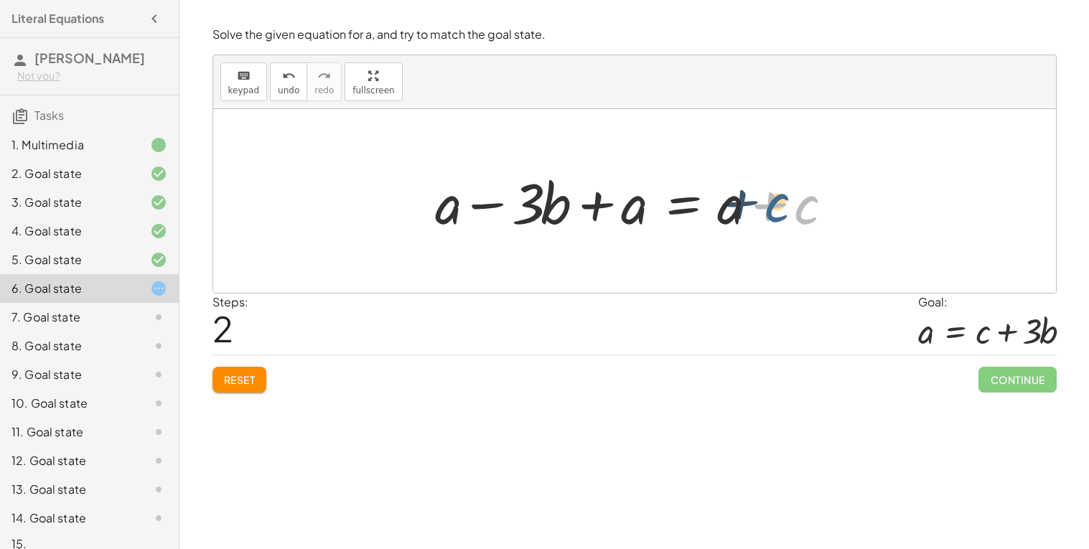
click at [763, 200] on div at bounding box center [640, 201] width 424 height 74
drag, startPoint x: 528, startPoint y: 209, endPoint x: 605, endPoint y: 207, distance: 76.9
click at [605, 207] on div at bounding box center [640, 201] width 424 height 74
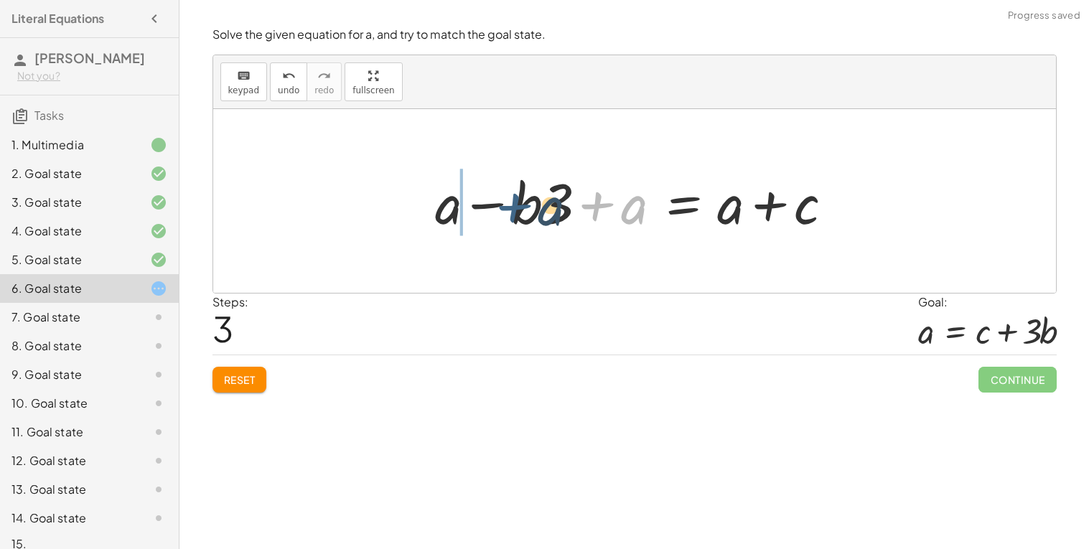
drag, startPoint x: 620, startPoint y: 209, endPoint x: 521, endPoint y: 211, distance: 99.8
click at [521, 211] on div at bounding box center [640, 201] width 424 height 74
drag, startPoint x: 592, startPoint y: 204, endPoint x: 625, endPoint y: 203, distance: 33.8
click at [625, 203] on div at bounding box center [640, 201] width 424 height 74
drag, startPoint x: 602, startPoint y: 200, endPoint x: 534, endPoint y: 200, distance: 68.9
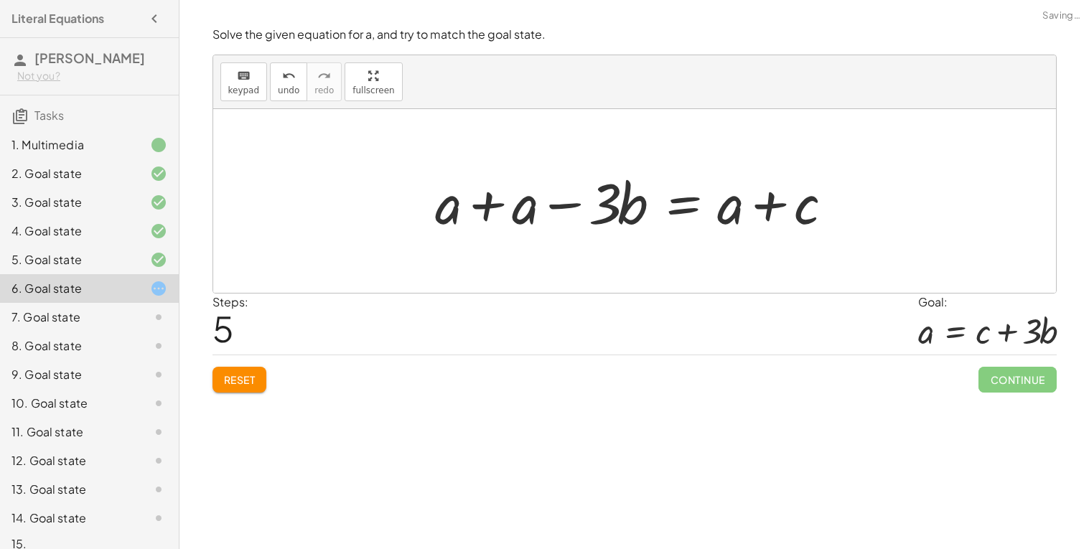
click at [534, 200] on div at bounding box center [640, 201] width 424 height 74
drag, startPoint x: 524, startPoint y: 201, endPoint x: 441, endPoint y: 203, distance: 83.3
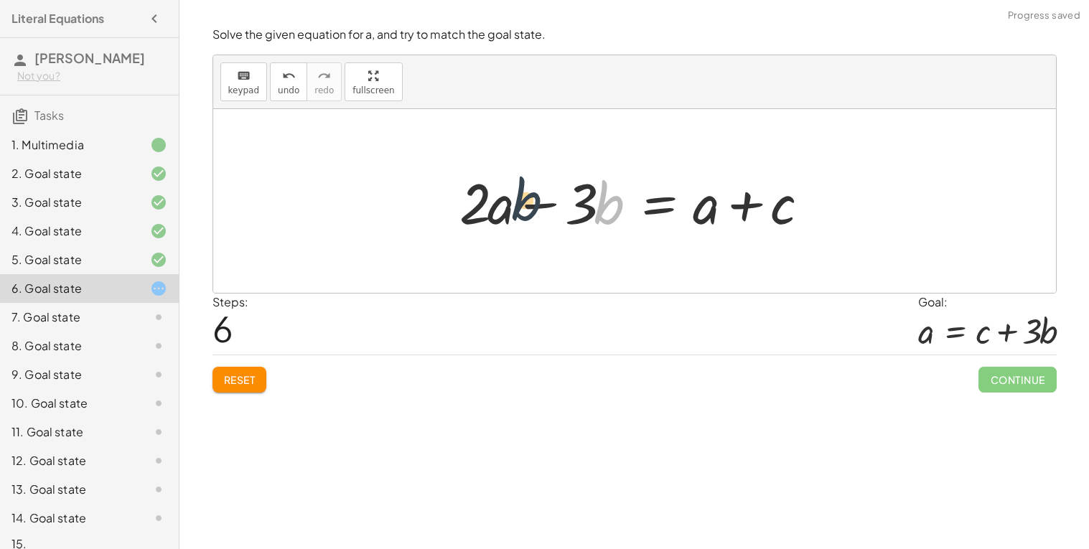
drag, startPoint x: 612, startPoint y: 197, endPoint x: 512, endPoint y: 192, distance: 100.6
click at [512, 192] on div at bounding box center [640, 201] width 376 height 74
click at [246, 369] on button "Reset" at bounding box center [240, 380] width 55 height 26
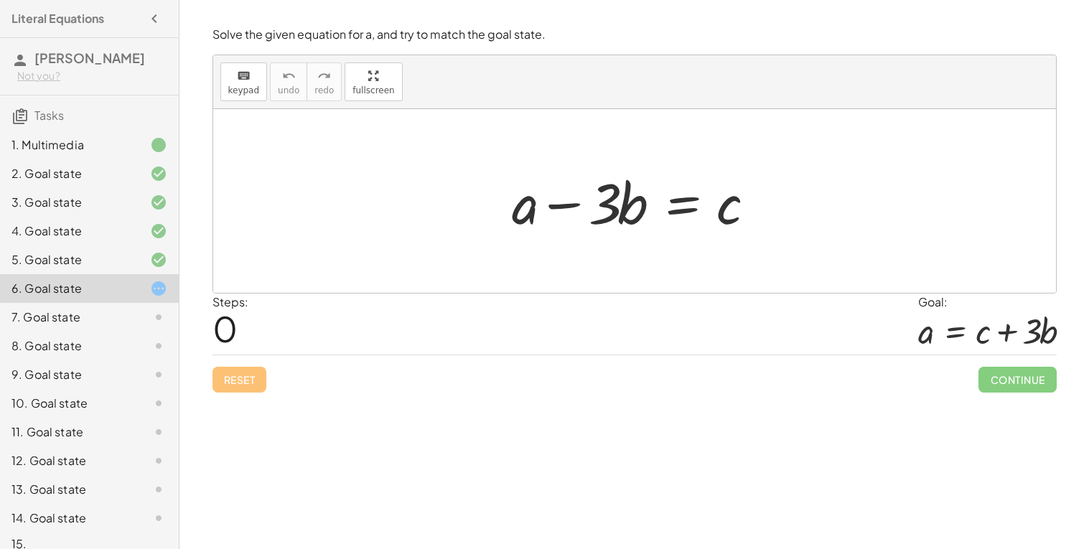
click at [119, 264] on div "5. Goal state" at bounding box center [69, 259] width 116 height 17
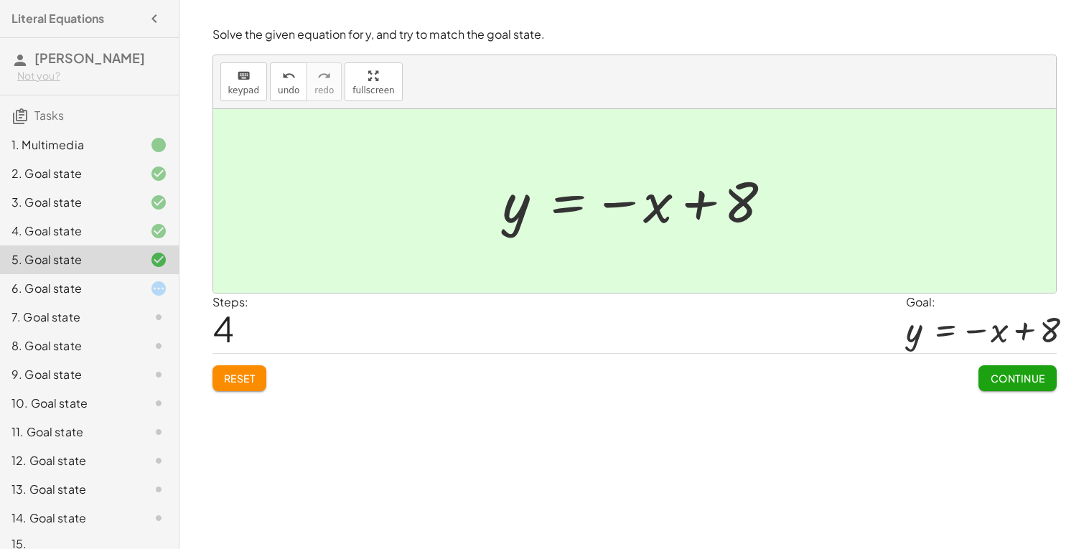
click at [122, 332] on div "6. Goal state" at bounding box center [89, 346] width 179 height 29
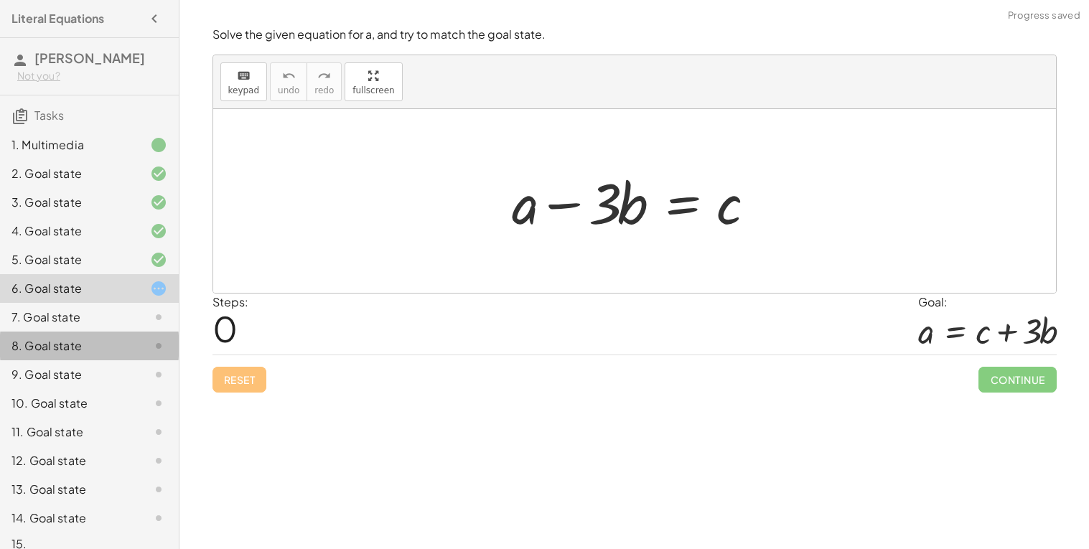
click at [62, 347] on div "8. Goal state" at bounding box center [69, 345] width 116 height 17
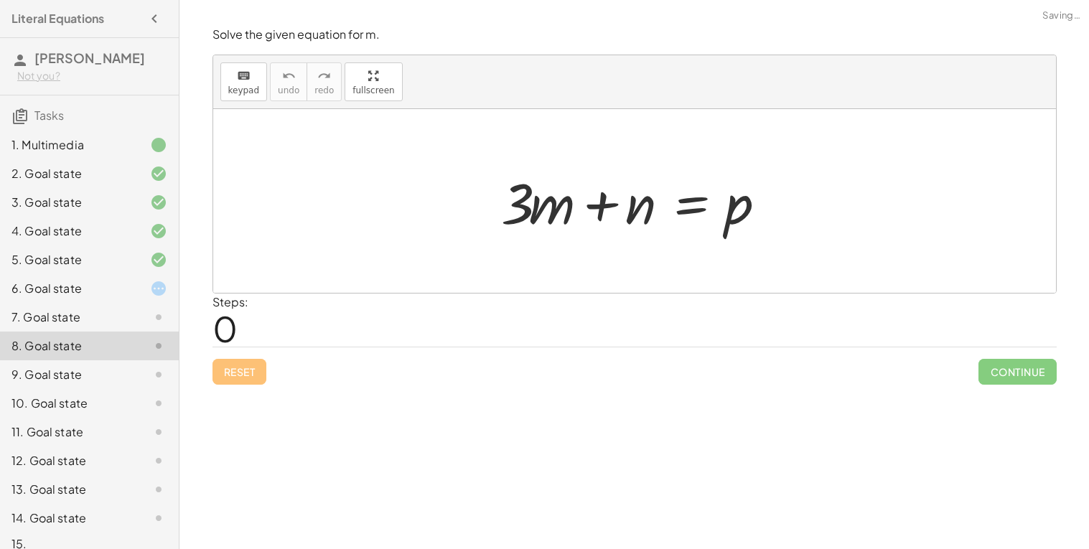
click at [87, 368] on div "9. Goal state" at bounding box center [69, 374] width 116 height 17
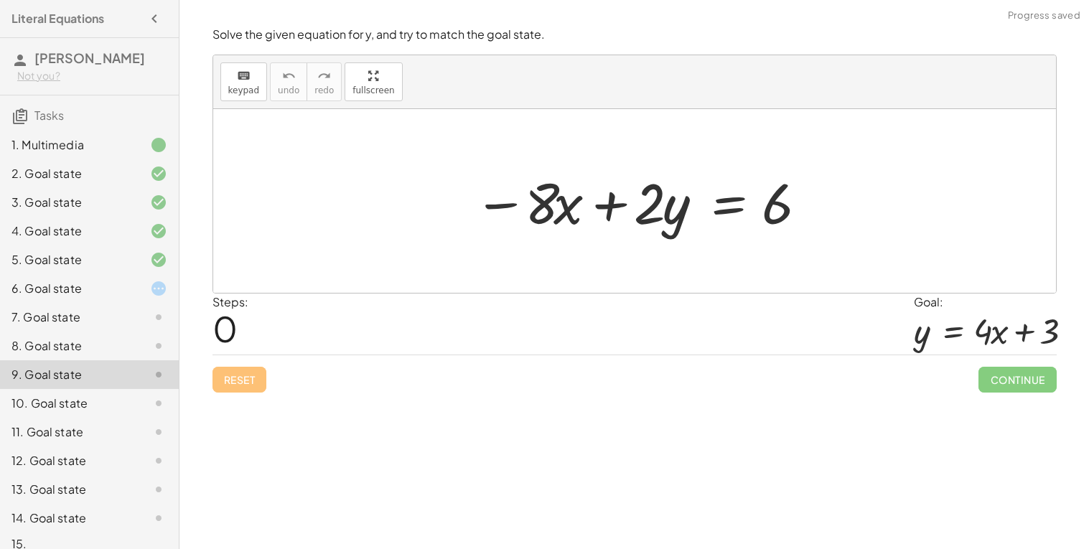
click at [87, 368] on div "9. Goal state" at bounding box center [69, 374] width 116 height 17
click at [67, 389] on div "8. Goal state" at bounding box center [89, 403] width 179 height 29
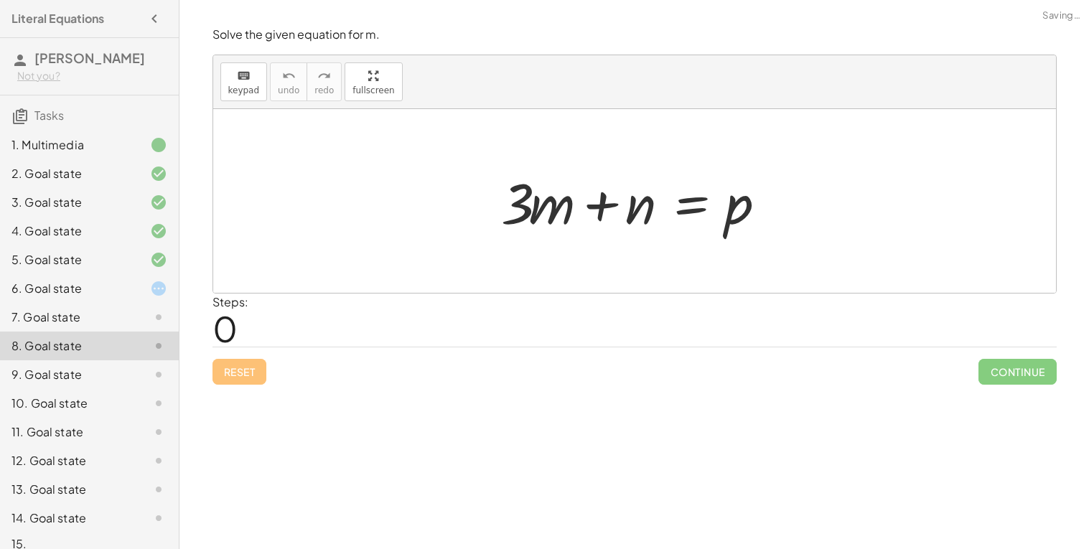
click at [56, 310] on div "7. Goal state" at bounding box center [69, 317] width 116 height 17
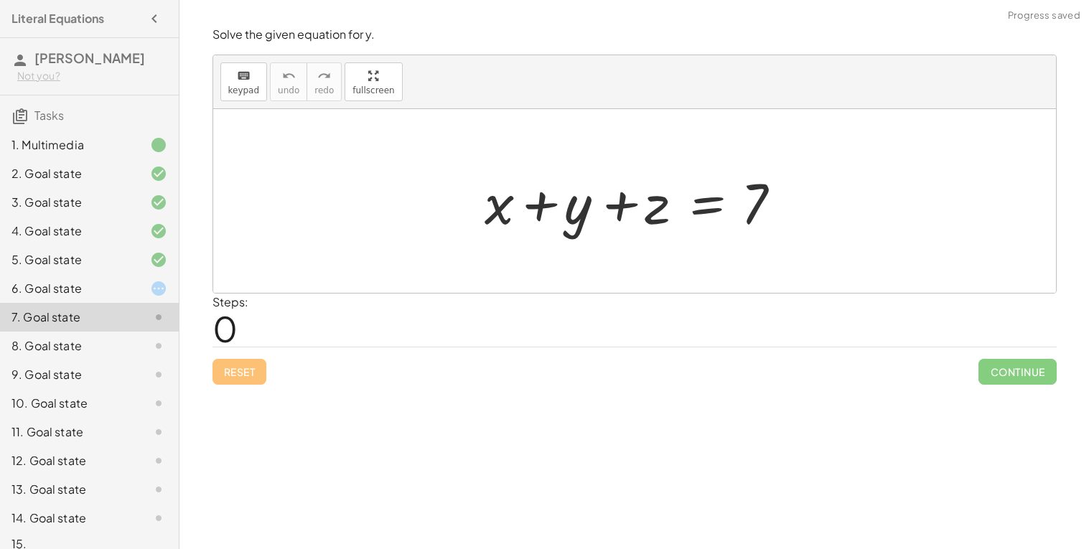
click at [55, 303] on div "7. Goal state" at bounding box center [89, 317] width 179 height 29
click at [53, 289] on div "6. Goal state" at bounding box center [69, 288] width 116 height 17
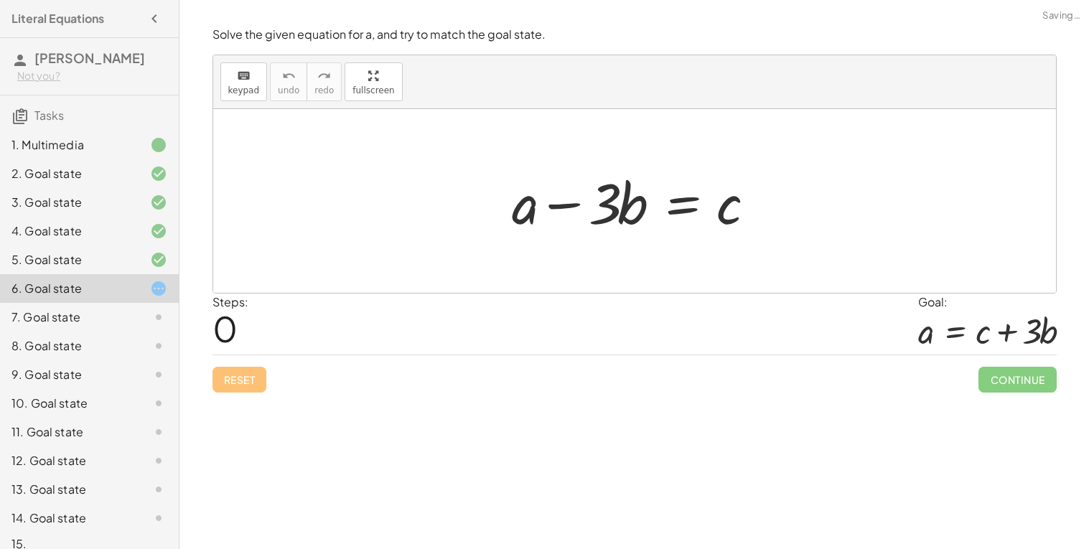
click at [53, 289] on div "6. Goal state" at bounding box center [69, 288] width 116 height 17
click at [45, 284] on div "6. Goal state" at bounding box center [69, 288] width 116 height 17
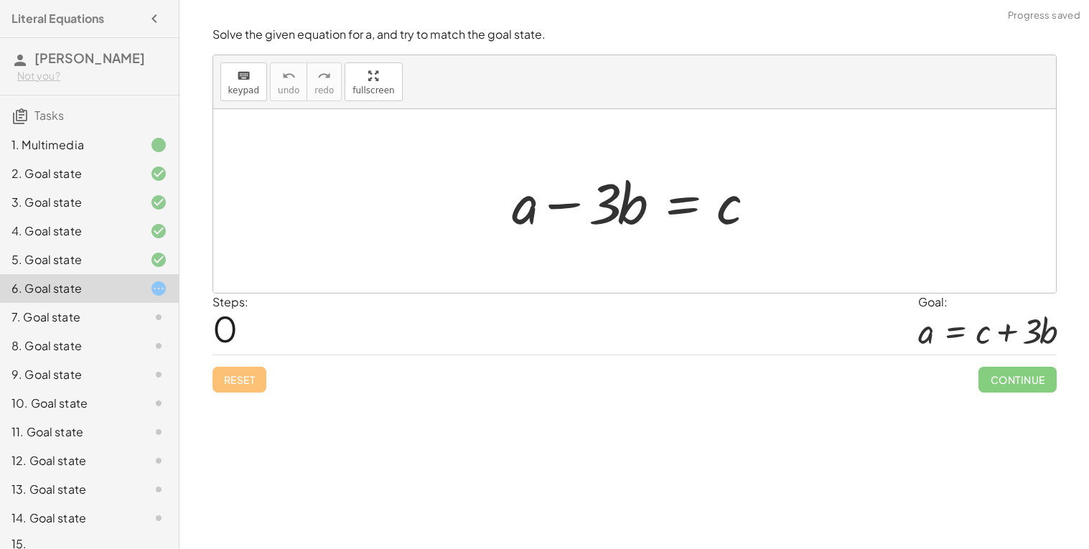
click at [690, 219] on div at bounding box center [640, 201] width 270 height 74
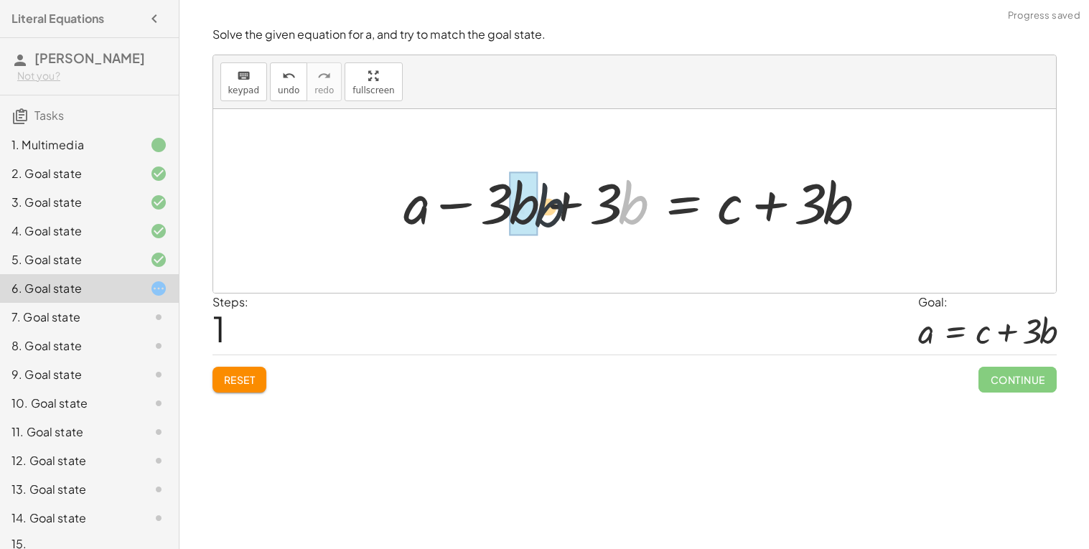
drag, startPoint x: 631, startPoint y: 203, endPoint x: 530, endPoint y: 205, distance: 101.3
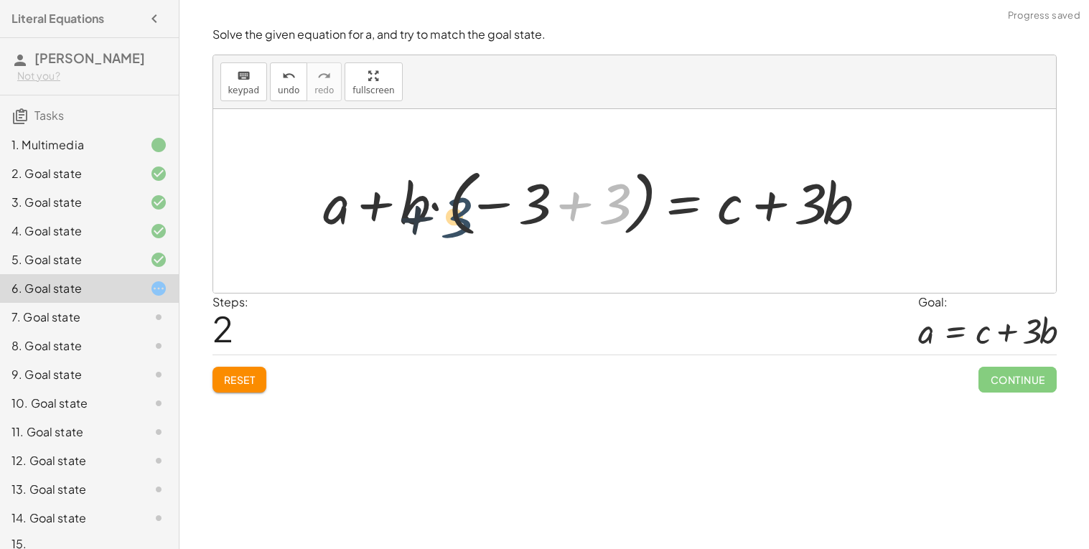
drag, startPoint x: 612, startPoint y: 200, endPoint x: 410, endPoint y: 207, distance: 201.9
click at [410, 207] on div at bounding box center [600, 202] width 568 height 80
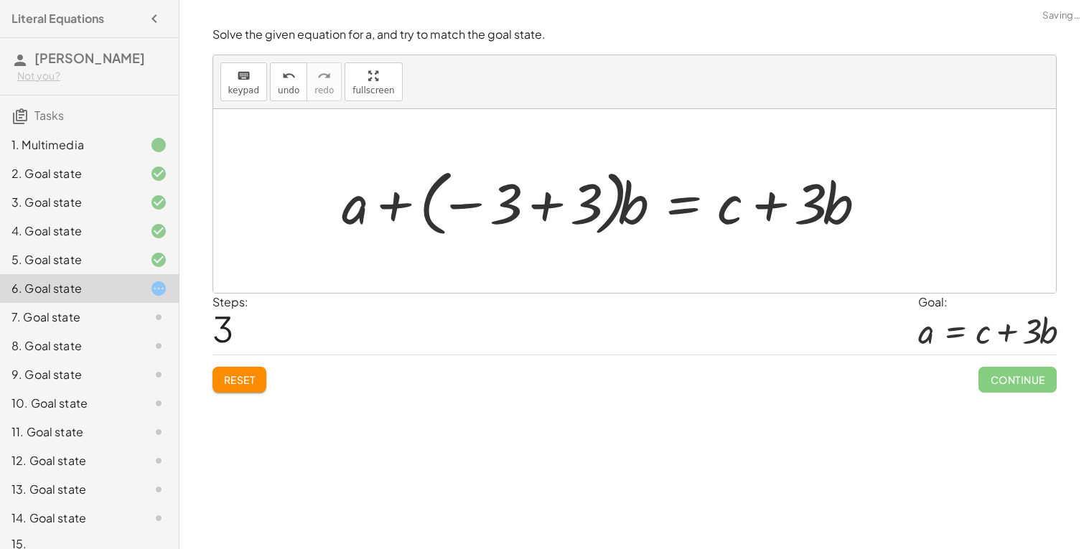
click at [248, 374] on span "Reset" at bounding box center [240, 379] width 32 height 13
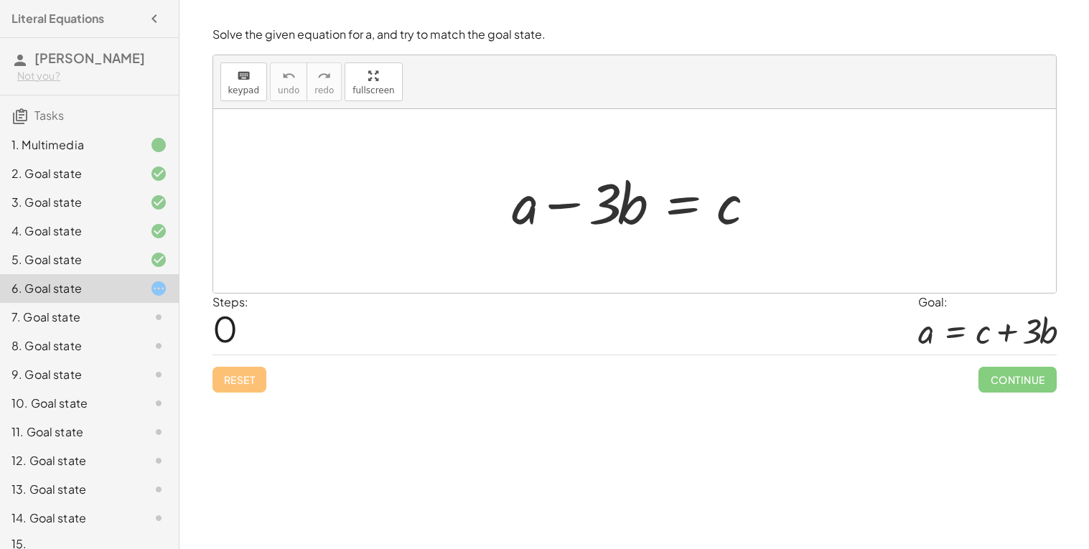
click at [658, 198] on div at bounding box center [640, 201] width 270 height 74
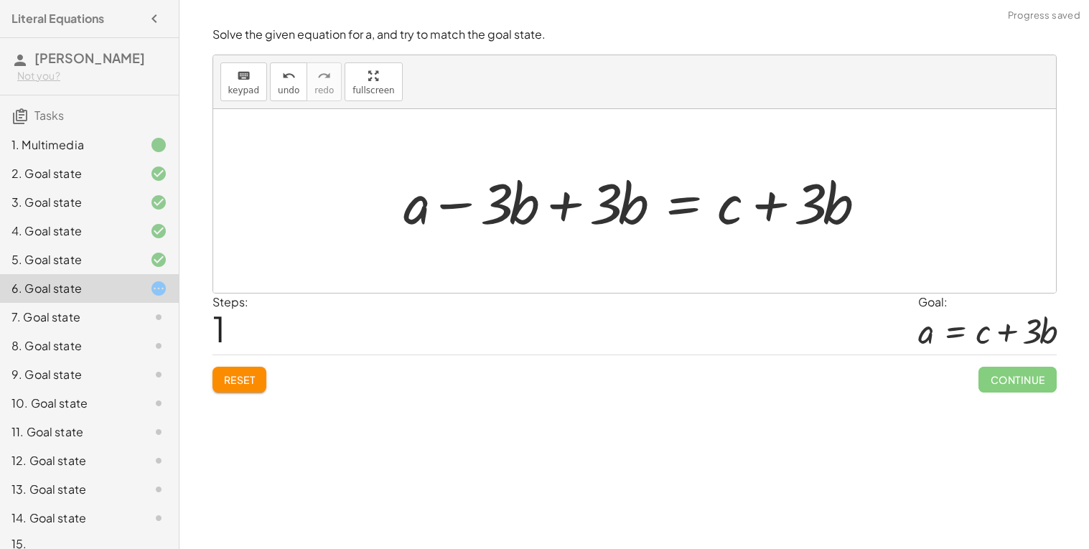
click at [560, 208] on div at bounding box center [640, 201] width 488 height 74
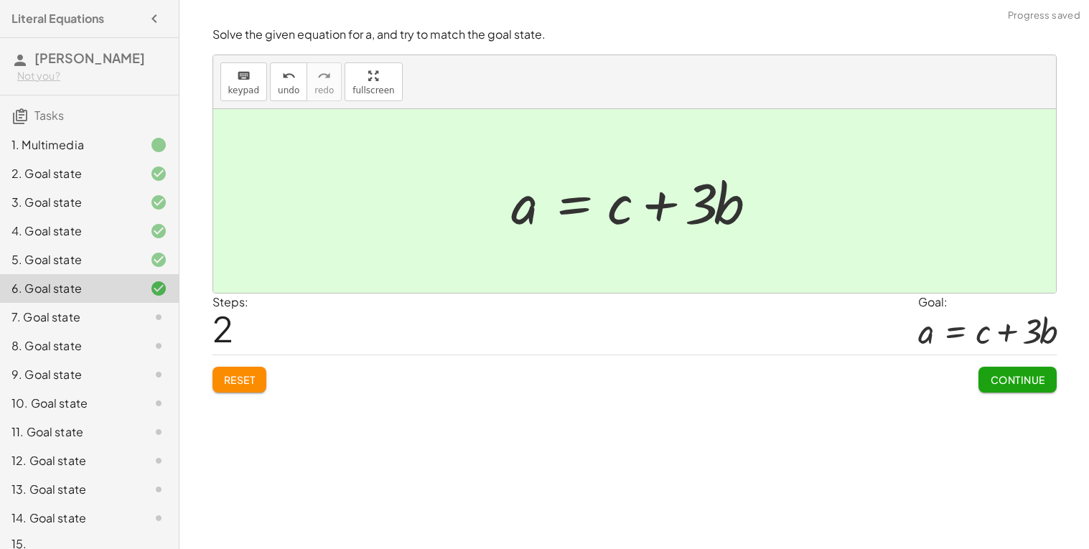
click at [998, 385] on span "Continue" at bounding box center [1017, 379] width 55 height 13
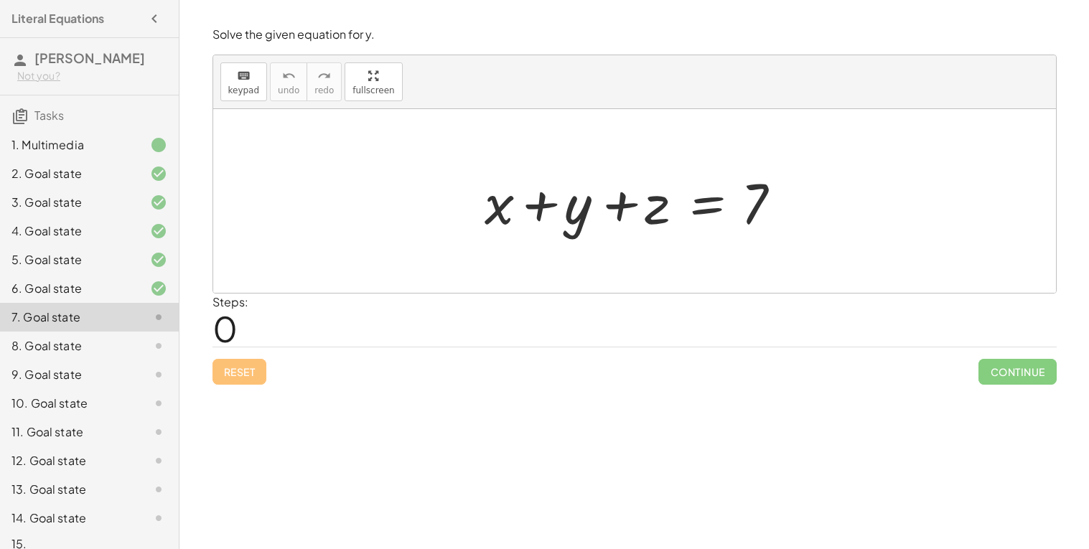
click at [706, 207] on div at bounding box center [640, 201] width 325 height 74
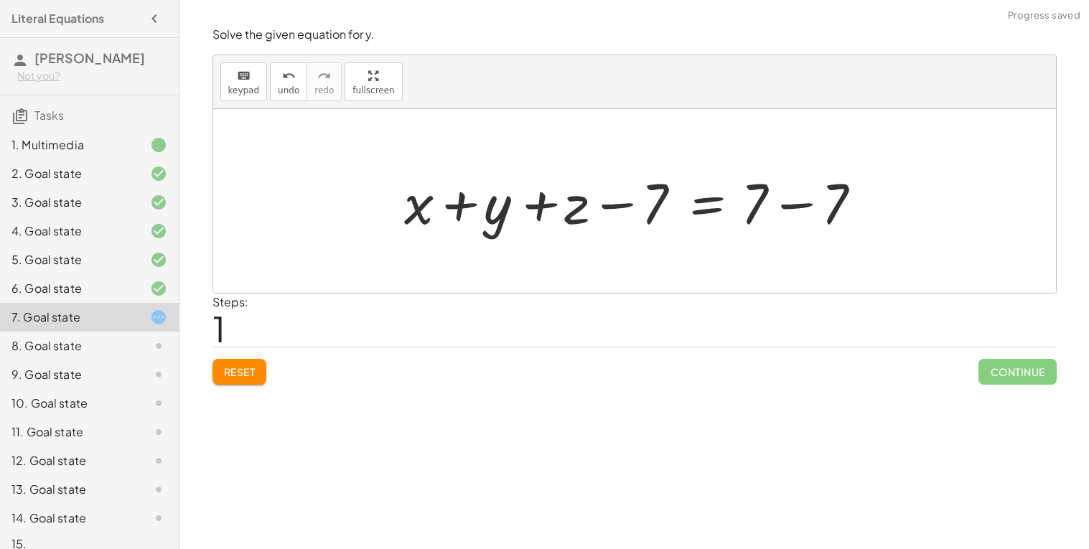
click at [541, 198] on div at bounding box center [639, 201] width 485 height 74
click at [457, 207] on div at bounding box center [639, 201] width 485 height 74
click at [268, 375] on div "Reset Continue" at bounding box center [635, 366] width 844 height 38
click at [266, 374] on button "Reset" at bounding box center [240, 372] width 55 height 26
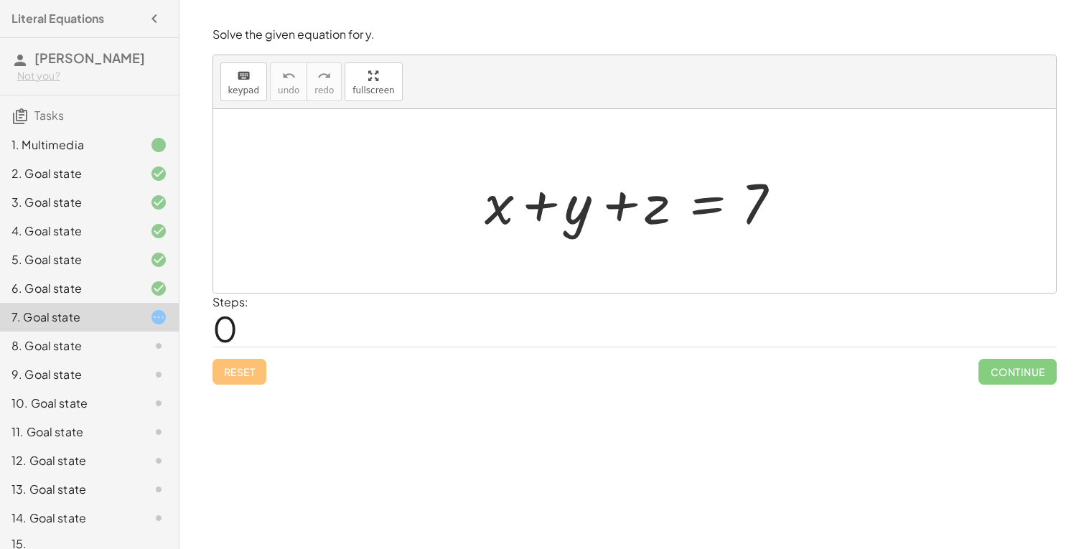
click at [697, 204] on div at bounding box center [640, 201] width 325 height 74
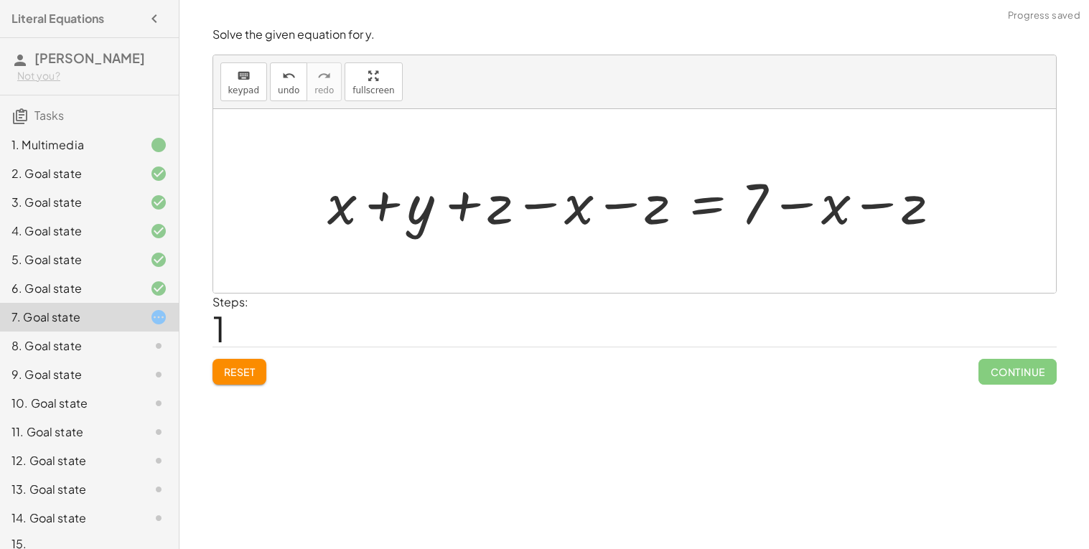
click at [463, 211] on div at bounding box center [640, 201] width 640 height 74
click at [531, 210] on div at bounding box center [640, 201] width 640 height 74
drag, startPoint x: 568, startPoint y: 213, endPoint x: 319, endPoint y: 213, distance: 249.2
click at [319, 213] on div "+ x + y + z = 7 − x + x + y + z = 7 − x − z + − x − z" at bounding box center [635, 201] width 658 height 81
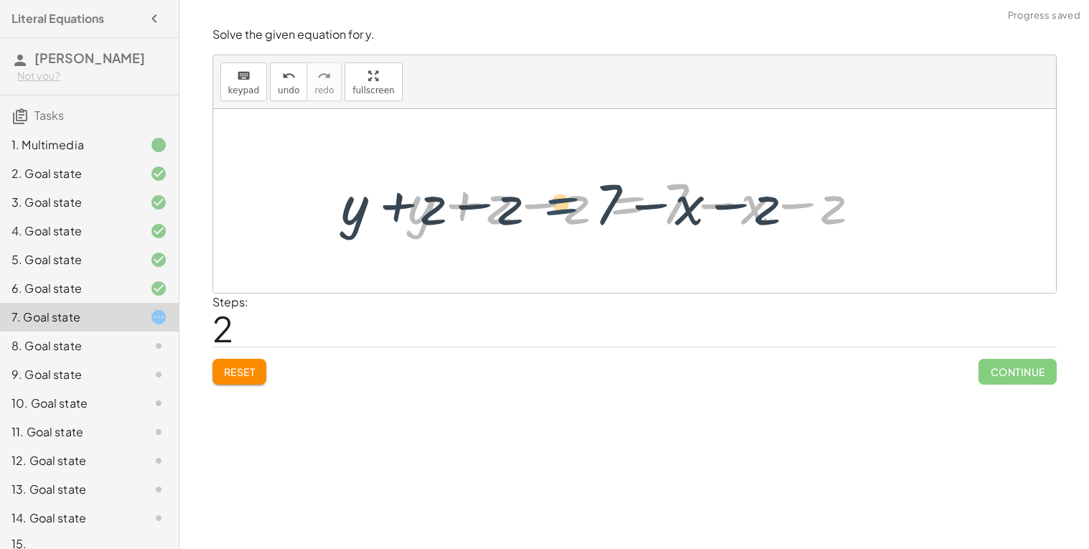
drag, startPoint x: 643, startPoint y: 197, endPoint x: 554, endPoint y: 198, distance: 89.0
click at [554, 198] on div at bounding box center [640, 201] width 479 height 74
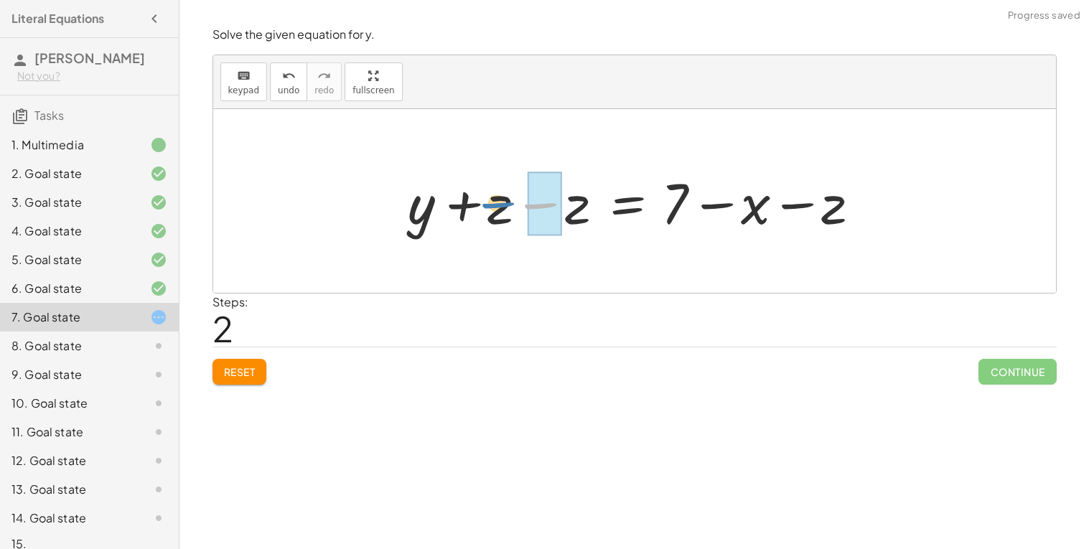
drag, startPoint x: 556, startPoint y: 200, endPoint x: 511, endPoint y: 200, distance: 44.5
click at [511, 200] on div at bounding box center [640, 201] width 479 height 74
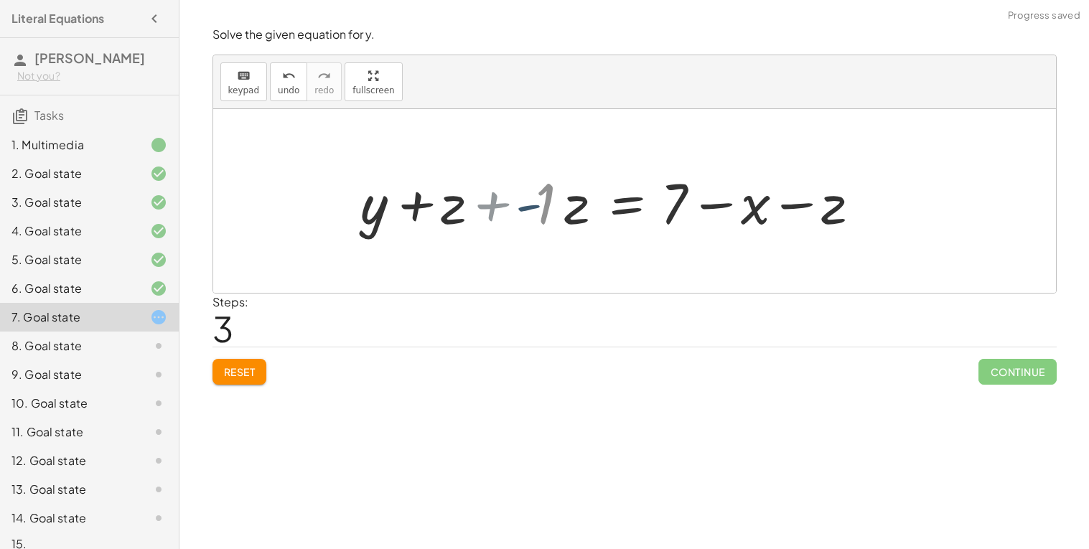
click at [513, 202] on div at bounding box center [616, 201] width 527 height 74
drag, startPoint x: 540, startPoint y: 202, endPoint x: 508, endPoint y: 203, distance: 31.6
click at [508, 203] on div at bounding box center [626, 201] width 508 height 74
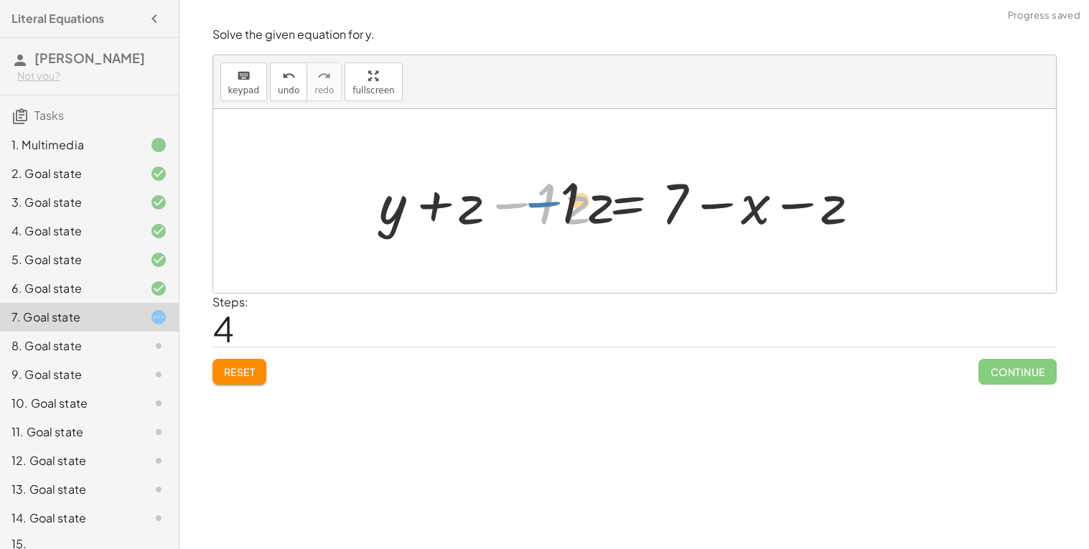
drag, startPoint x: 516, startPoint y: 203, endPoint x: 554, endPoint y: 202, distance: 38.8
click at [554, 202] on div at bounding box center [626, 201] width 508 height 74
click at [291, 77] on icon "undo" at bounding box center [289, 75] width 14 height 17
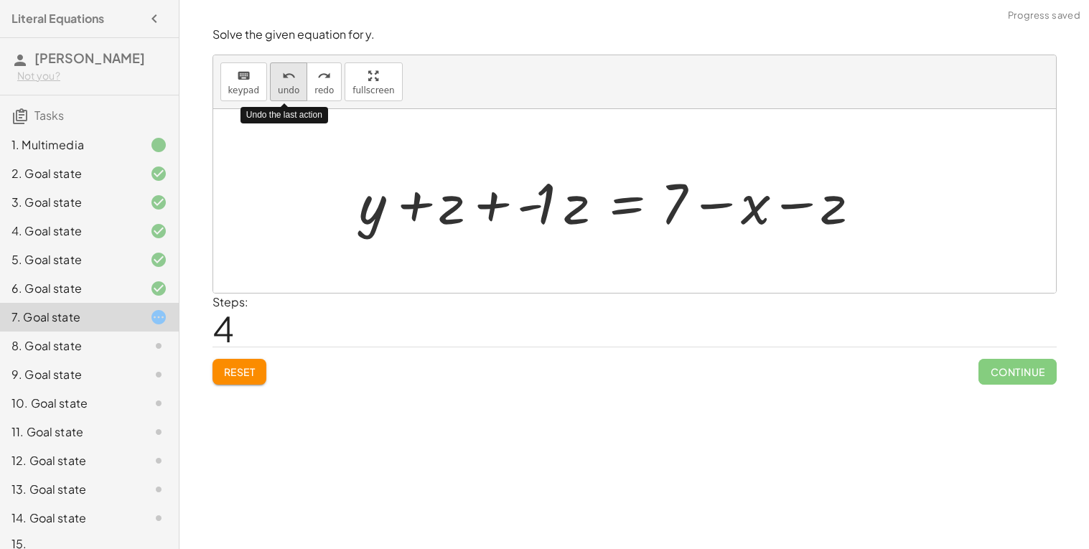
click at [291, 77] on icon "undo" at bounding box center [289, 75] width 14 height 17
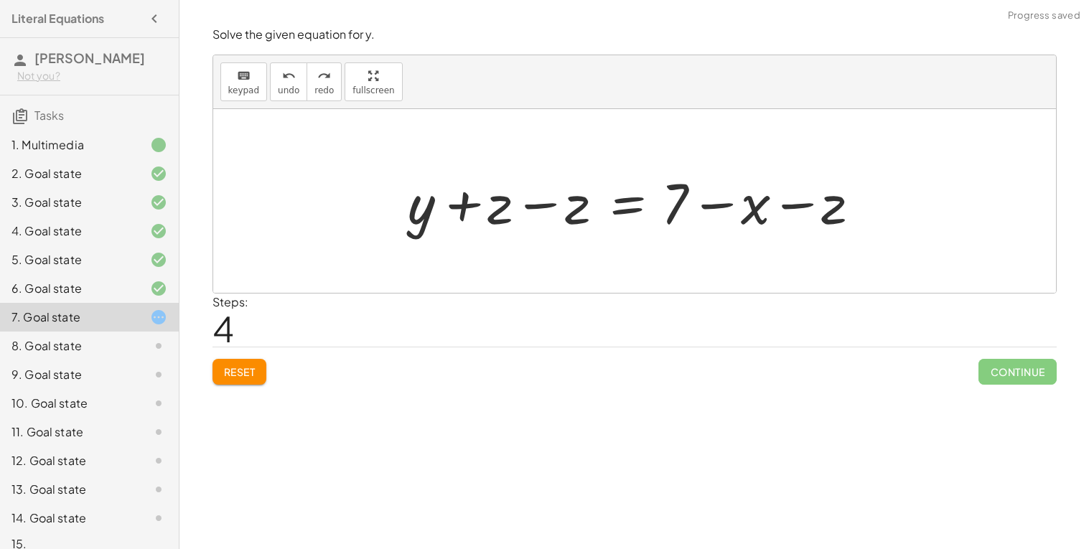
click at [542, 205] on div at bounding box center [640, 201] width 479 height 74
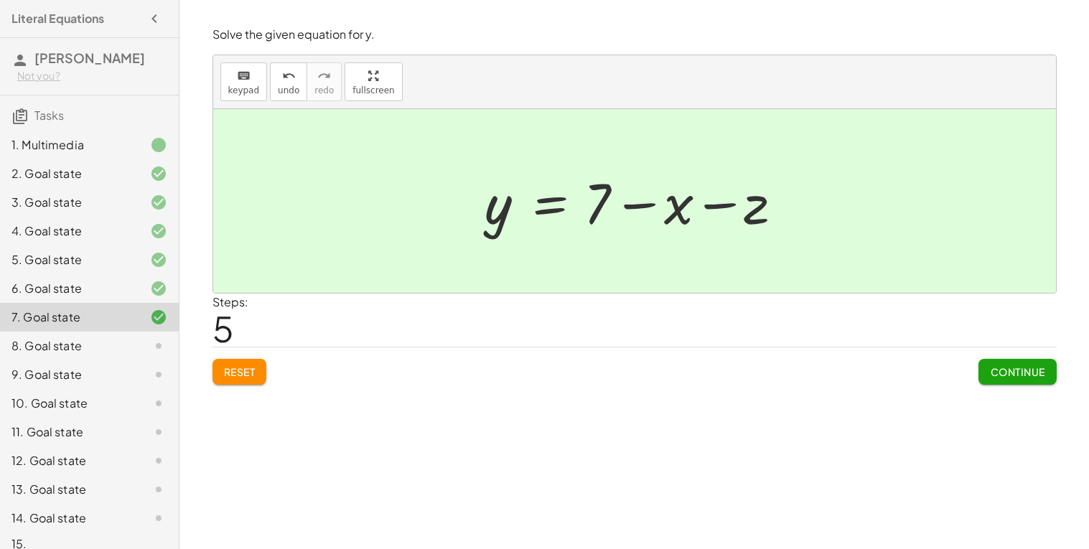
click at [1041, 378] on span "Continue" at bounding box center [1017, 371] width 55 height 13
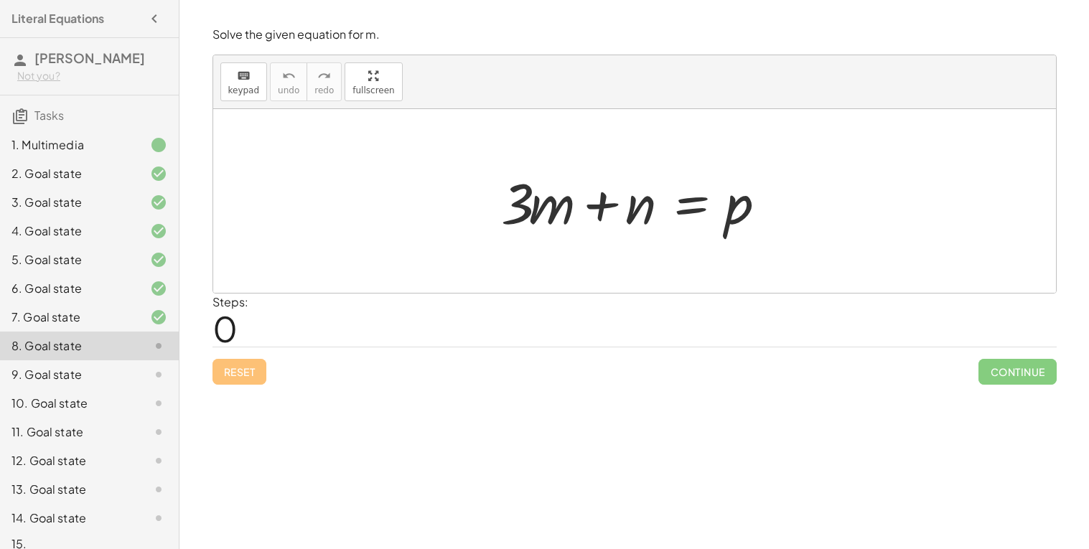
click at [628, 220] on div at bounding box center [640, 201] width 292 height 74
click at [607, 216] on div at bounding box center [640, 201] width 292 height 74
click at [144, 360] on div "7. Goal state" at bounding box center [89, 374] width 179 height 29
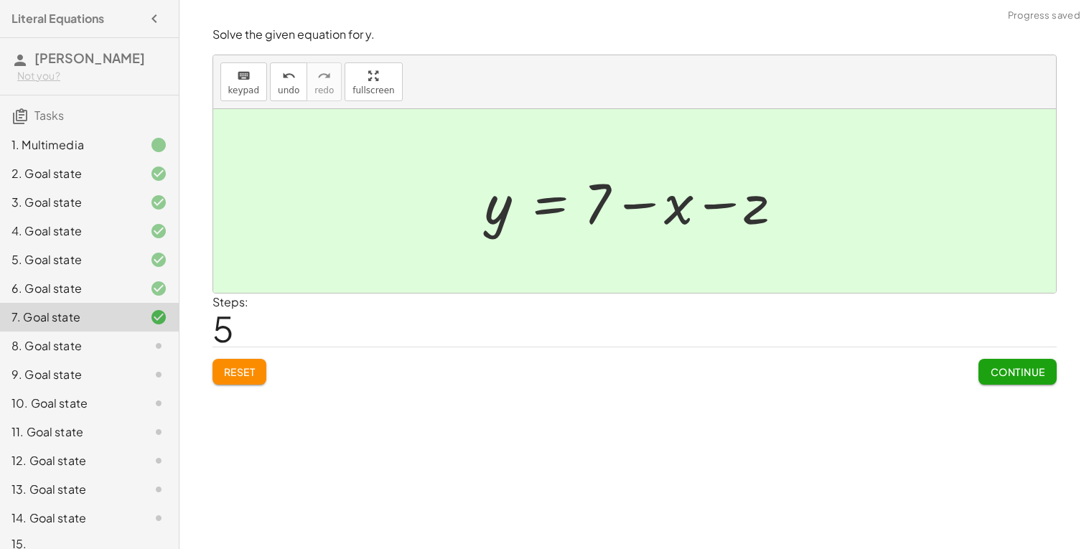
click at [145, 342] on div at bounding box center [147, 345] width 40 height 17
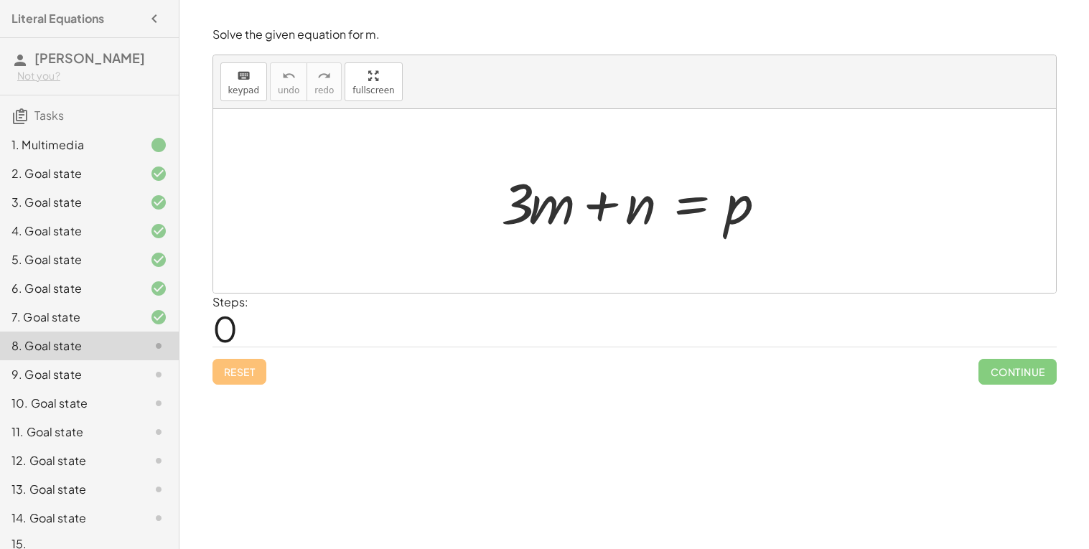
click at [699, 200] on div at bounding box center [640, 201] width 292 height 74
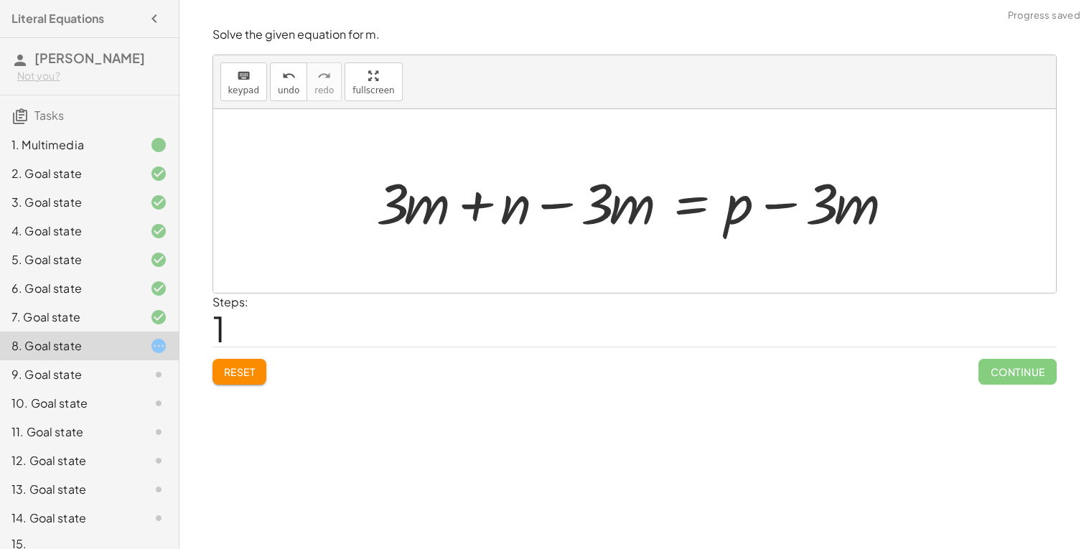
click at [472, 202] on div at bounding box center [640, 201] width 542 height 74
drag, startPoint x: 625, startPoint y: 200, endPoint x: 635, endPoint y: 207, distance: 12.6
click at [635, 207] on div at bounding box center [640, 201] width 542 height 74
click at [607, 208] on div at bounding box center [640, 201] width 542 height 74
drag, startPoint x: 505, startPoint y: 213, endPoint x: 666, endPoint y: 211, distance: 161.6
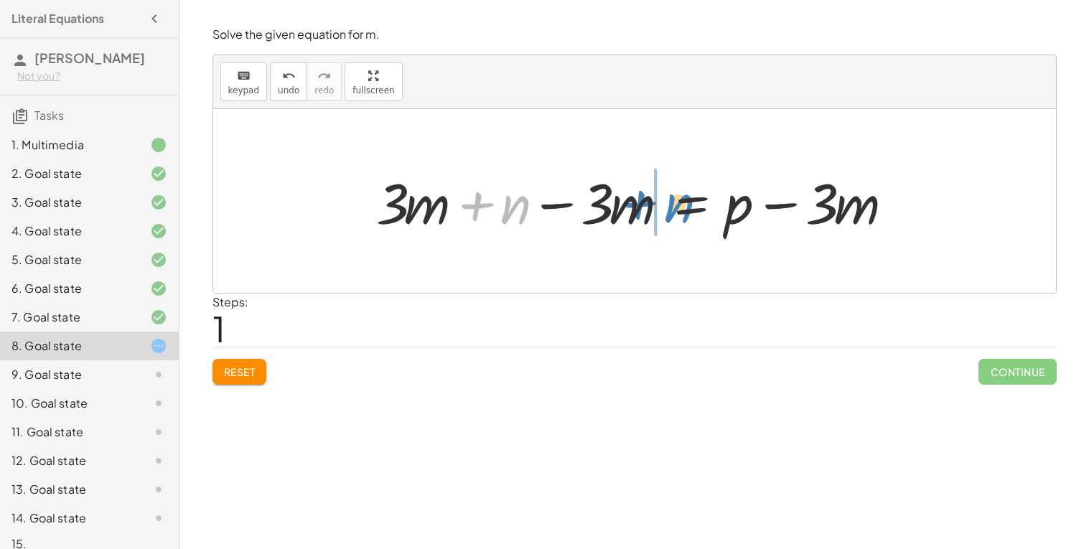
click at [666, 211] on div at bounding box center [640, 201] width 542 height 74
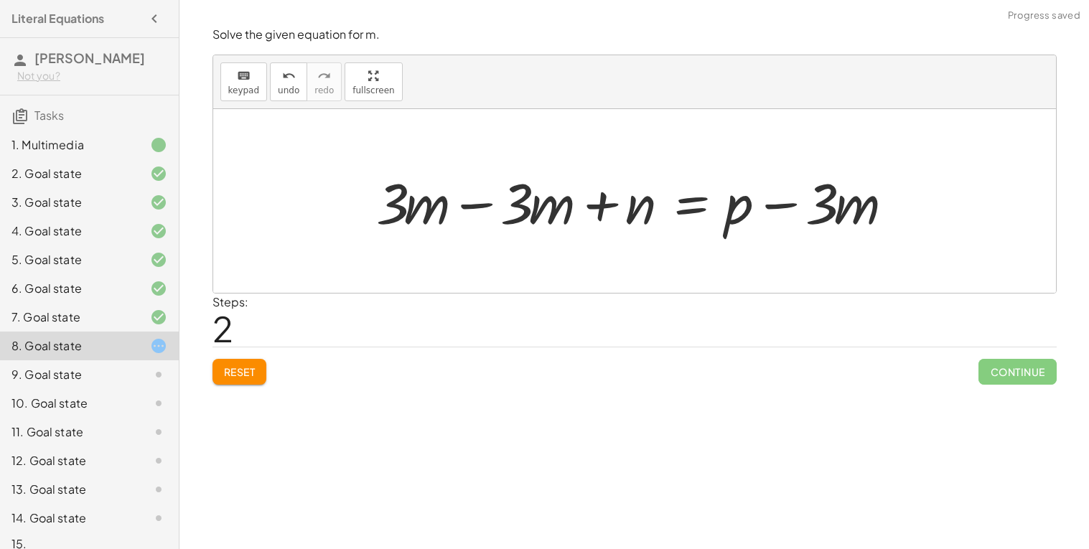
click at [485, 207] on div at bounding box center [640, 201] width 542 height 74
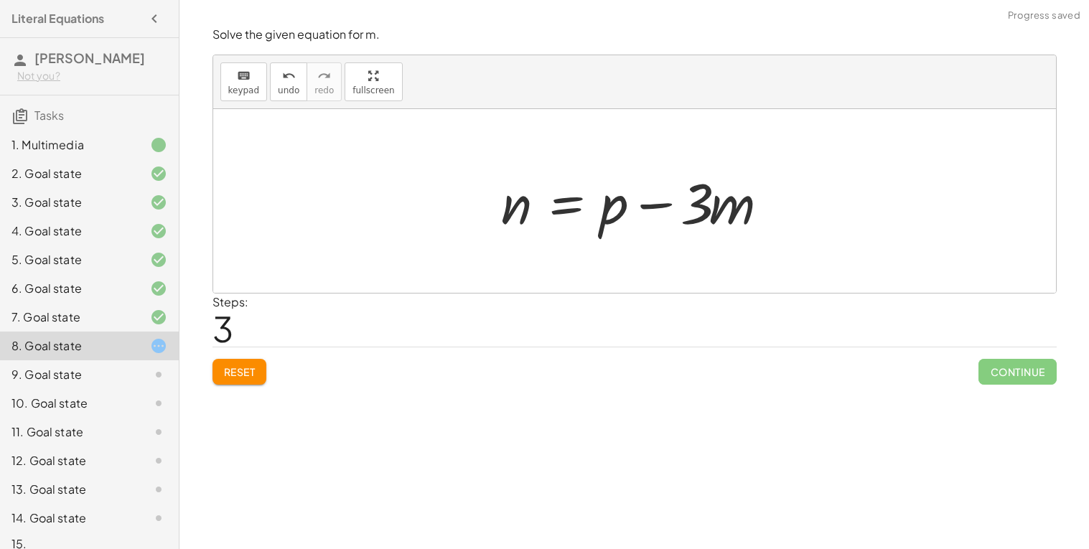
click at [663, 207] on div at bounding box center [640, 201] width 292 height 74
click at [251, 368] on span "Reset" at bounding box center [240, 371] width 32 height 13
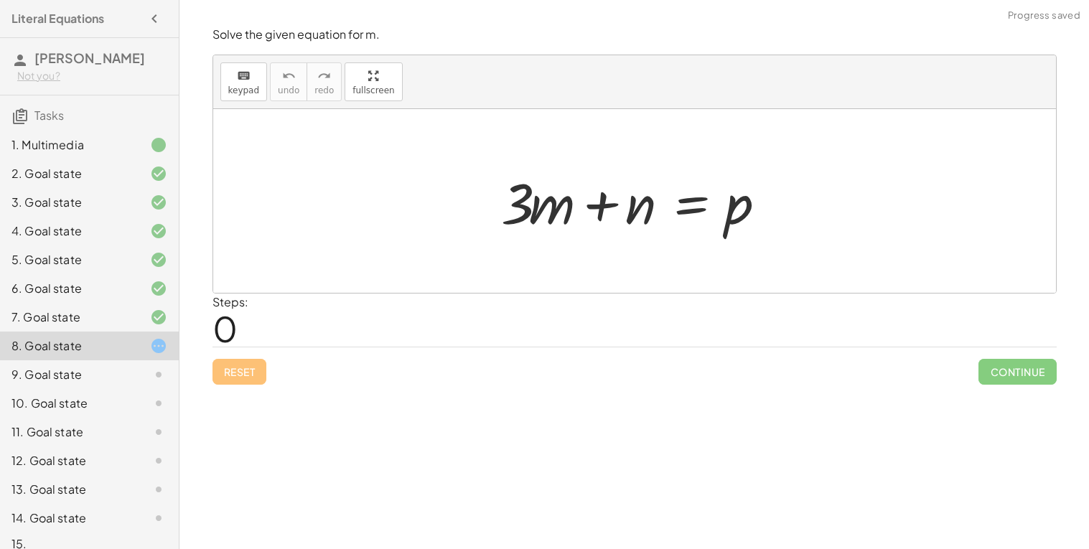
click at [261, 367] on div "Reset Continue" at bounding box center [635, 366] width 844 height 38
click at [669, 194] on div at bounding box center [640, 201] width 292 height 74
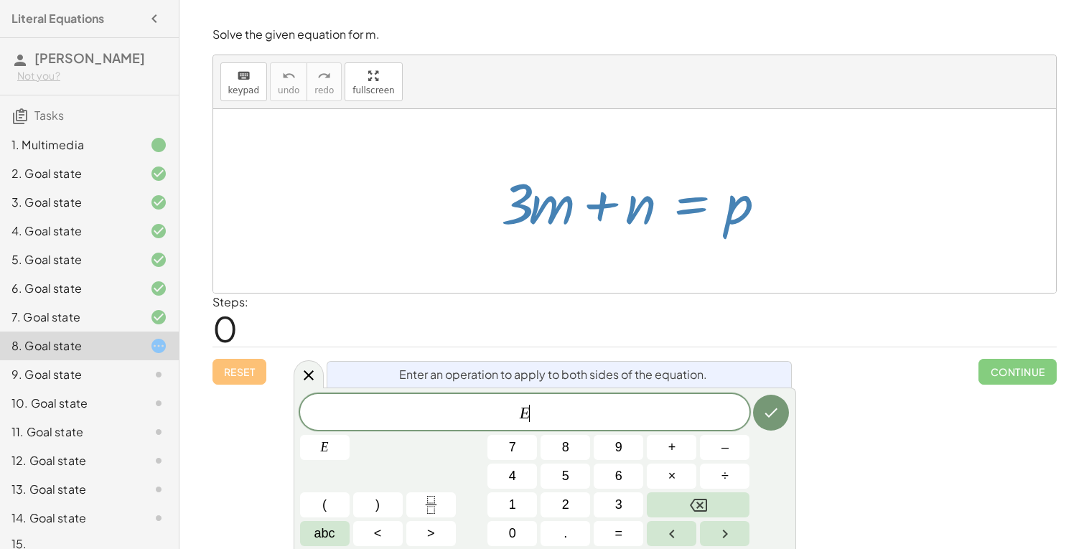
click at [686, 197] on div at bounding box center [640, 201] width 292 height 74
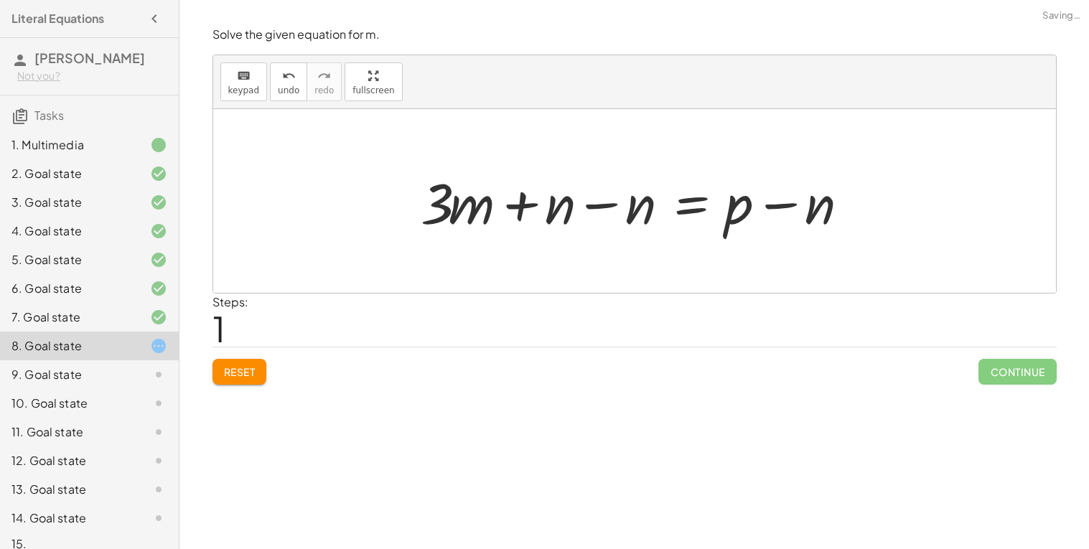
click at [600, 209] on div at bounding box center [640, 201] width 453 height 74
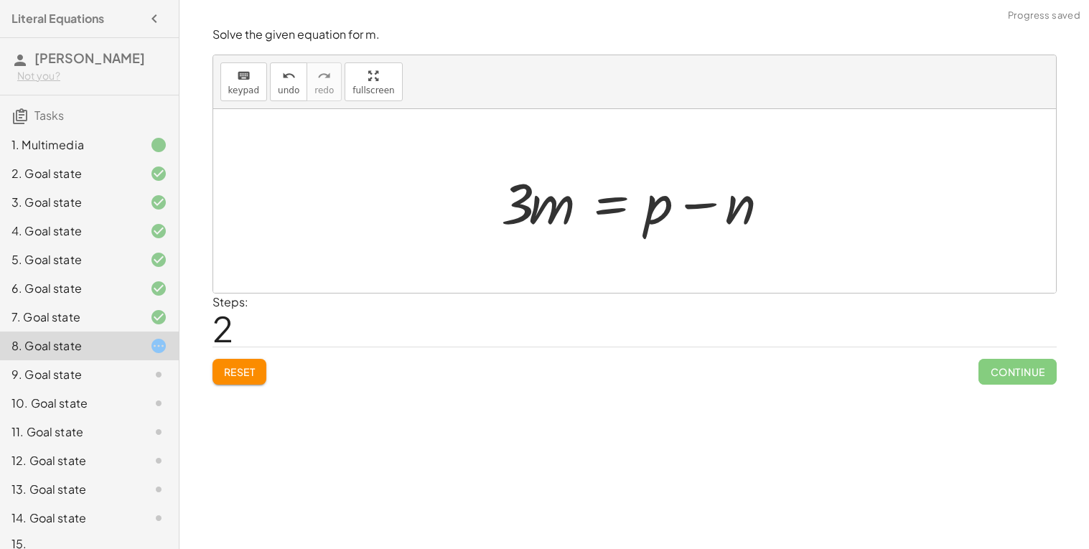
click at [540, 217] on div at bounding box center [640, 201] width 292 height 74
click at [605, 203] on div at bounding box center [640, 201] width 292 height 74
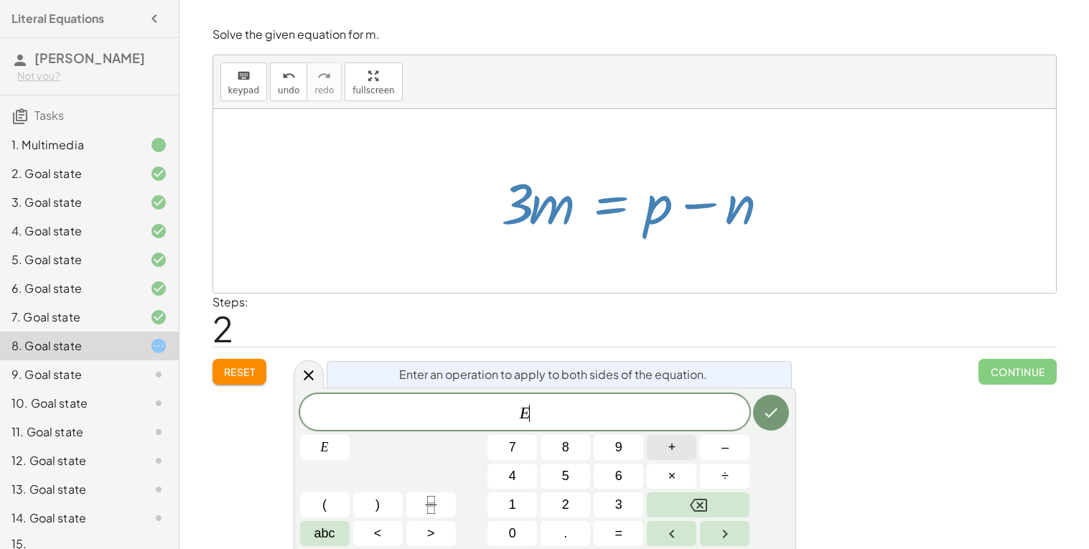
click at [681, 450] on button "+" at bounding box center [672, 447] width 50 height 25
click at [725, 472] on span "÷" at bounding box center [725, 476] width 7 height 19
click at [610, 500] on button "3" at bounding box center [619, 505] width 50 height 25
click at [781, 416] on button "Done" at bounding box center [771, 413] width 36 height 36
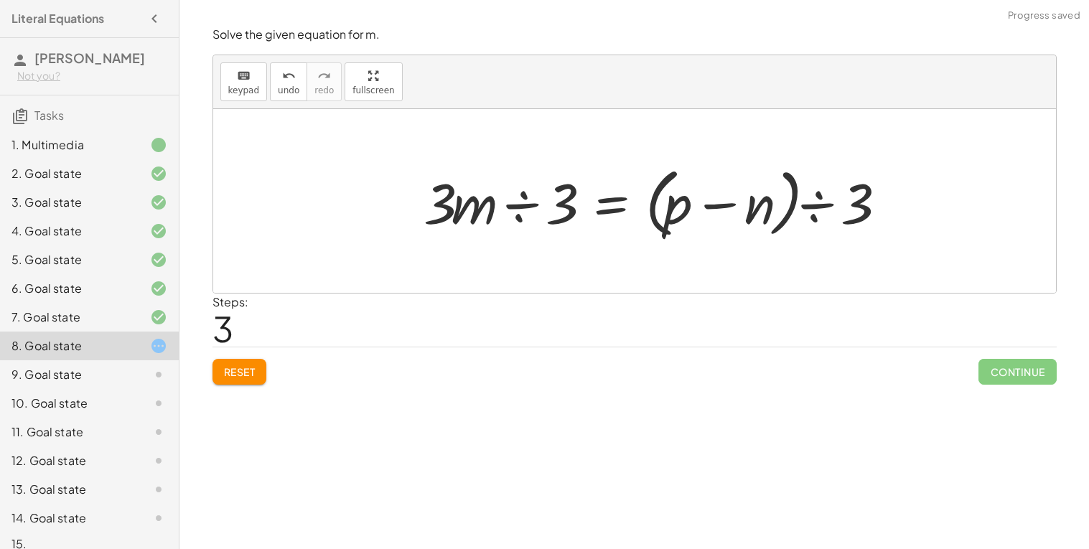
click at [517, 225] on div at bounding box center [659, 201] width 486 height 83
click at [524, 206] on div at bounding box center [678, 201] width 449 height 111
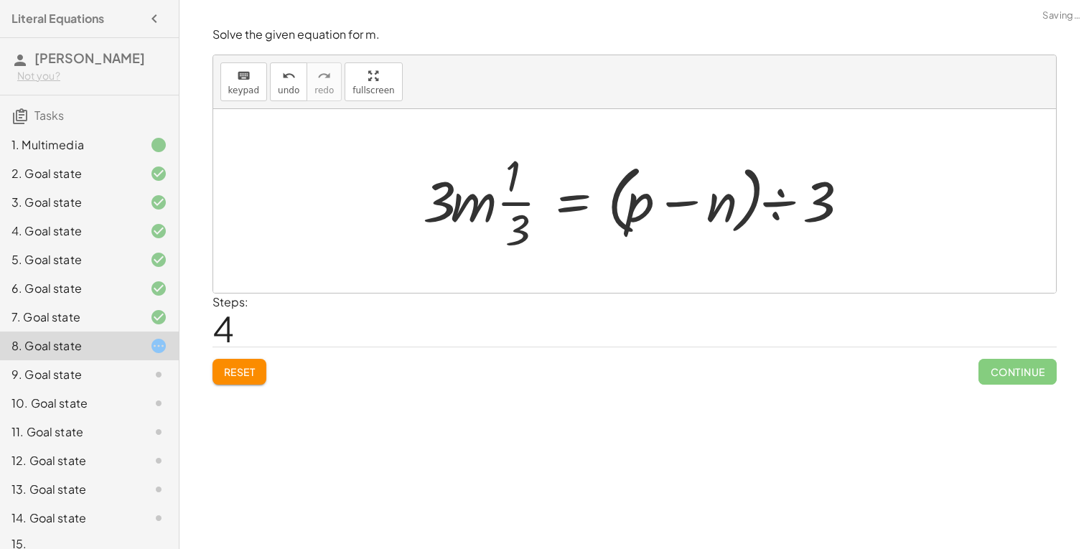
click at [522, 200] on div at bounding box center [640, 201] width 449 height 111
click at [493, 200] on div at bounding box center [640, 201] width 449 height 111
click at [494, 200] on div at bounding box center [640, 201] width 449 height 111
drag, startPoint x: 450, startPoint y: 200, endPoint x: 489, endPoint y: 211, distance: 40.2
click at [489, 211] on div at bounding box center [640, 201] width 449 height 111
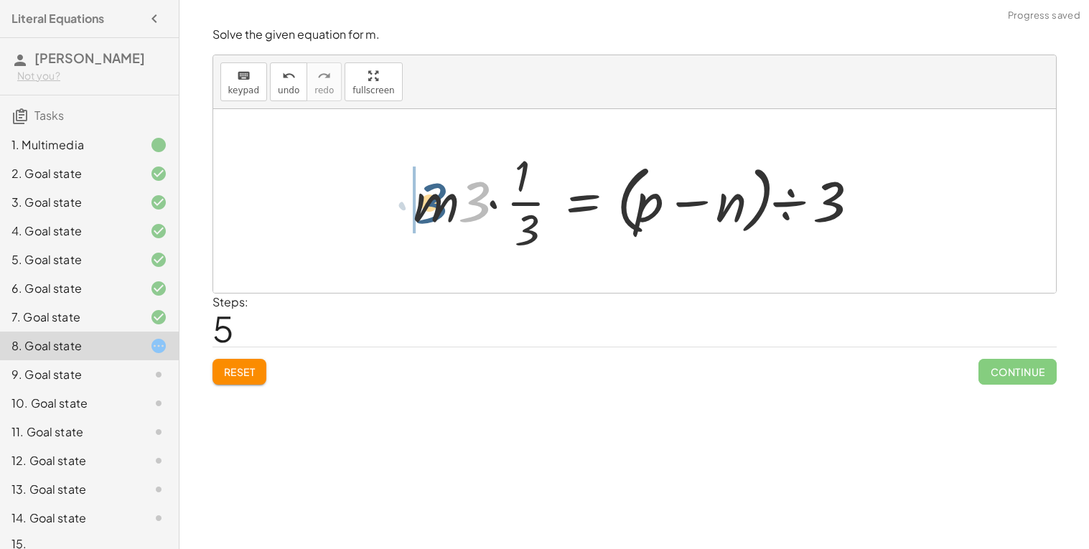
drag, startPoint x: 480, startPoint y: 201, endPoint x: 432, endPoint y: 203, distance: 48.9
click at [432, 203] on div at bounding box center [639, 201] width 467 height 111
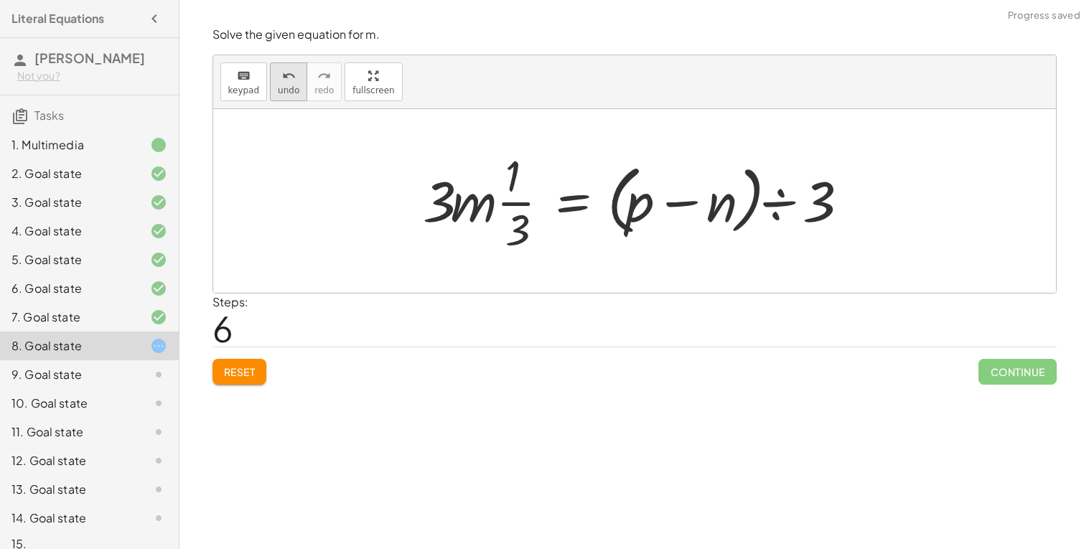
click at [287, 81] on icon "undo" at bounding box center [289, 75] width 14 height 17
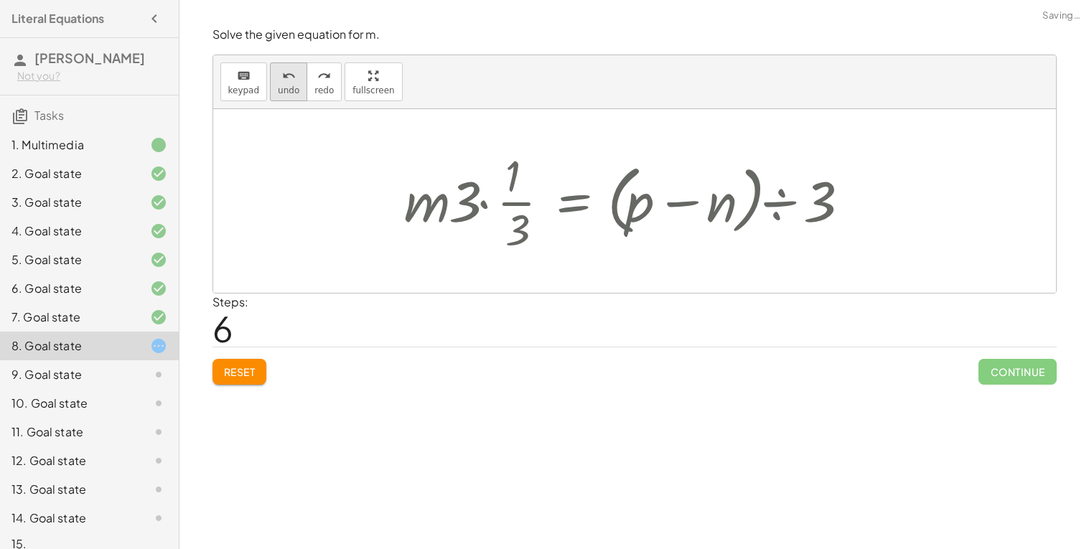
click at [287, 82] on icon "undo" at bounding box center [289, 75] width 14 height 17
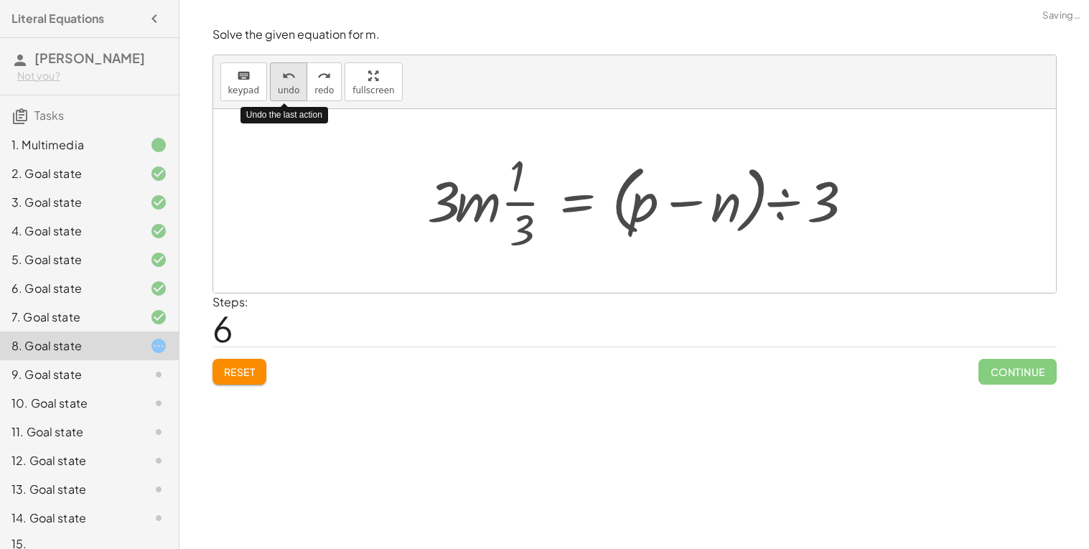
click at [287, 82] on icon "undo" at bounding box center [289, 75] width 14 height 17
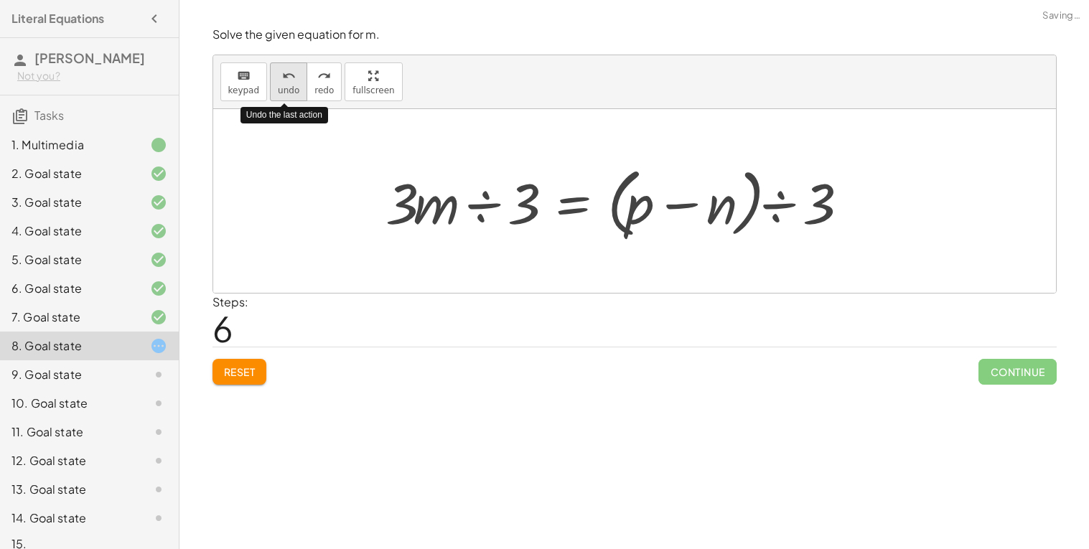
click at [288, 82] on icon "undo" at bounding box center [289, 75] width 14 height 17
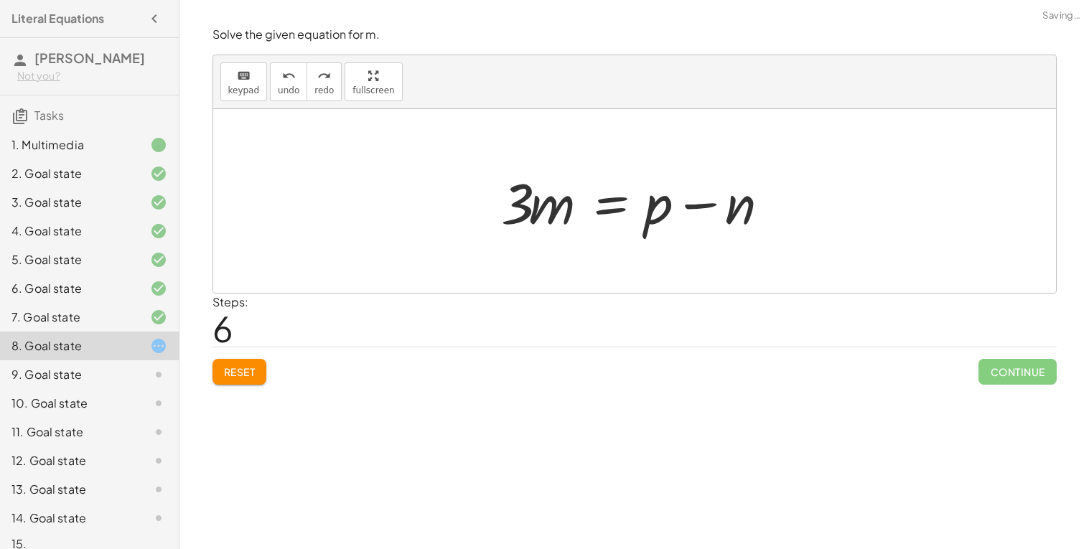
click at [233, 371] on span "Reset" at bounding box center [240, 371] width 32 height 13
click at [694, 213] on div at bounding box center [640, 201] width 292 height 74
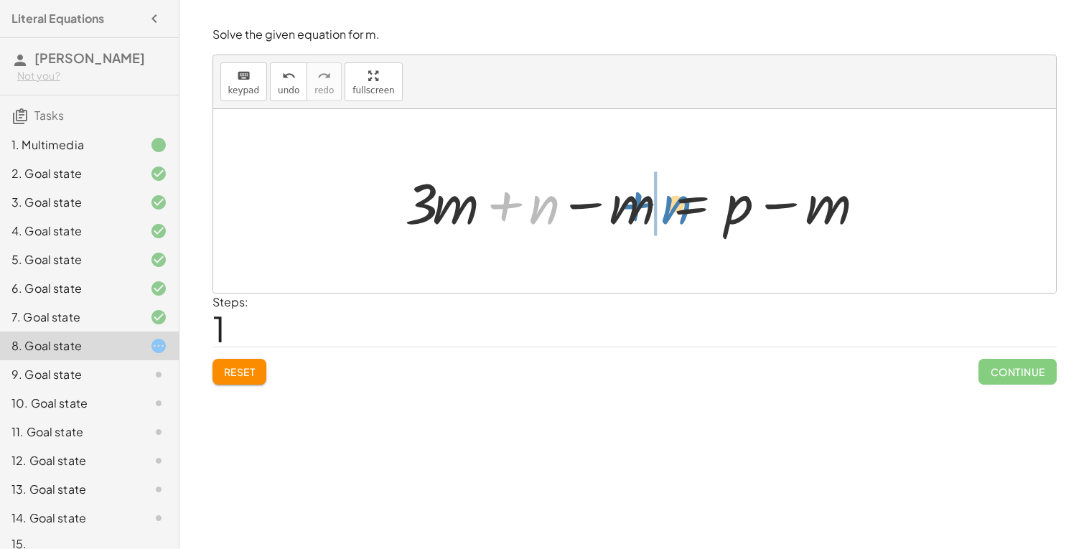
drag, startPoint x: 516, startPoint y: 202, endPoint x: 646, endPoint y: 201, distance: 130.7
click at [646, 201] on div at bounding box center [640, 201] width 485 height 74
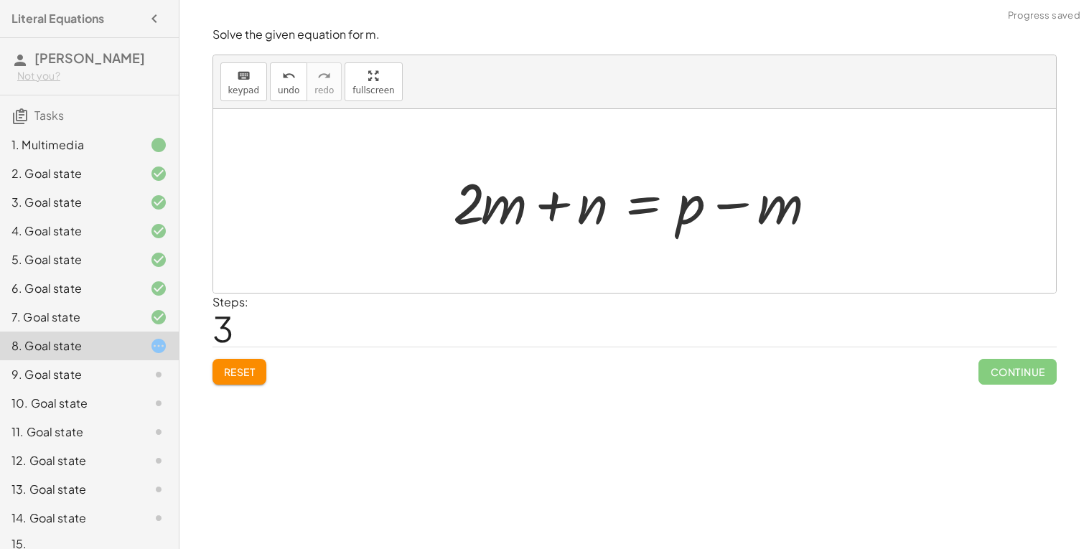
click at [649, 196] on div at bounding box center [640, 201] width 388 height 74
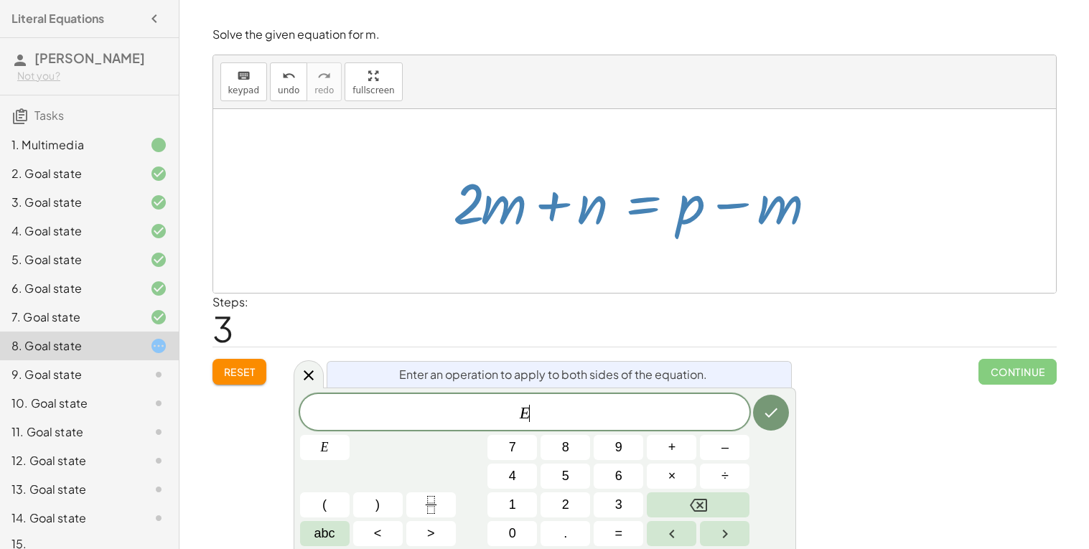
click at [616, 190] on div at bounding box center [640, 201] width 388 height 74
click at [631, 200] on div at bounding box center [640, 201] width 388 height 74
click at [663, 205] on div at bounding box center [640, 201] width 388 height 74
click at [266, 368] on button "Reset" at bounding box center [240, 372] width 55 height 26
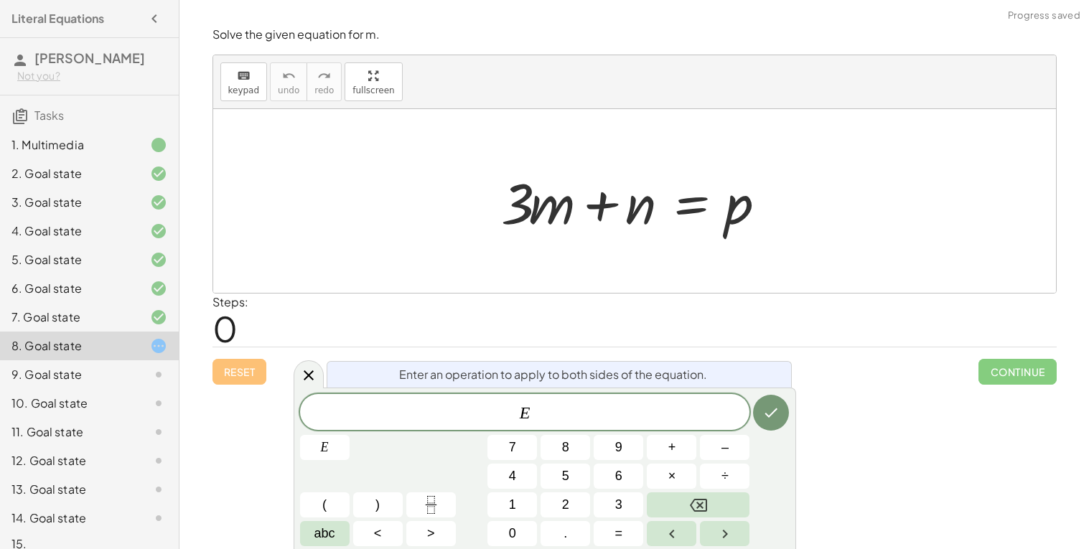
click at [599, 393] on div "Enter an operation to apply to both sides of the equation. E E 7 8 9 + – 4 5 6 …" at bounding box center [545, 469] width 503 height 162
click at [595, 405] on span "E" at bounding box center [525, 414] width 450 height 20
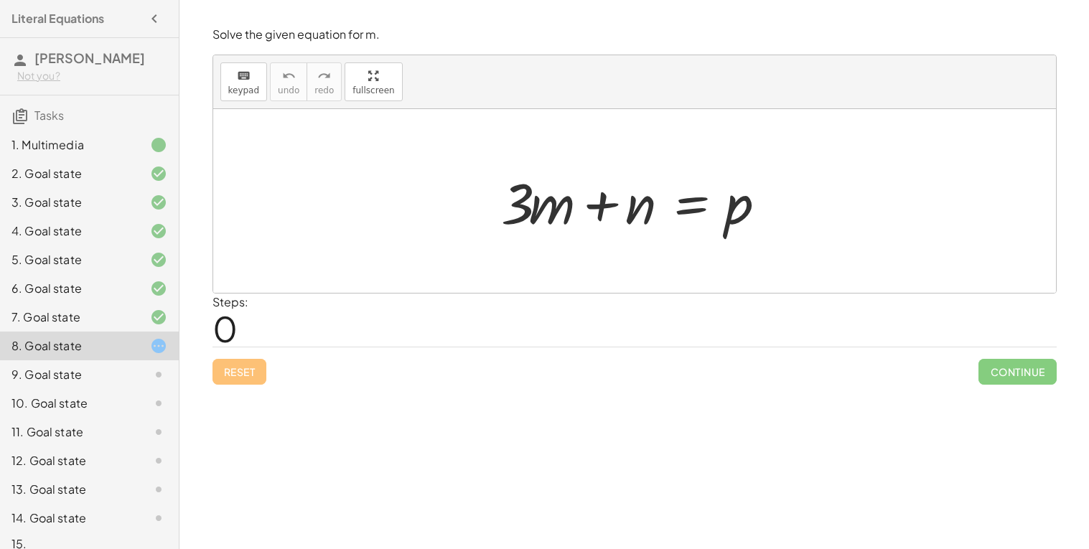
click at [680, 208] on div at bounding box center [640, 201] width 292 height 74
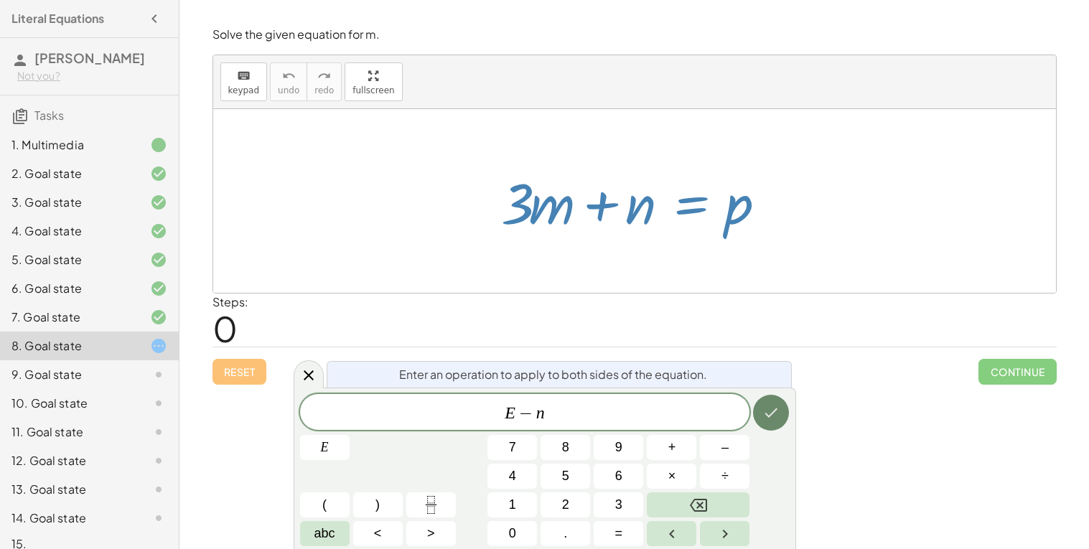
click at [764, 401] on button "Done" at bounding box center [771, 413] width 36 height 36
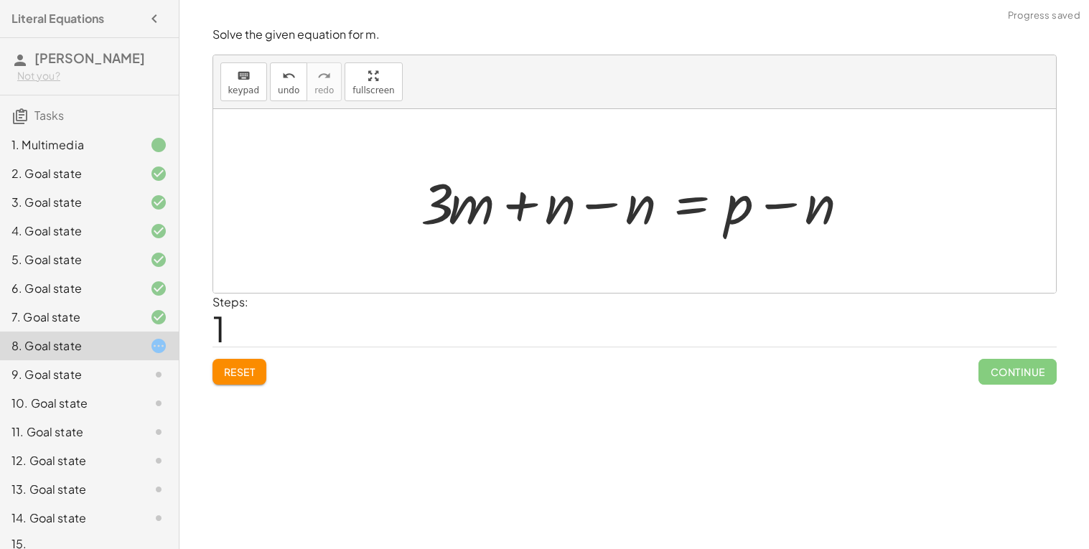
click at [612, 209] on div at bounding box center [640, 201] width 453 height 74
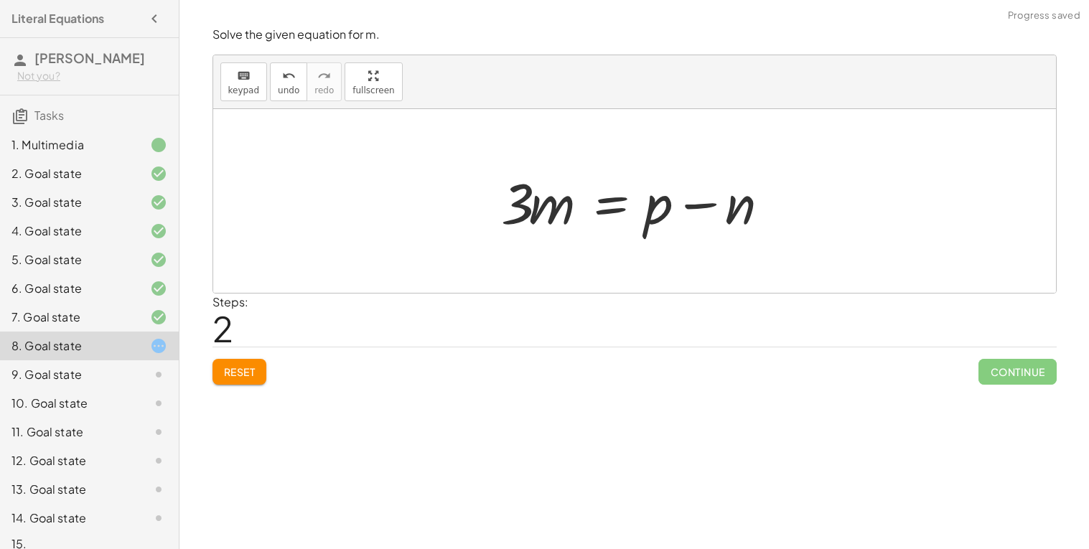
click at [1004, 371] on span "Continue" at bounding box center [1018, 372] width 78 height 26
click at [707, 222] on div at bounding box center [640, 201] width 292 height 74
click at [703, 213] on div at bounding box center [640, 201] width 292 height 74
drag, startPoint x: 555, startPoint y: 210, endPoint x: 674, endPoint y: 236, distance: 122.1
click at [674, 236] on div at bounding box center [640, 201] width 292 height 74
